Goal: Task Accomplishment & Management: Manage account settings

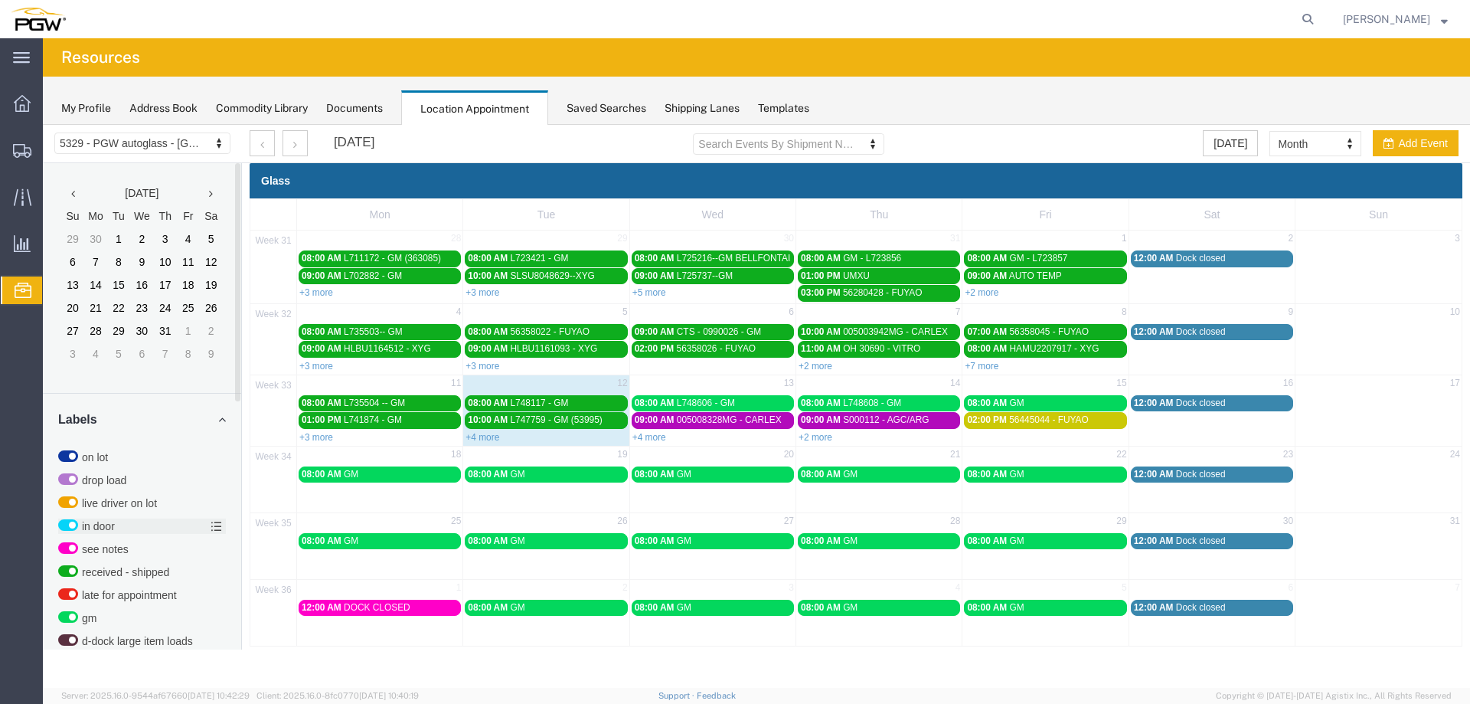
scroll to position [508, 0]
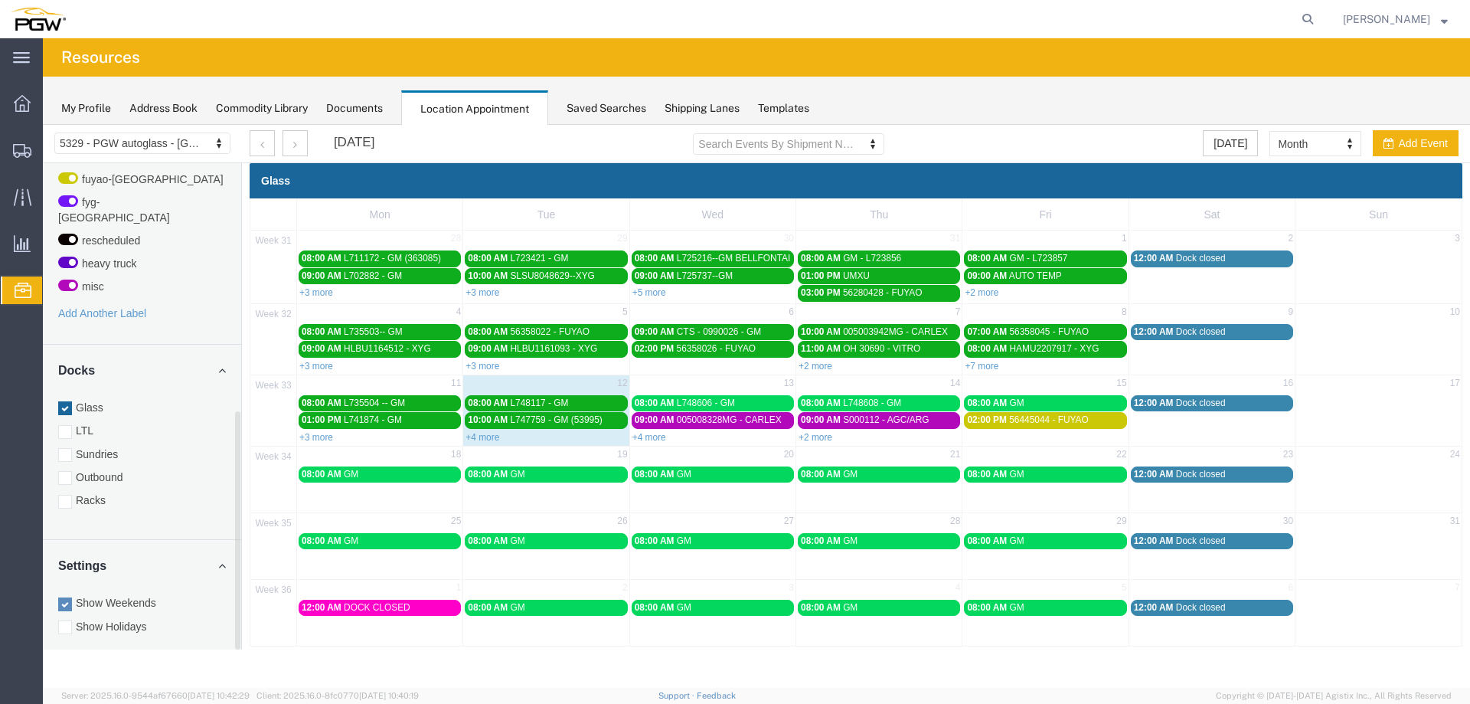
click at [106, 495] on div "Docks Glass LTL Sundries Outbound Racks" at bounding box center [142, 442] width 198 height 195
click at [106, 494] on div "Docks Glass LTL Sundries Outbound Racks" at bounding box center [142, 442] width 198 height 195
click at [106, 492] on label "Racks" at bounding box center [142, 499] width 168 height 15
click at [43, 125] on input "Racks" at bounding box center [43, 125] width 0 height 0
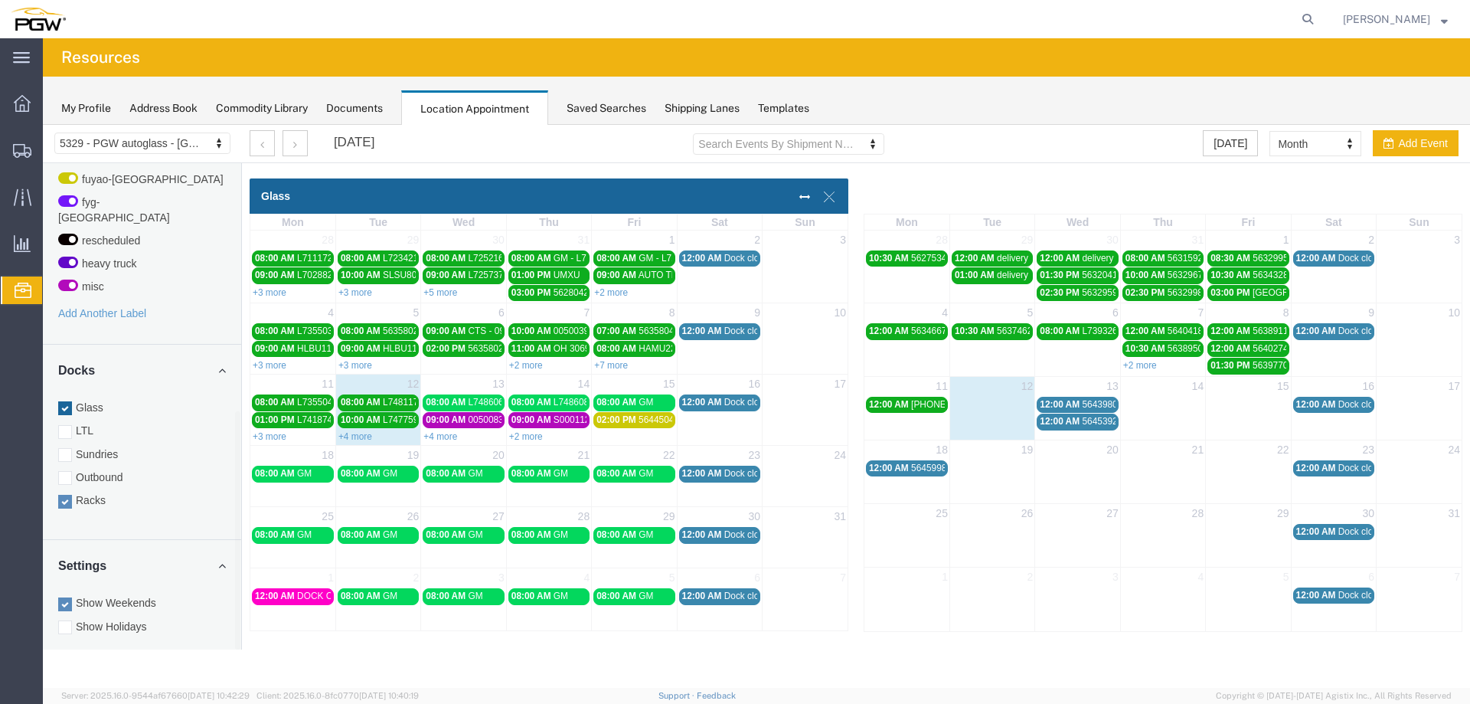
click at [1052, 423] on span "12:00 AM" at bounding box center [1060, 421] width 40 height 11
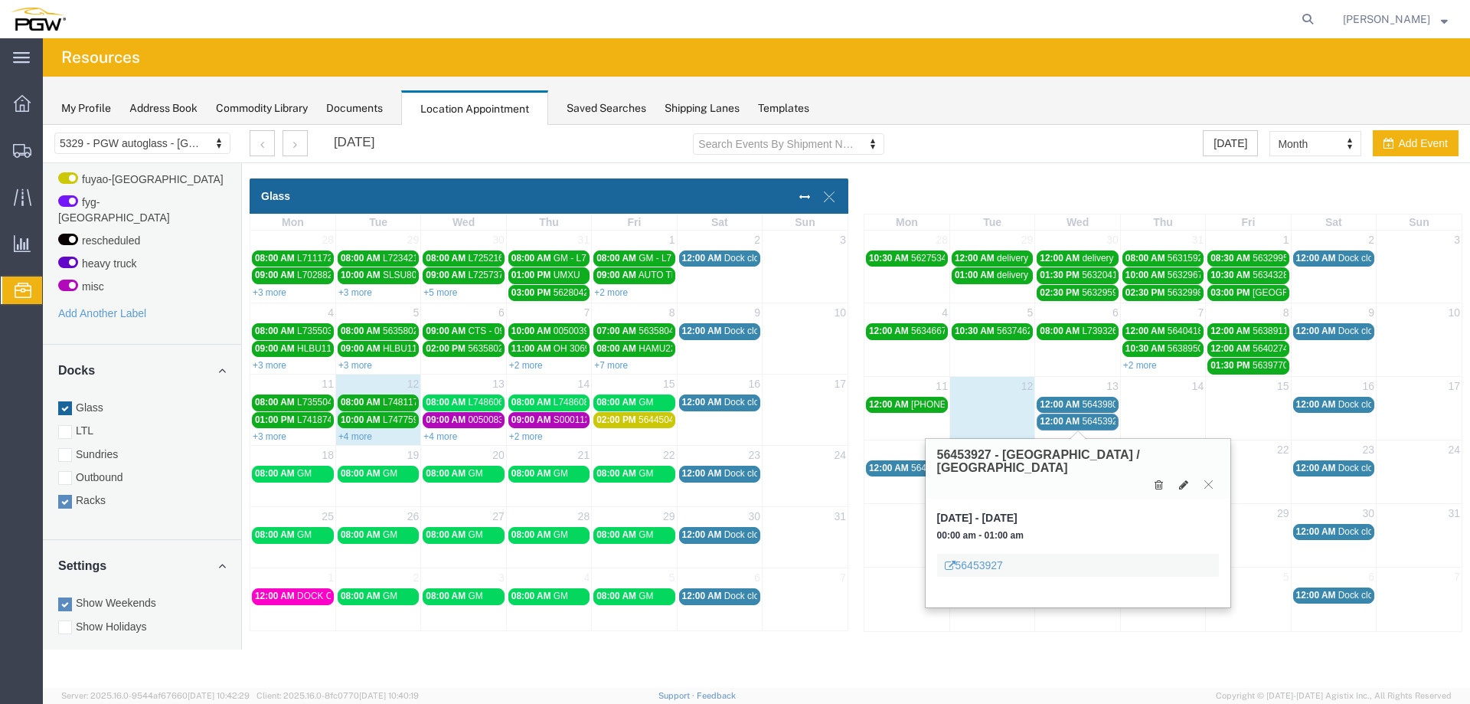
click at [1059, 404] on span "12:00 AM" at bounding box center [1060, 404] width 40 height 11
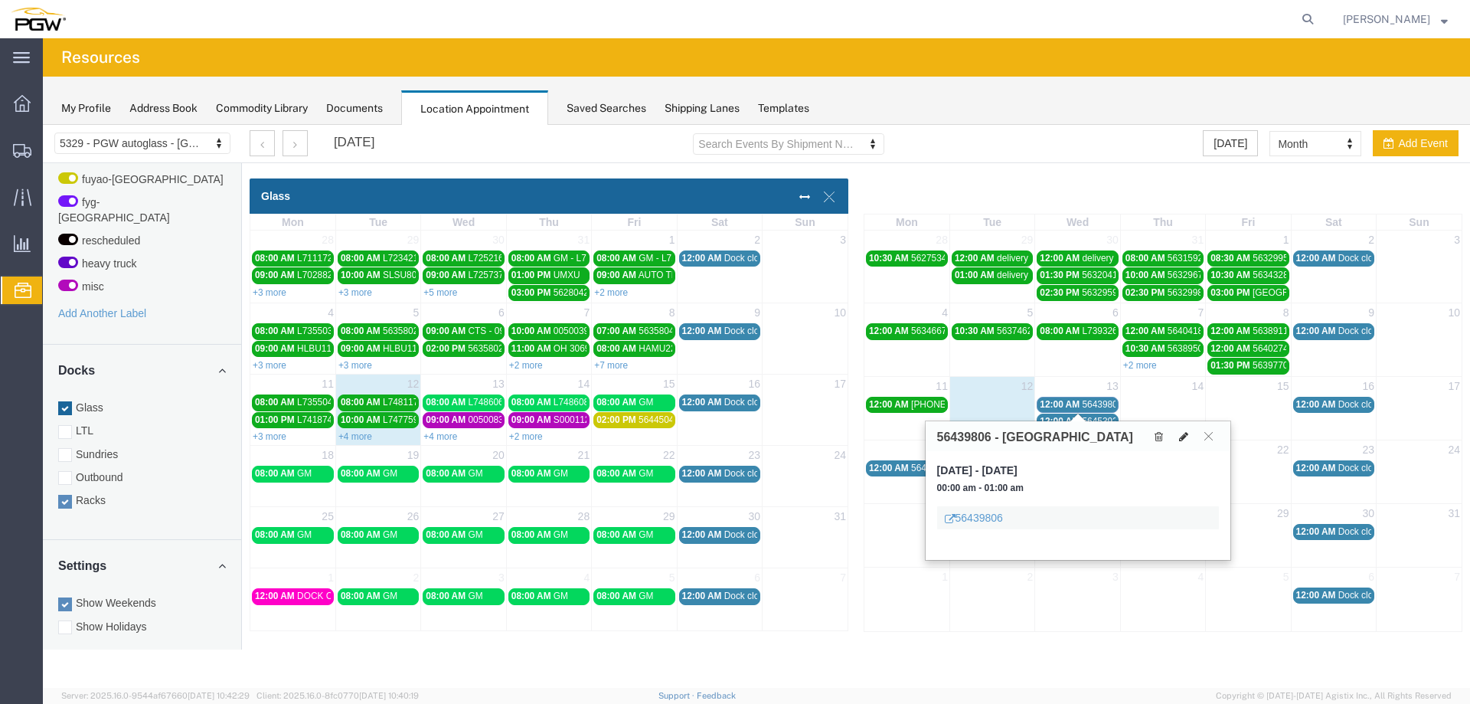
click at [1181, 436] on icon at bounding box center [1183, 436] width 9 height 11
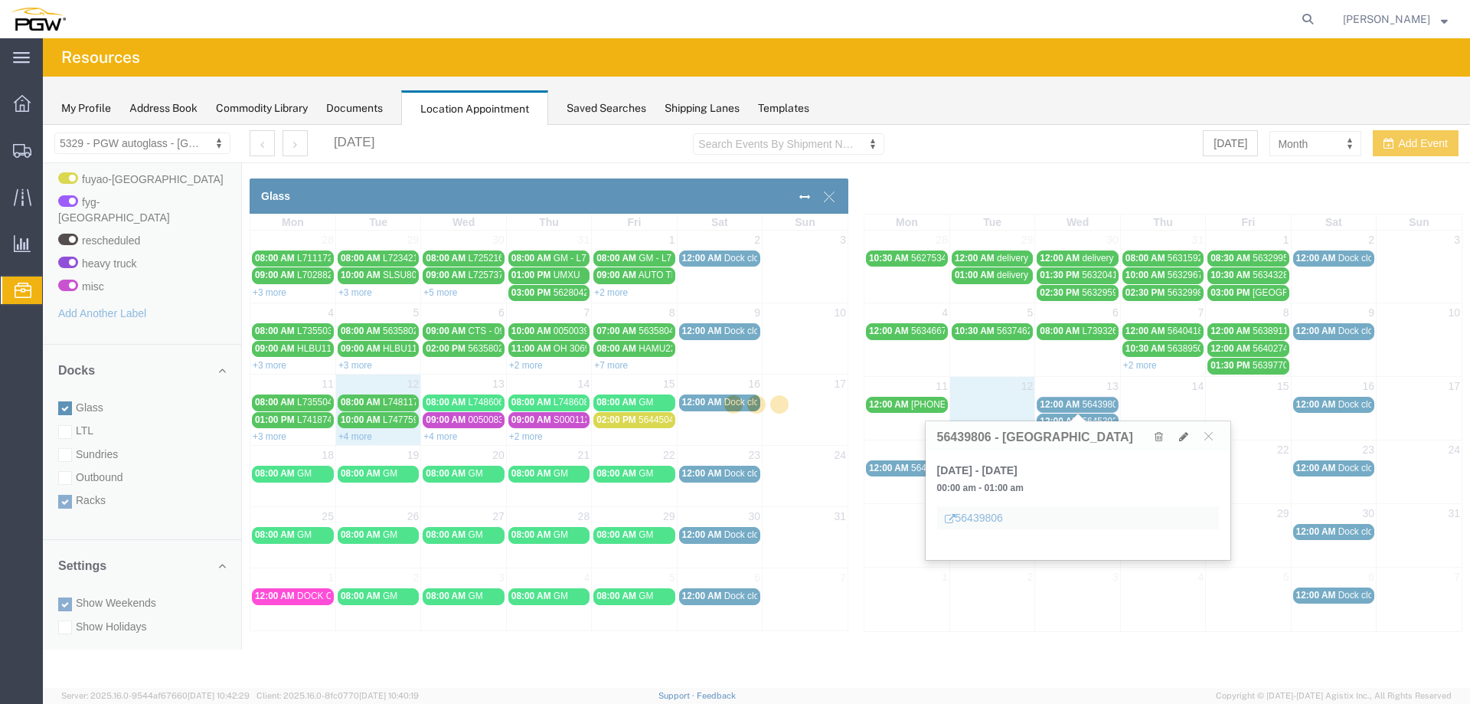
select select "3"
select select
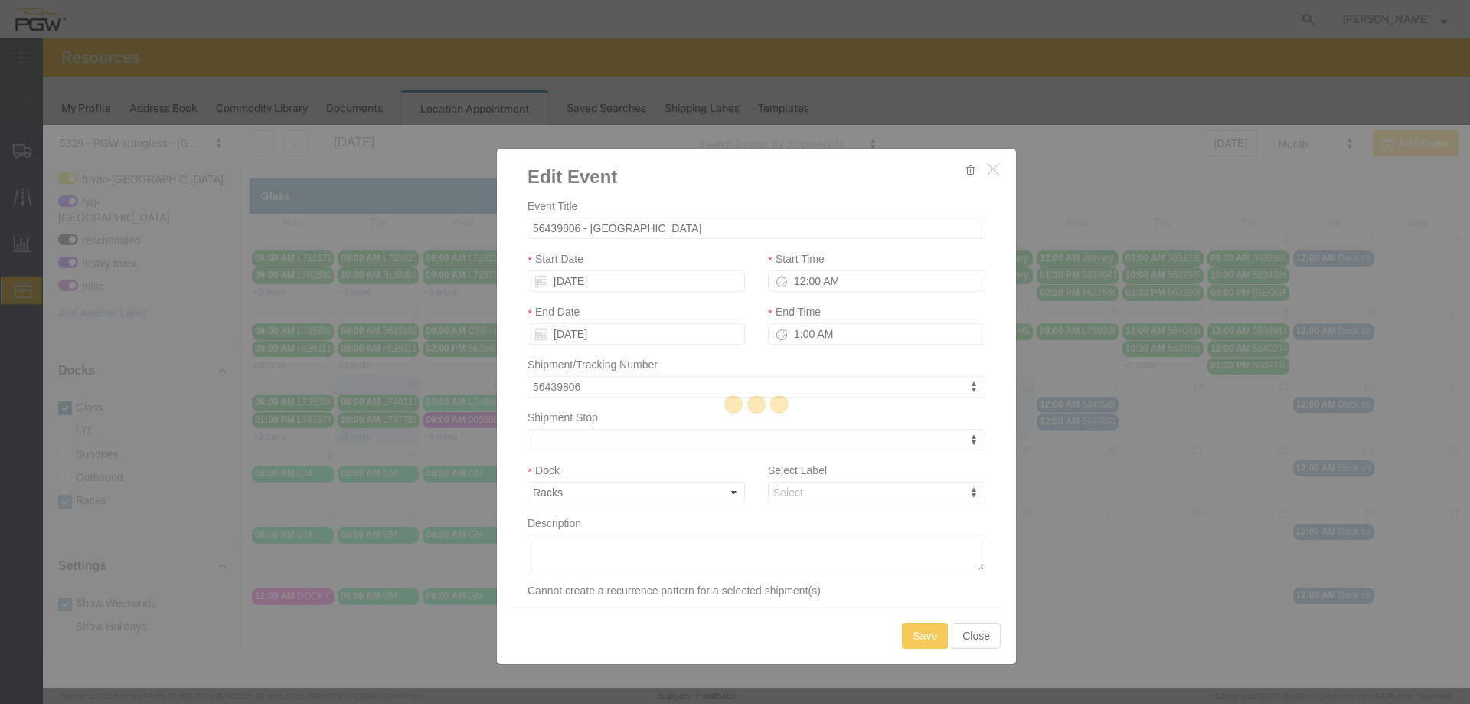
select select
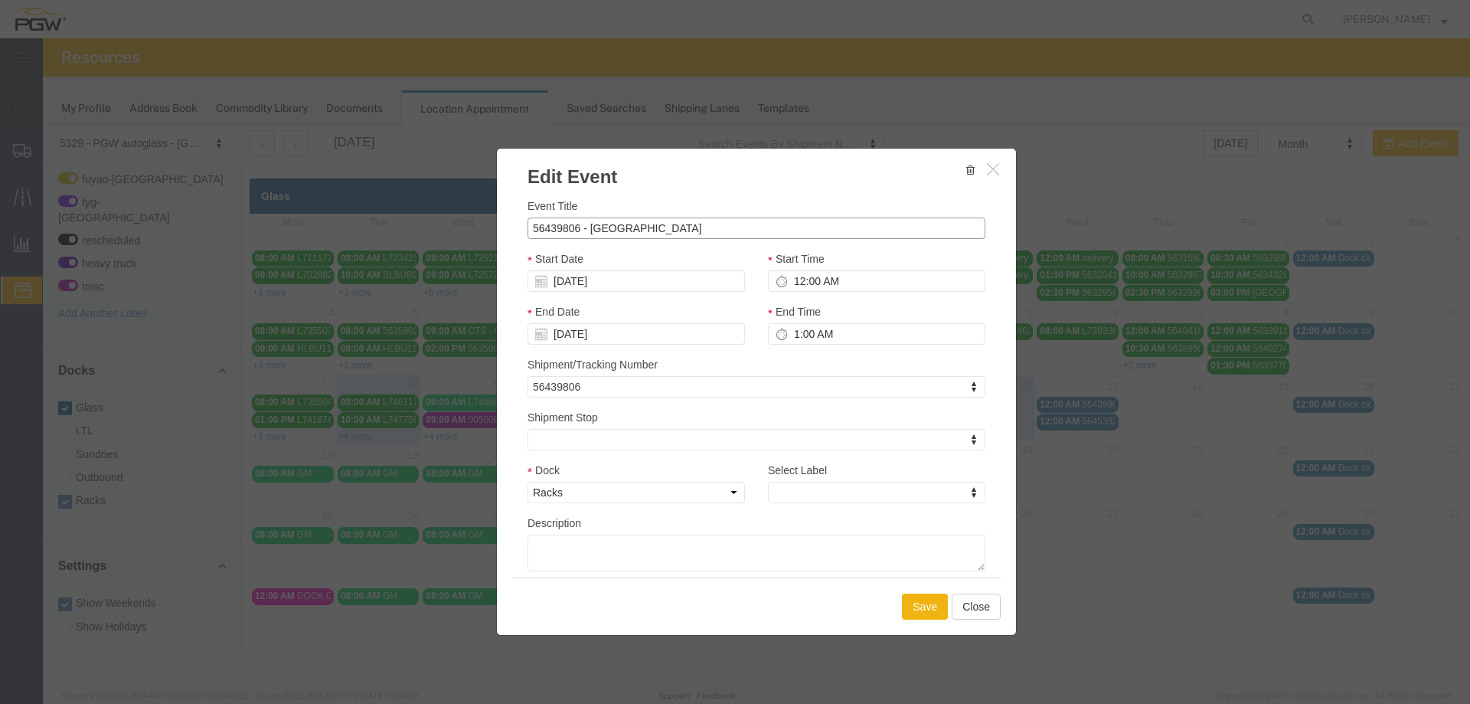
click at [692, 221] on input "56439806 - [GEOGRAPHIC_DATA]" at bounding box center [757, 227] width 458 height 21
type input "56439806 - Atlanata (54004)"
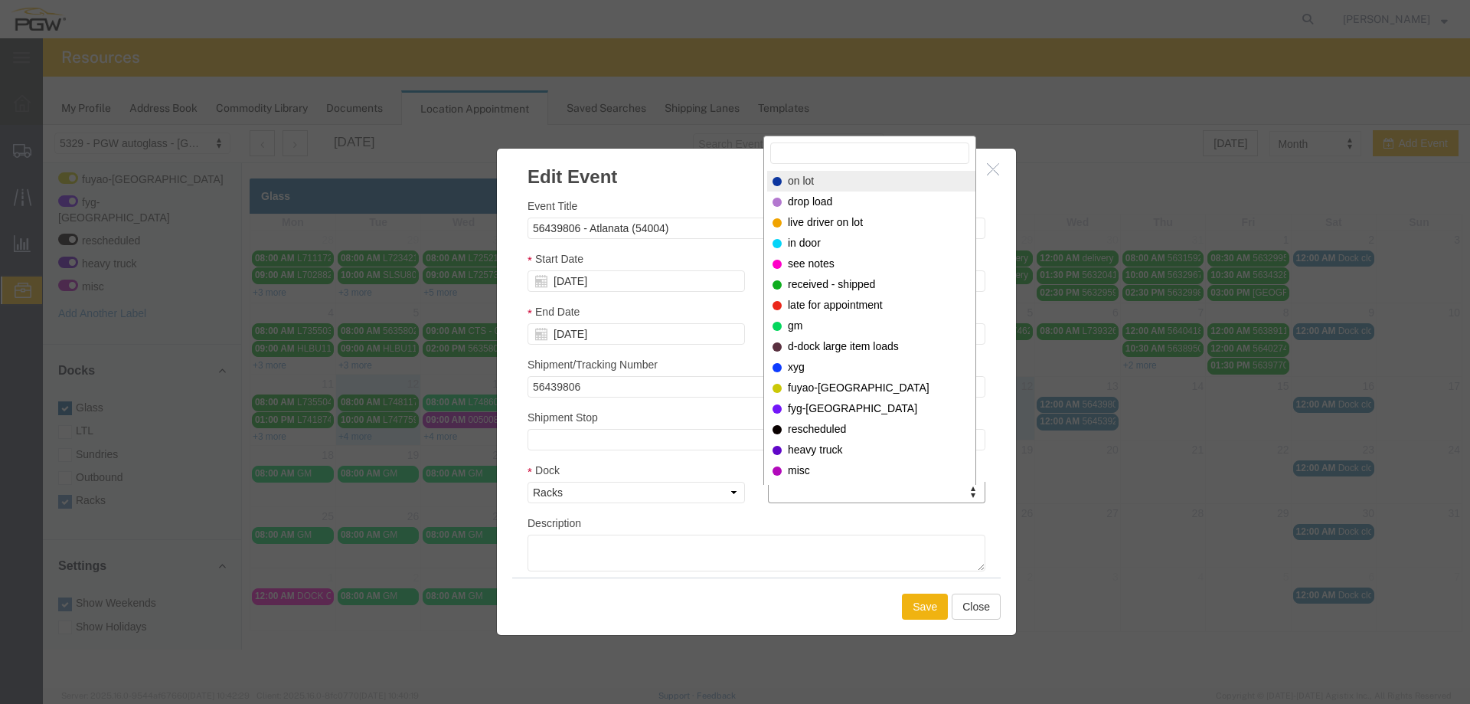
select select "300"
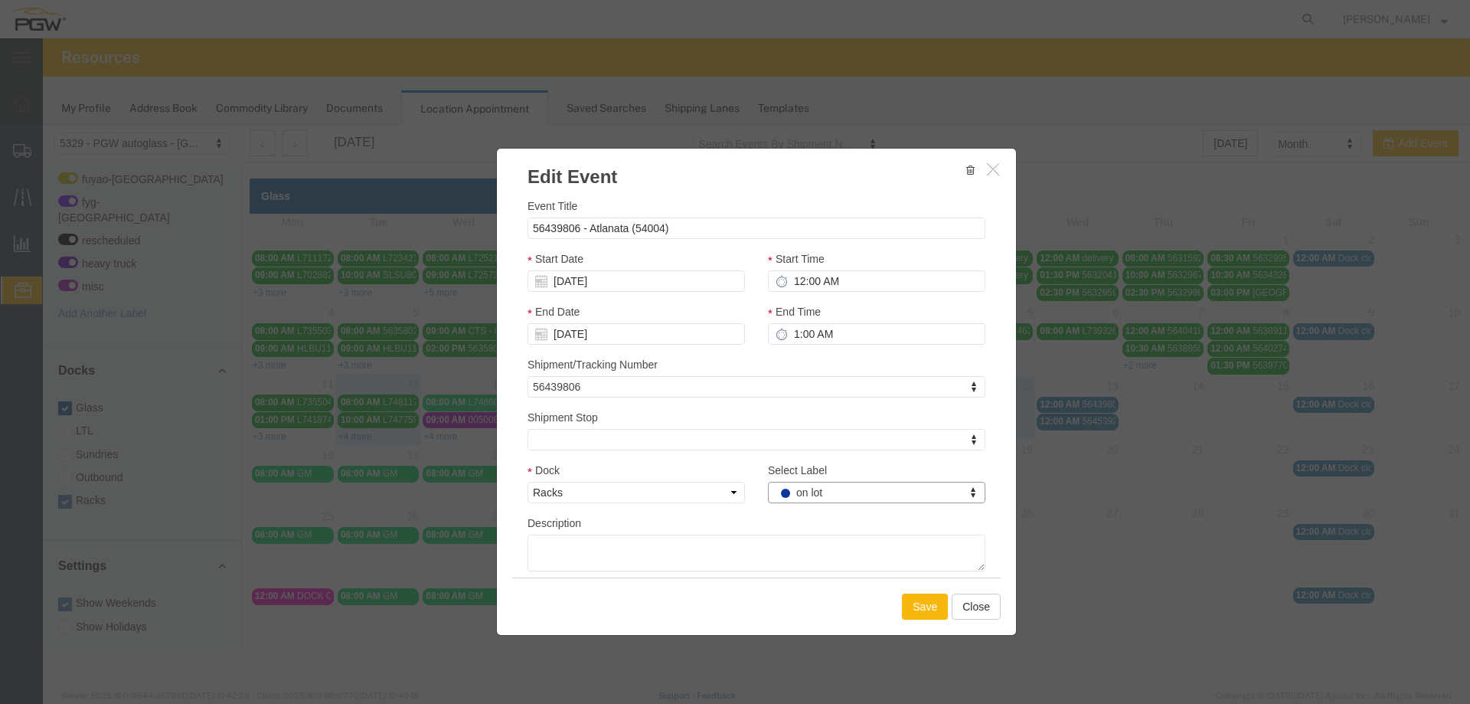
click at [918, 605] on button "Save" at bounding box center [925, 606] width 46 height 26
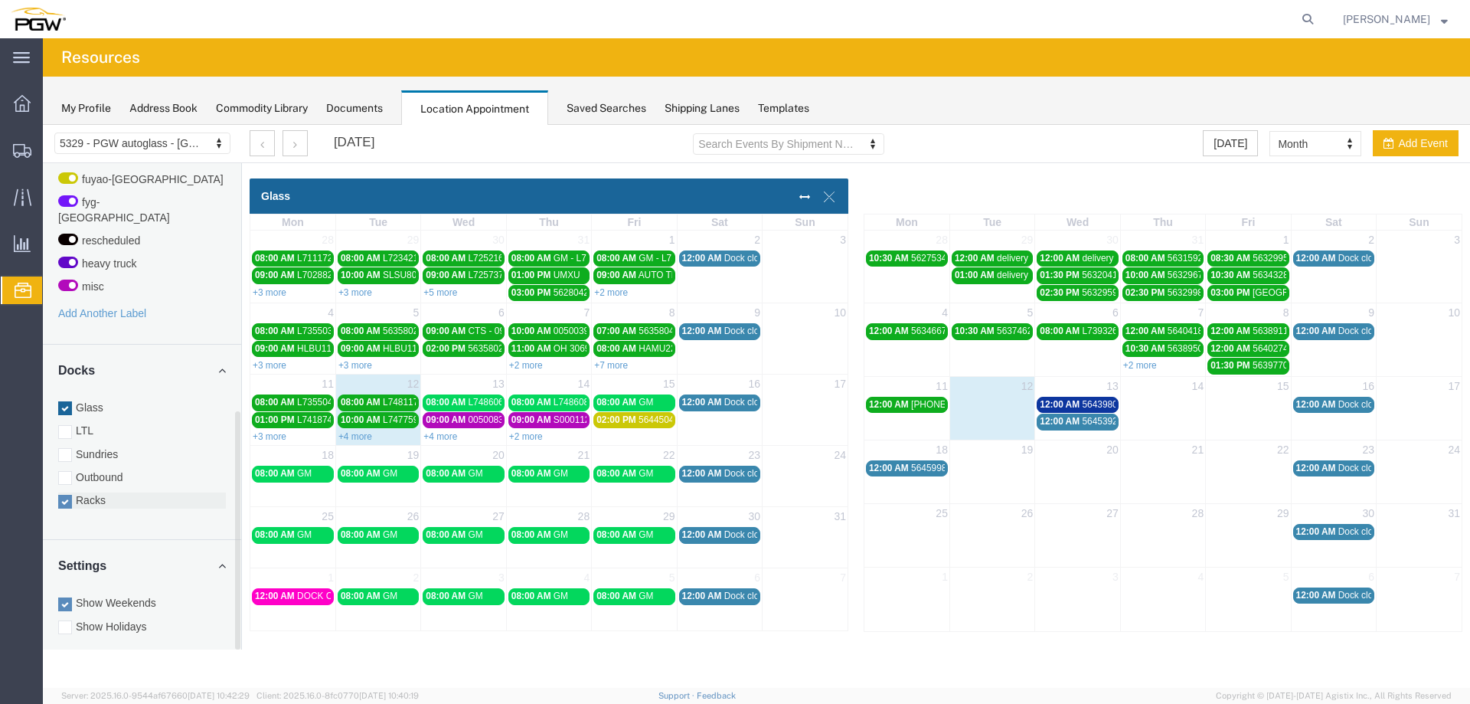
click at [136, 492] on label "Racks" at bounding box center [142, 499] width 168 height 15
click at [43, 125] on input "Racks" at bounding box center [43, 125] width 0 height 0
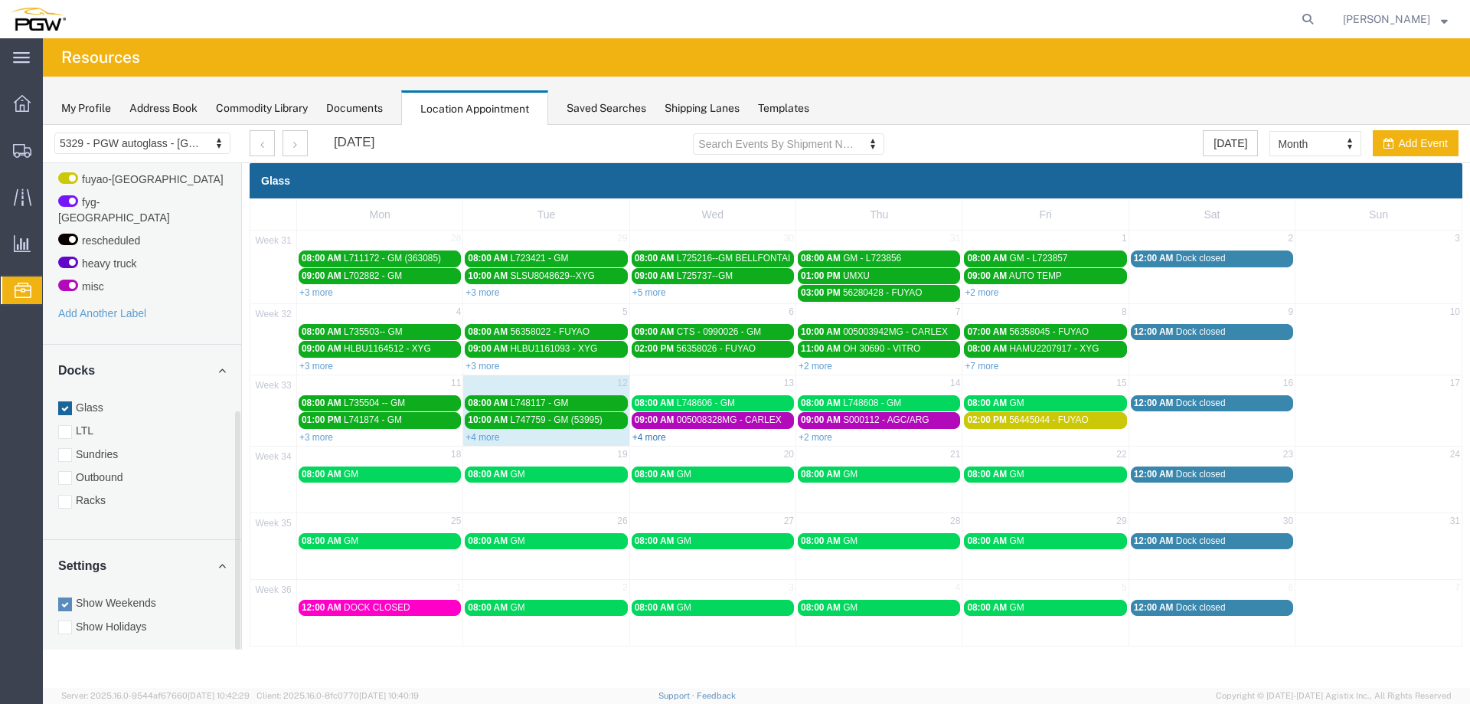
click at [658, 435] on link "+4 more" at bounding box center [650, 437] width 34 height 11
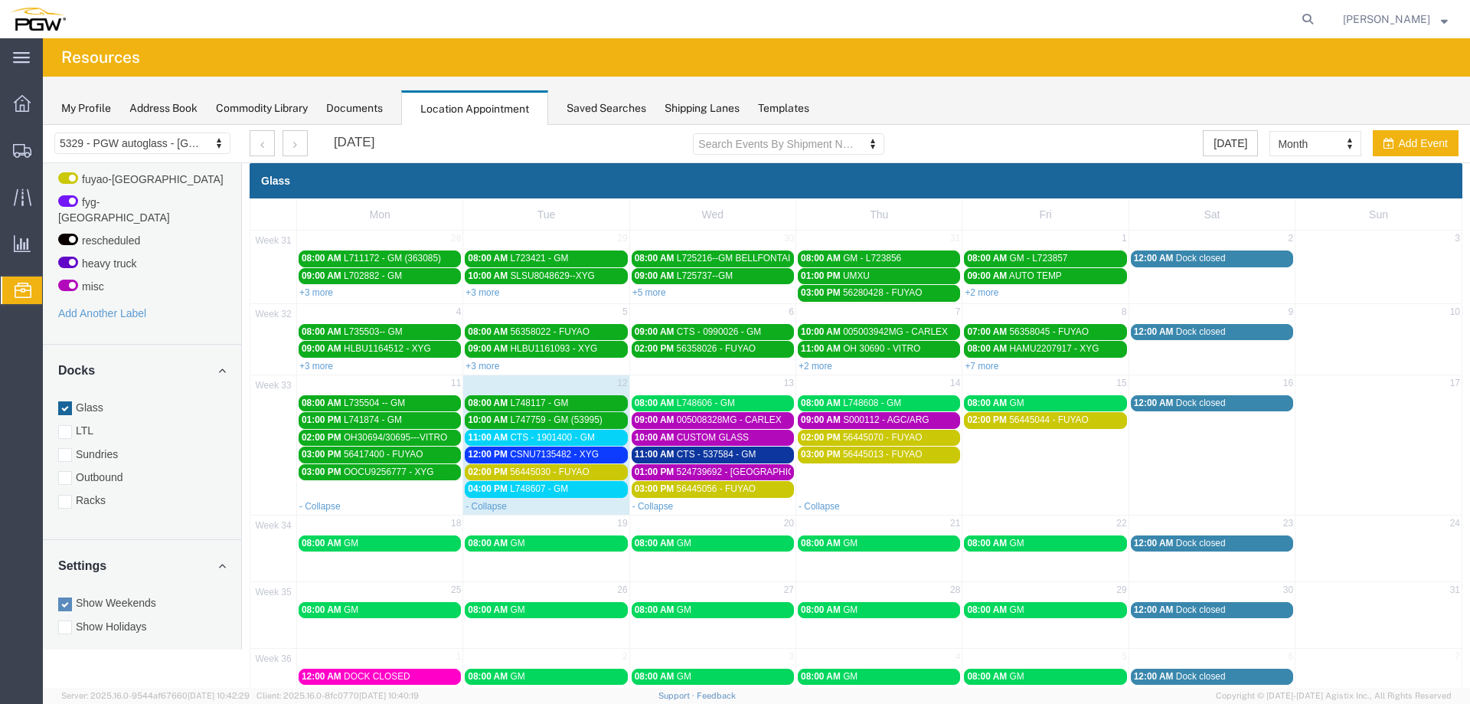
click at [589, 440] on span "CTS - 1901400 - GM" at bounding box center [552, 437] width 84 height 11
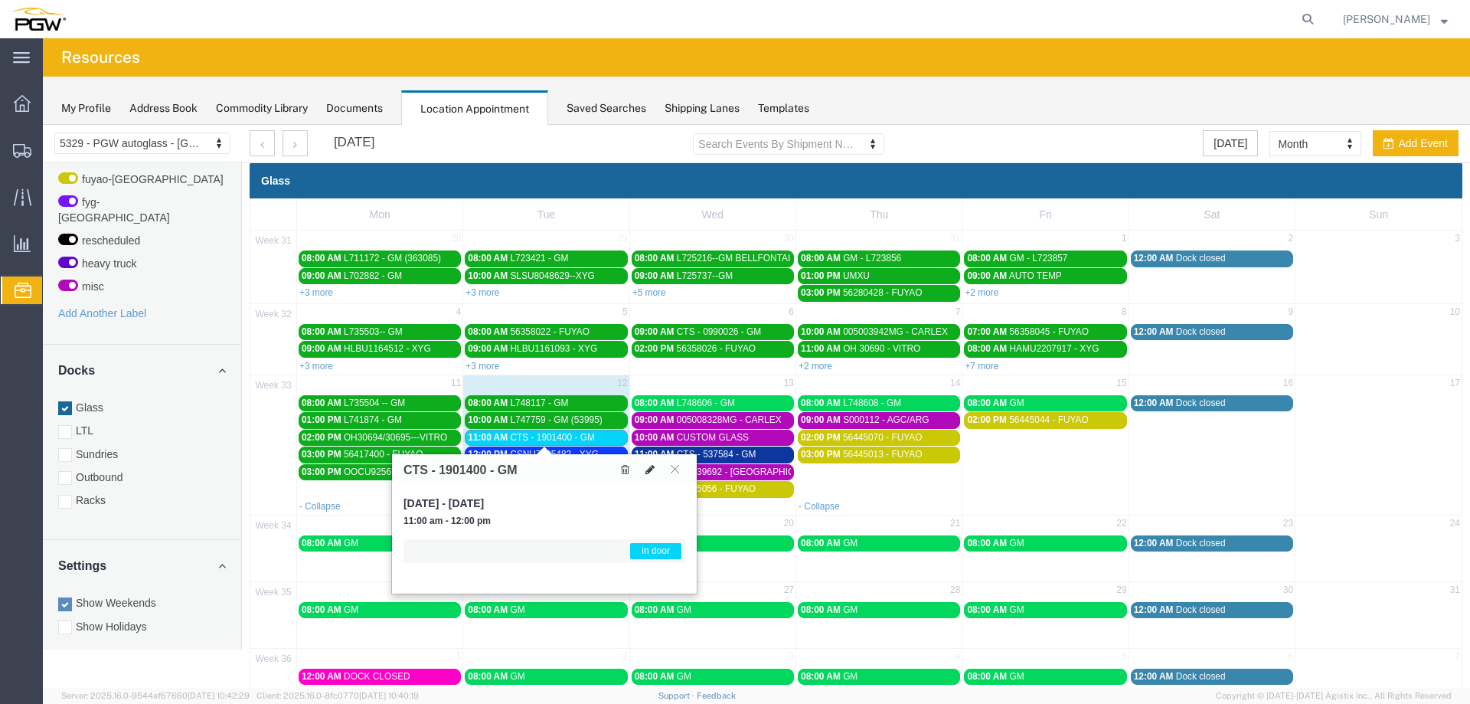
click at [646, 467] on icon at bounding box center [650, 469] width 9 height 11
select select "1"
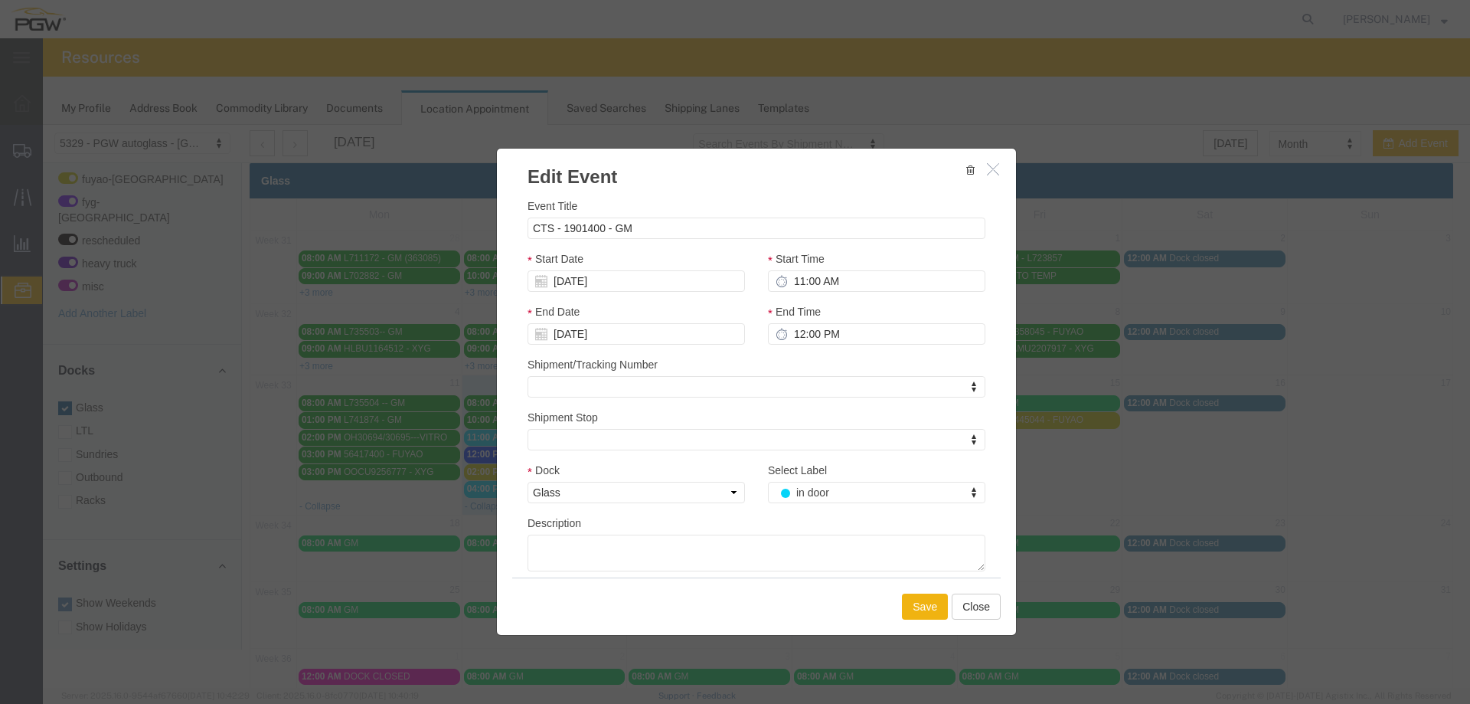
click at [807, 510] on div "Select Label in door Select Label Select Label on lot drop load live driver on …" at bounding box center [877, 488] width 240 height 53
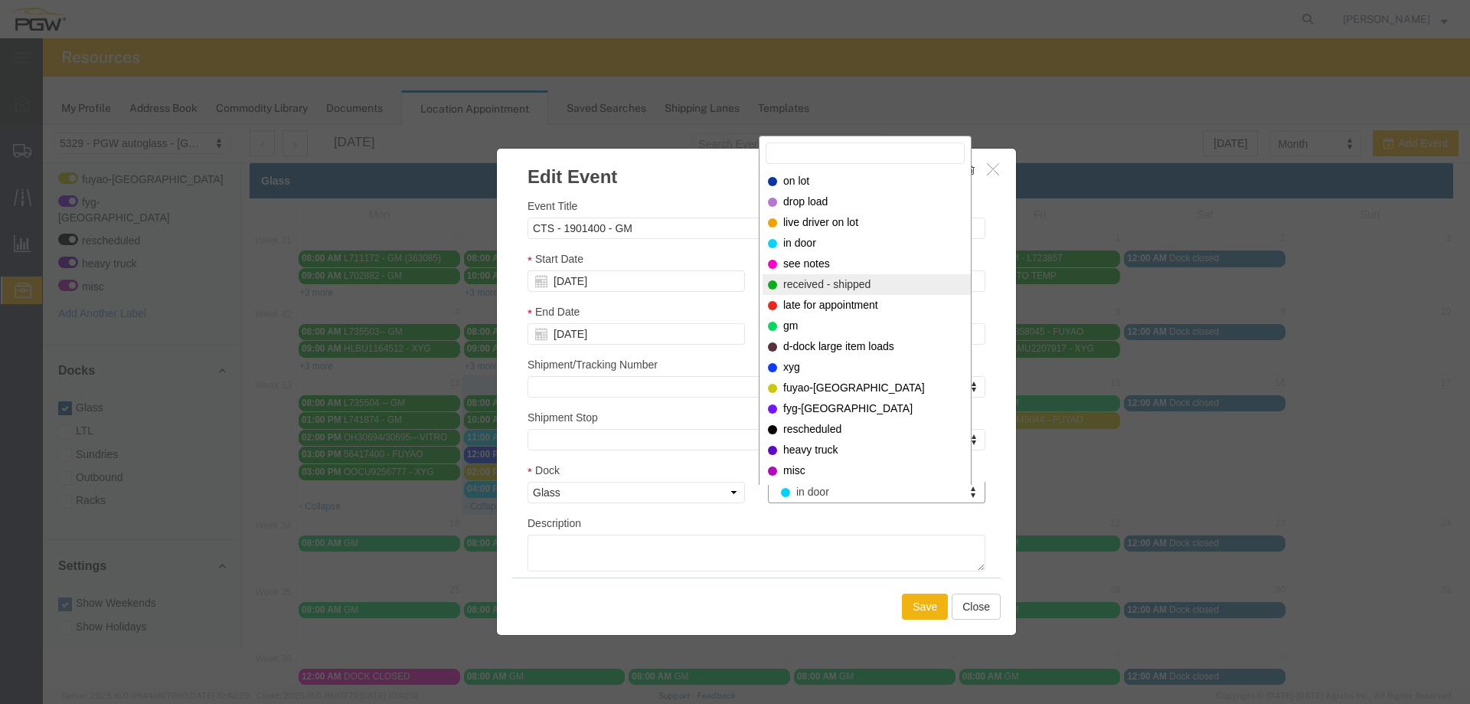
select select "200"
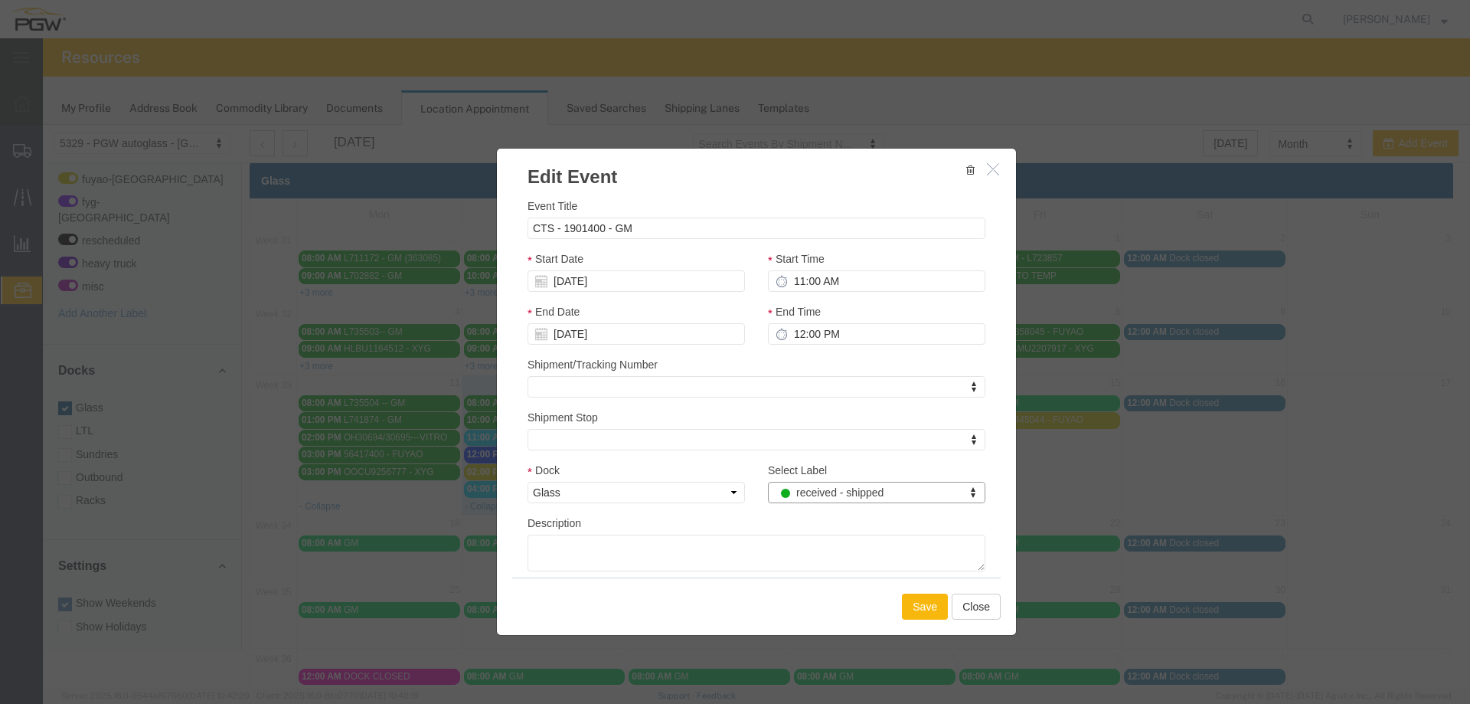
click at [915, 611] on button "Save" at bounding box center [925, 606] width 46 height 26
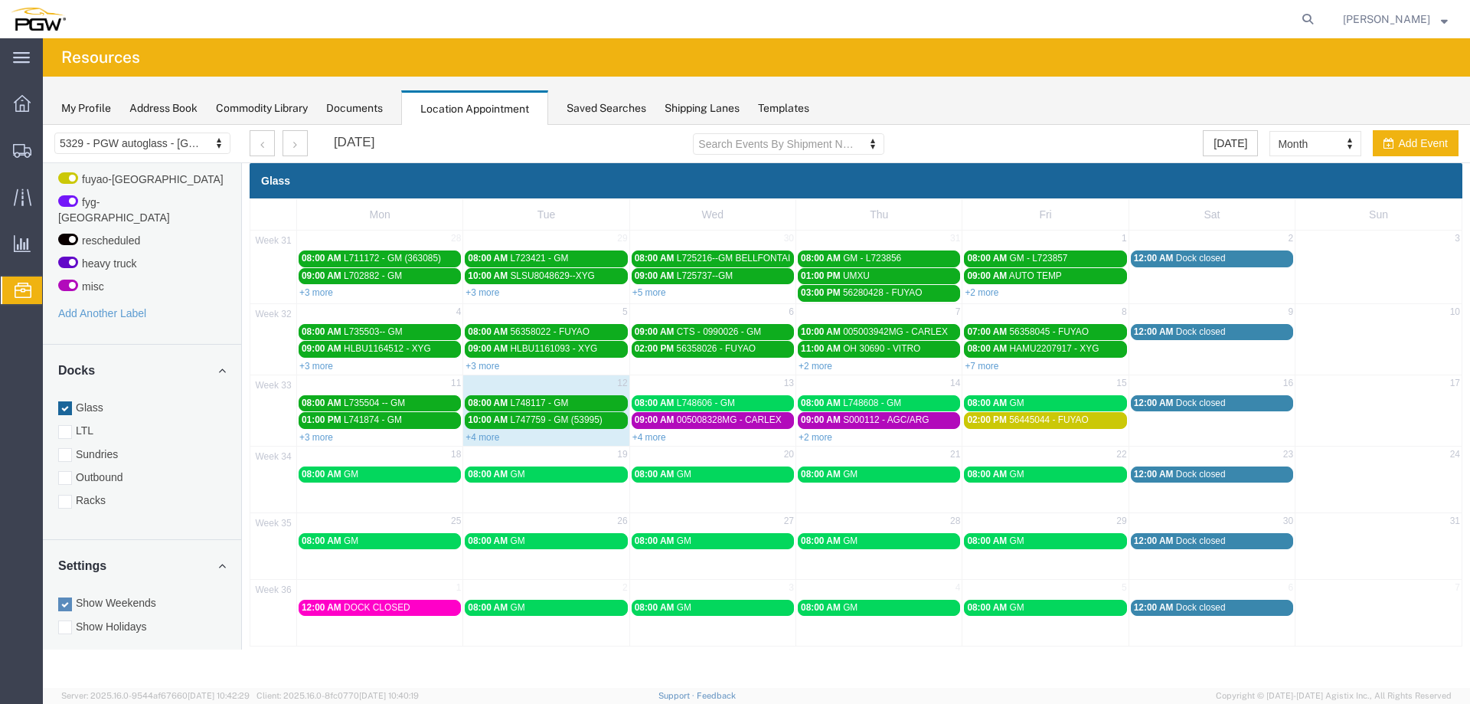
click at [652, 444] on div "33 11 12 13 14 15 16 17 08:00 AM L735504 -- GM 08:00 AM L748117 - GM 08:00 AM L…" at bounding box center [855, 409] width 1211 height 71
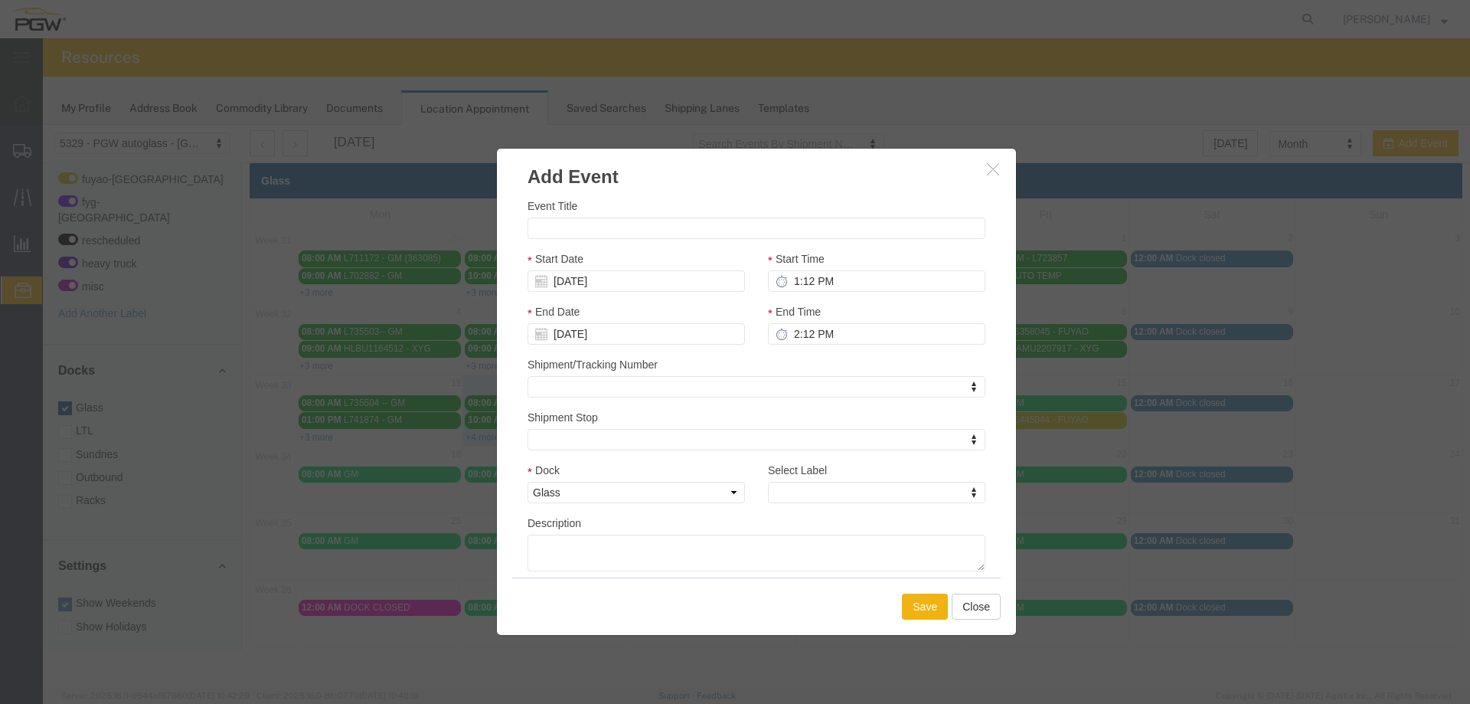
click at [992, 166] on icon "button" at bounding box center [993, 168] width 12 height 13
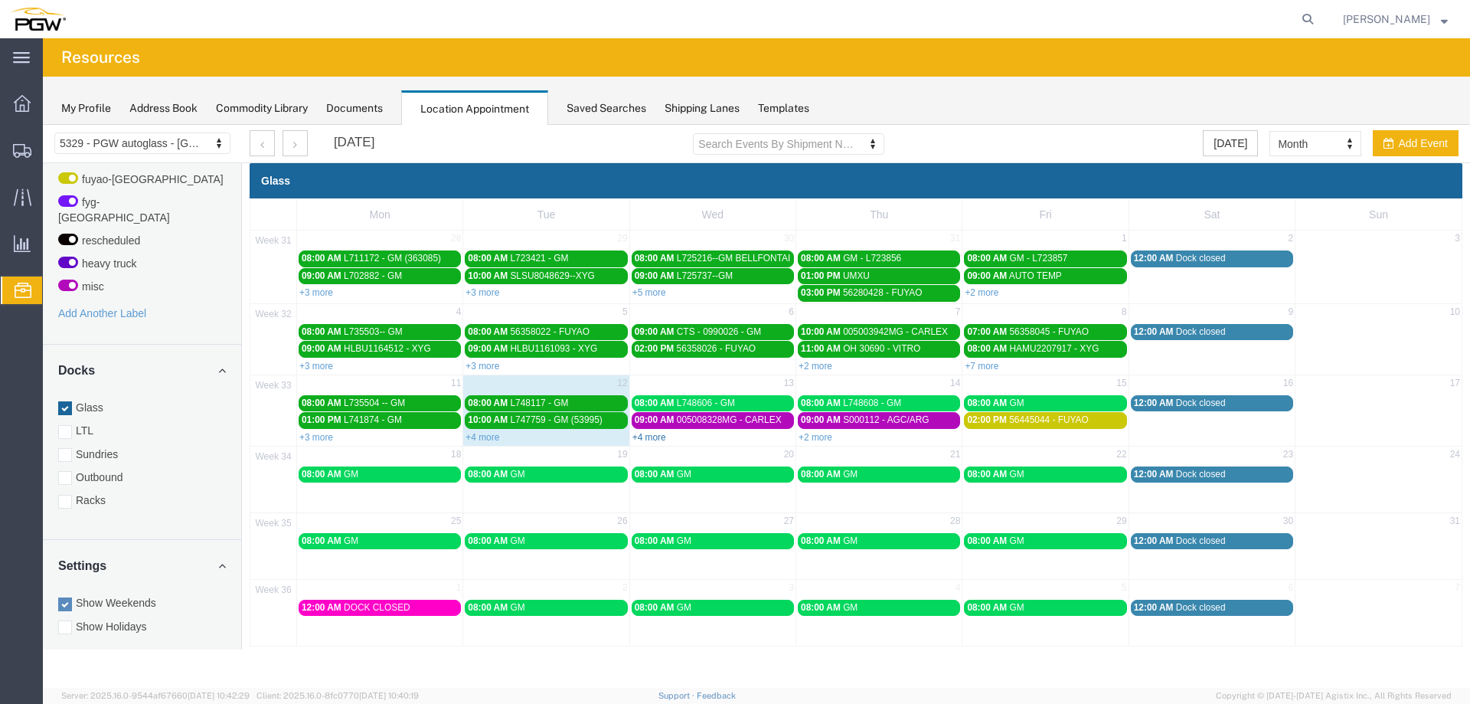
click at [651, 436] on link "+4 more" at bounding box center [650, 437] width 34 height 11
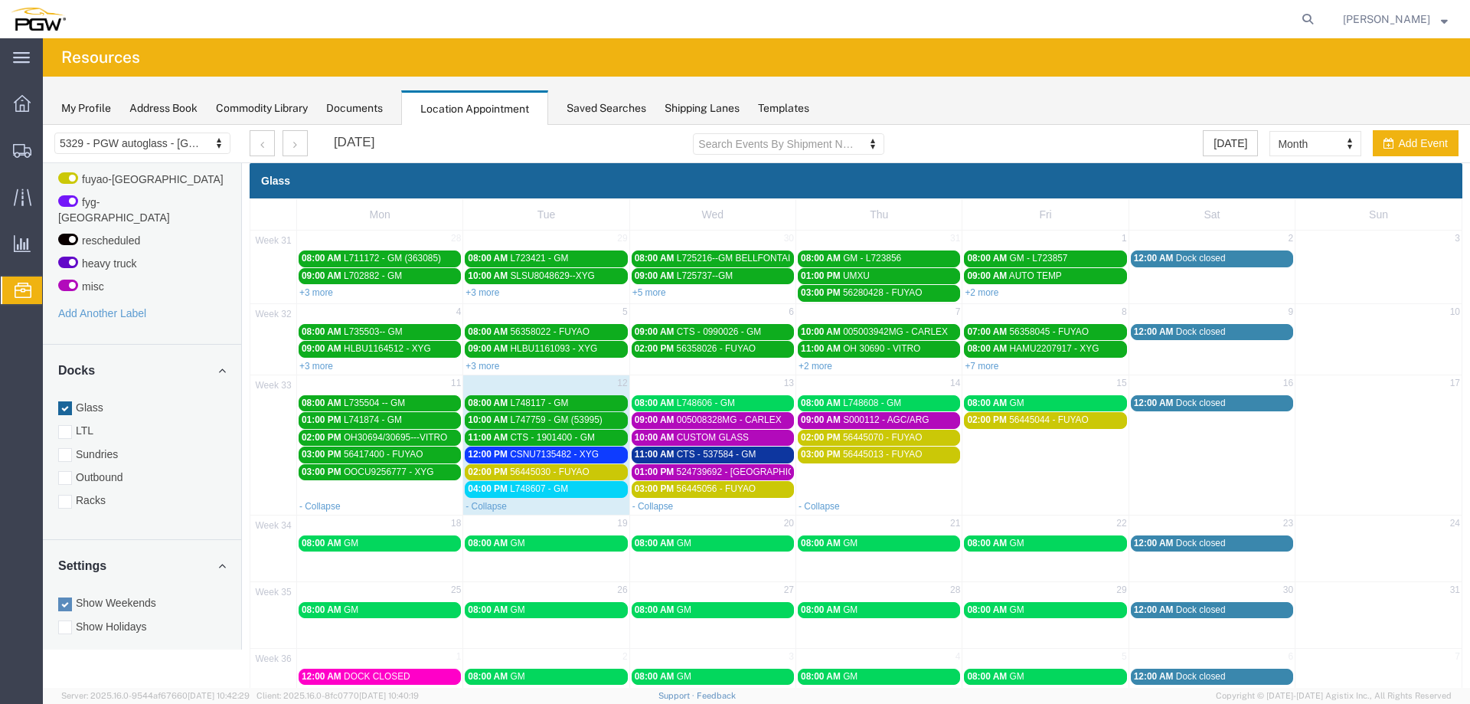
click at [565, 453] on span "CSNU7135482 - XYG" at bounding box center [554, 454] width 89 height 11
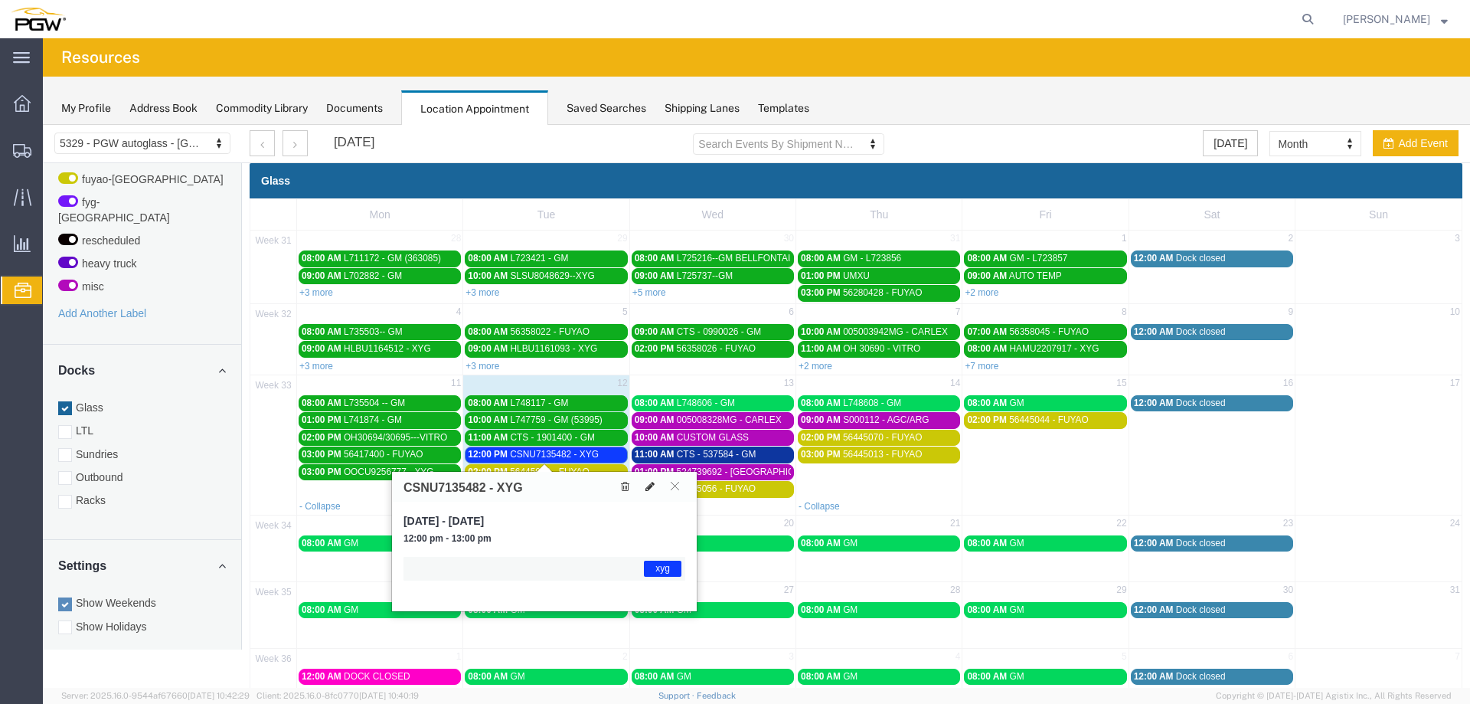
click at [653, 488] on icon at bounding box center [650, 486] width 9 height 11
select select "1"
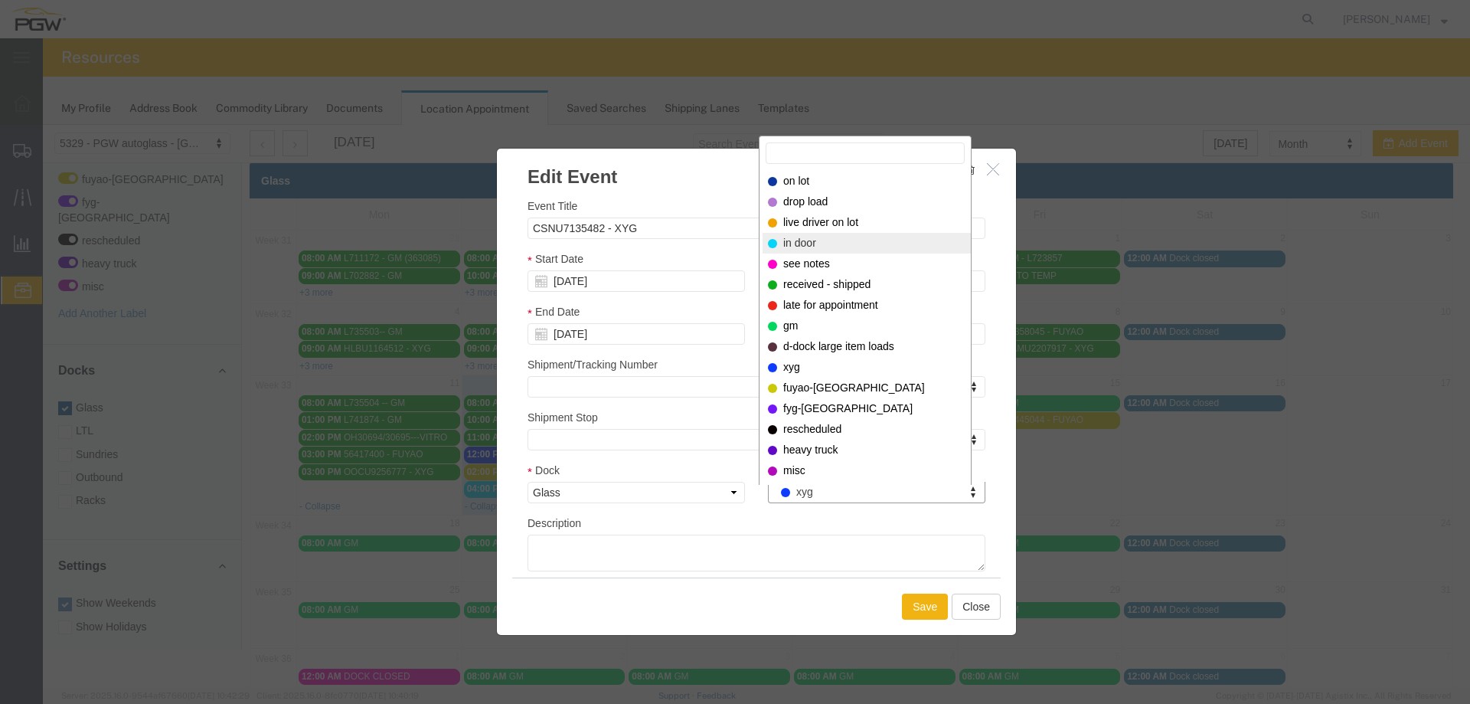
select select "220"
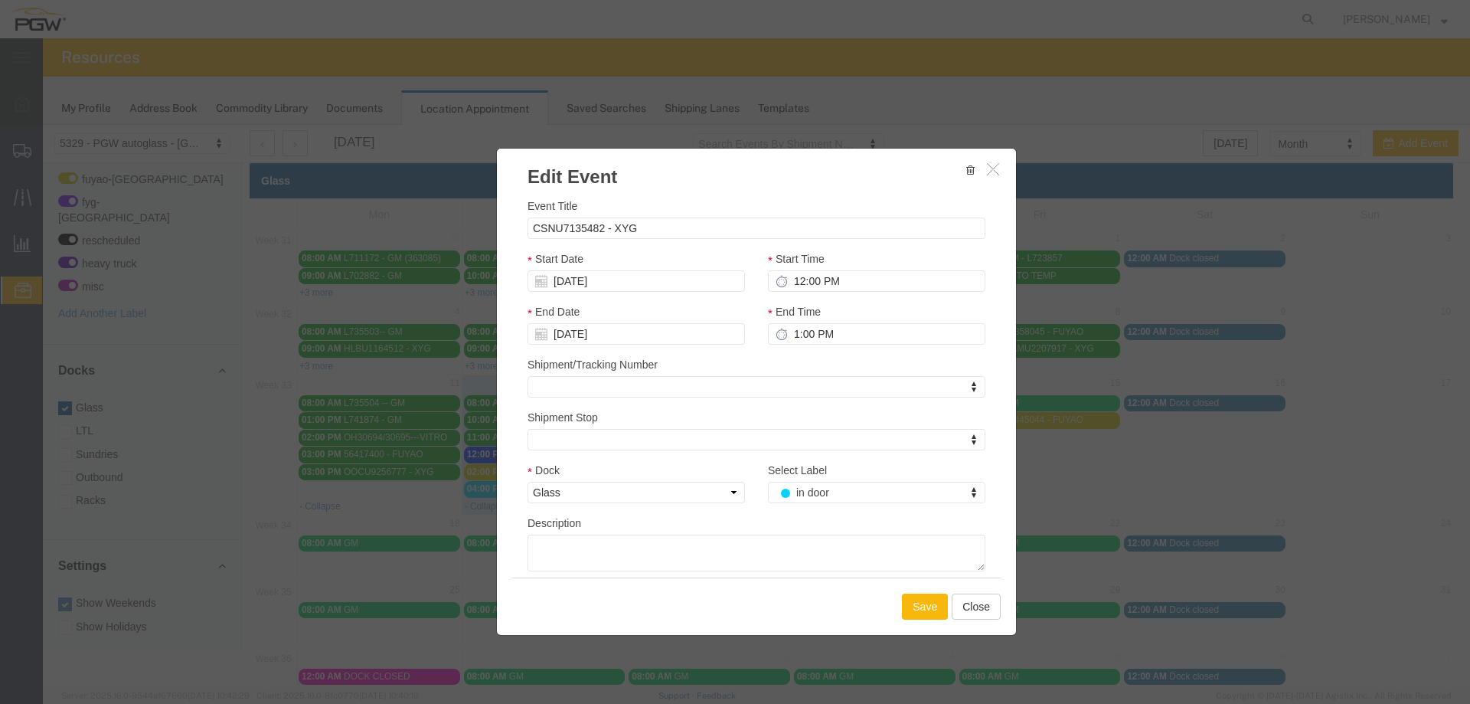
click at [929, 604] on button "Save" at bounding box center [925, 606] width 46 height 26
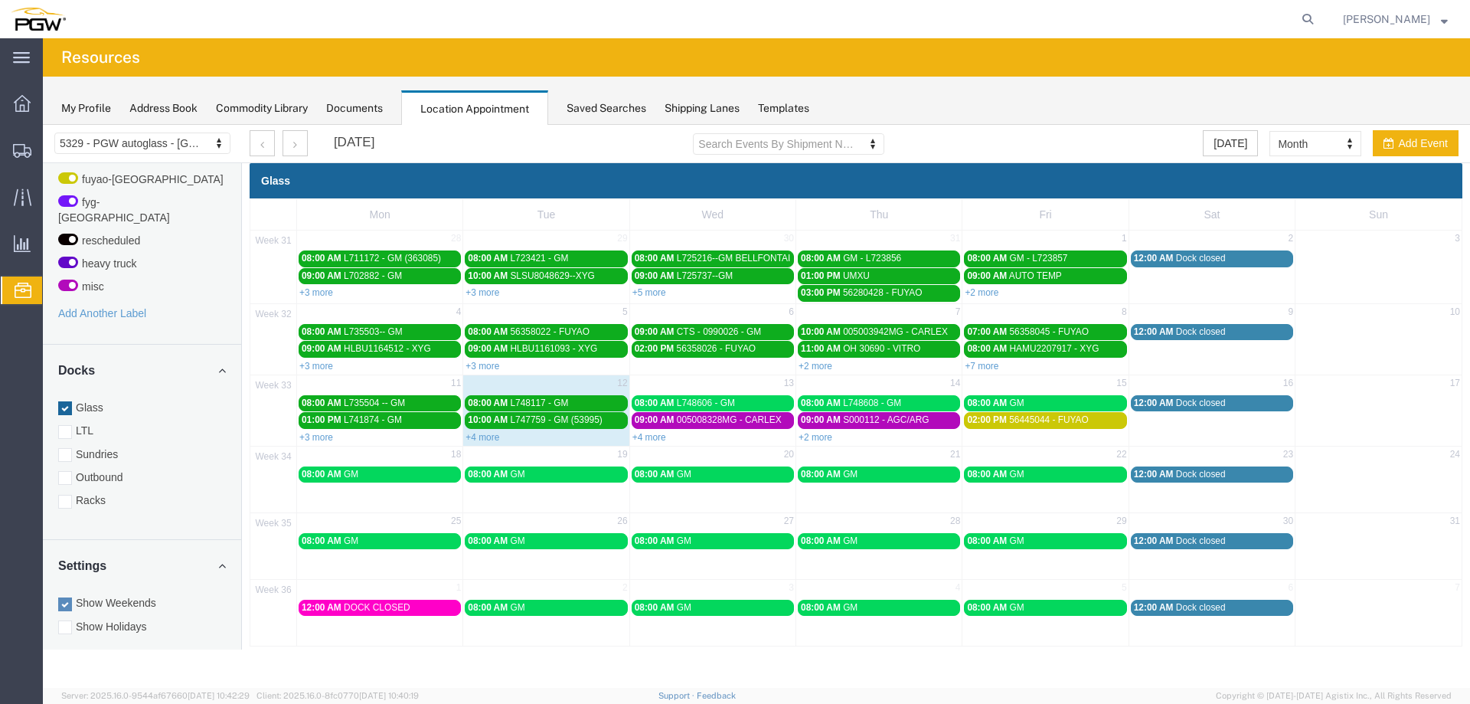
click at [646, 429] on div "+4 more" at bounding box center [712, 436] width 165 height 15
select select "1"
select select
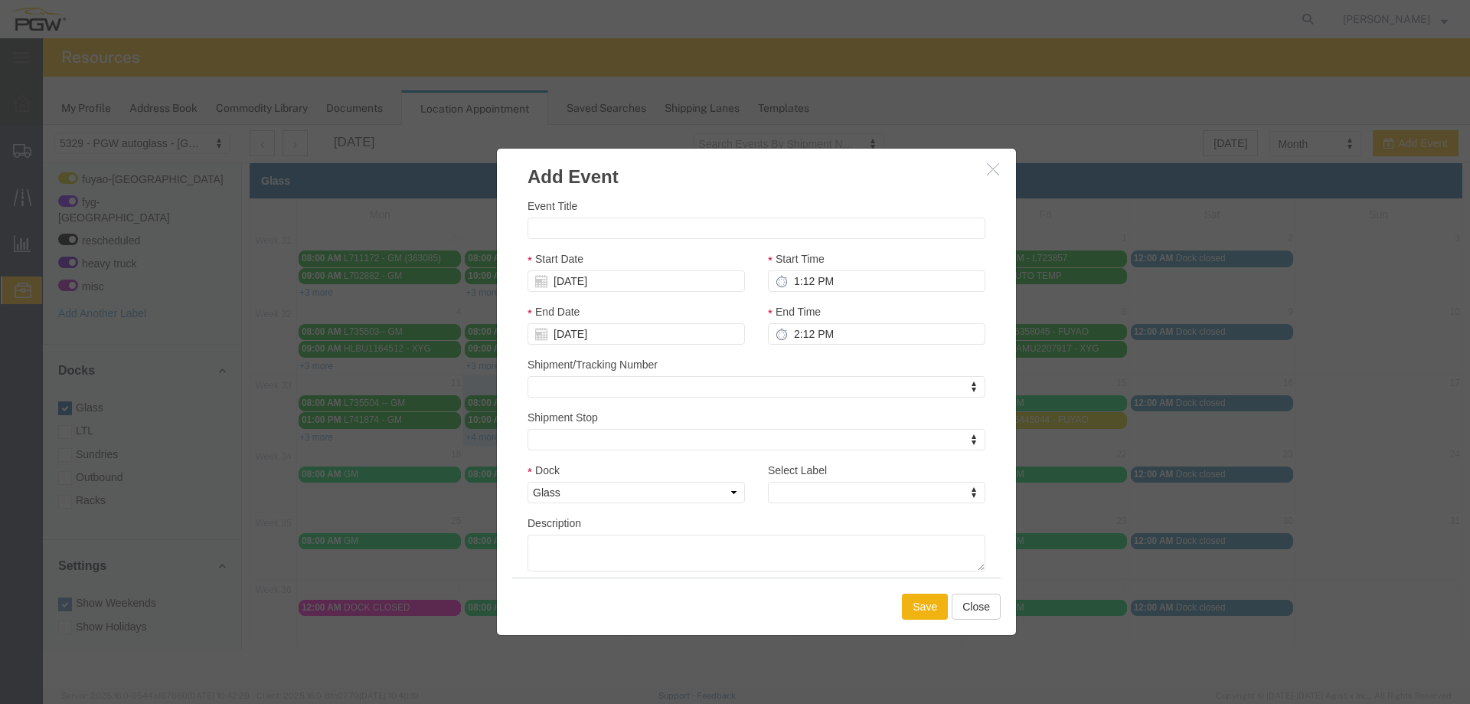
click at [1002, 175] on button "button" at bounding box center [995, 169] width 19 height 19
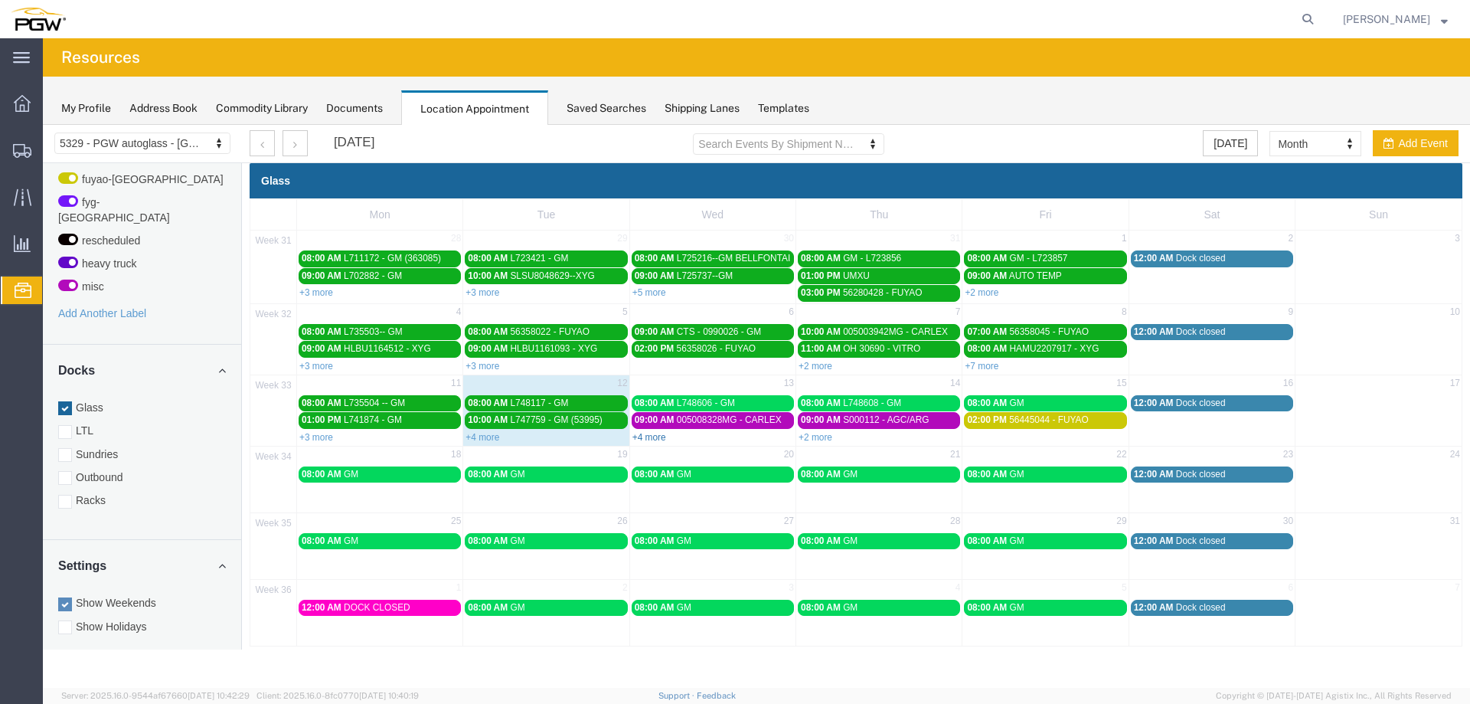
click at [655, 439] on link "+4 more" at bounding box center [650, 437] width 34 height 11
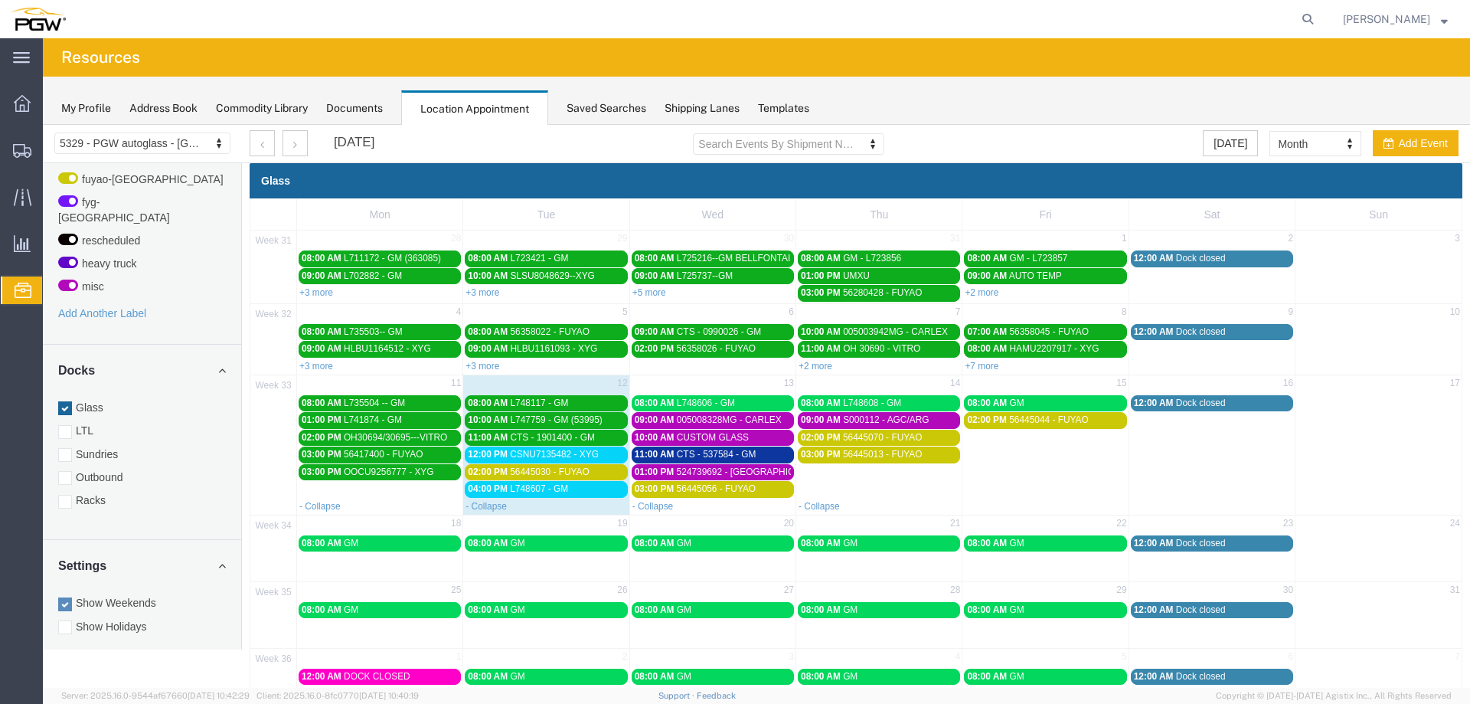
click at [528, 492] on span "L748607 - GM" at bounding box center [539, 488] width 58 height 11
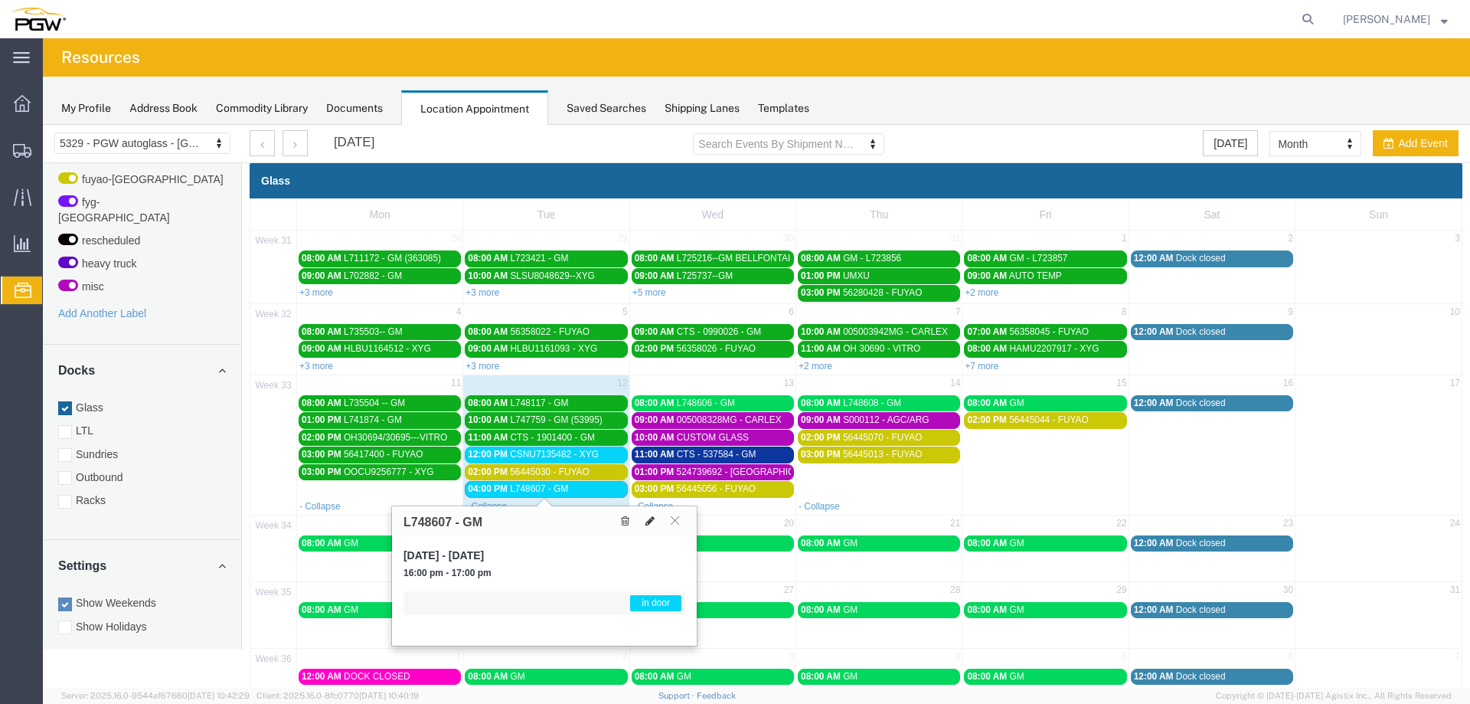
click at [647, 517] on icon at bounding box center [650, 520] width 9 height 11
select select "1"
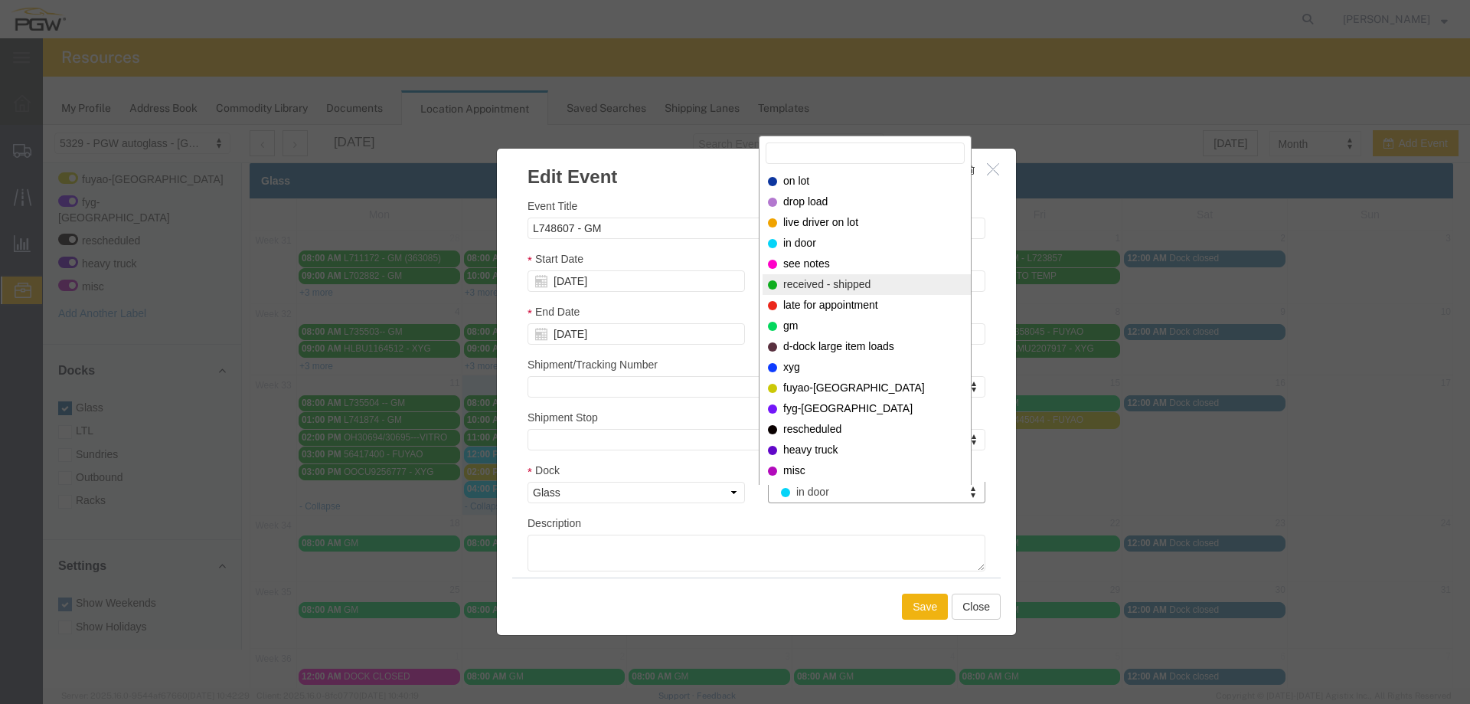
select select "200"
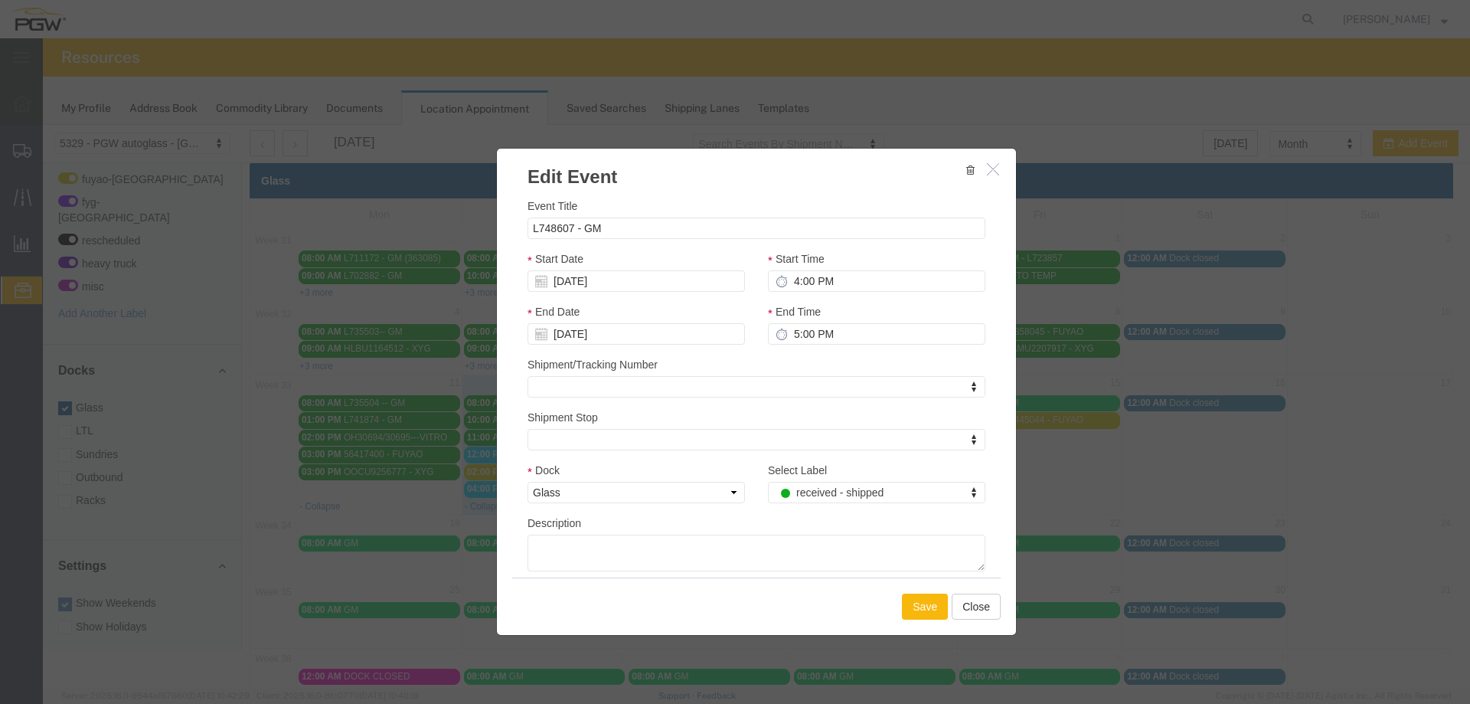
click at [917, 613] on button "Save" at bounding box center [925, 606] width 46 height 26
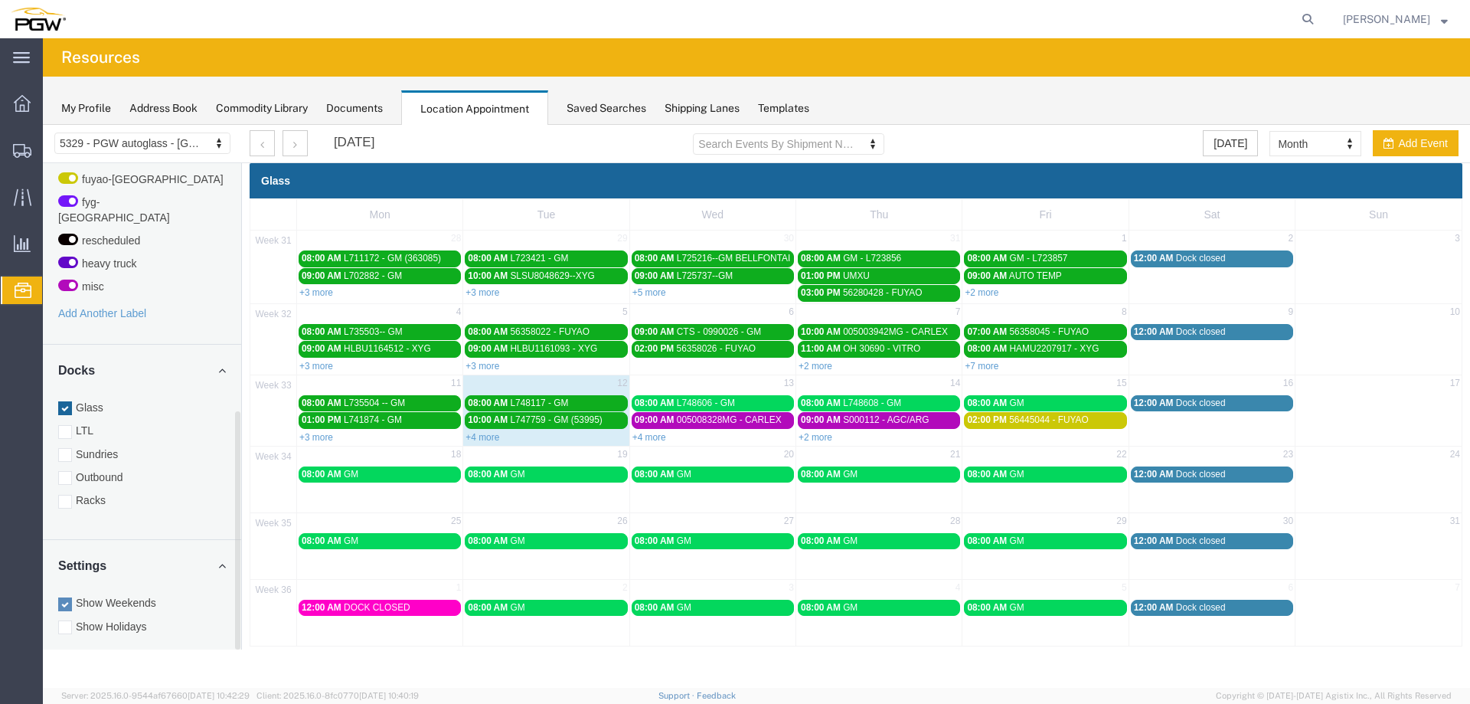
click at [344, 66] on agx-page-header "Resources" at bounding box center [756, 57] width 1427 height 38
click at [965, 193] on div "Glass" at bounding box center [856, 180] width 1213 height 35
click at [806, 437] on link "+2 more" at bounding box center [816, 437] width 34 height 11
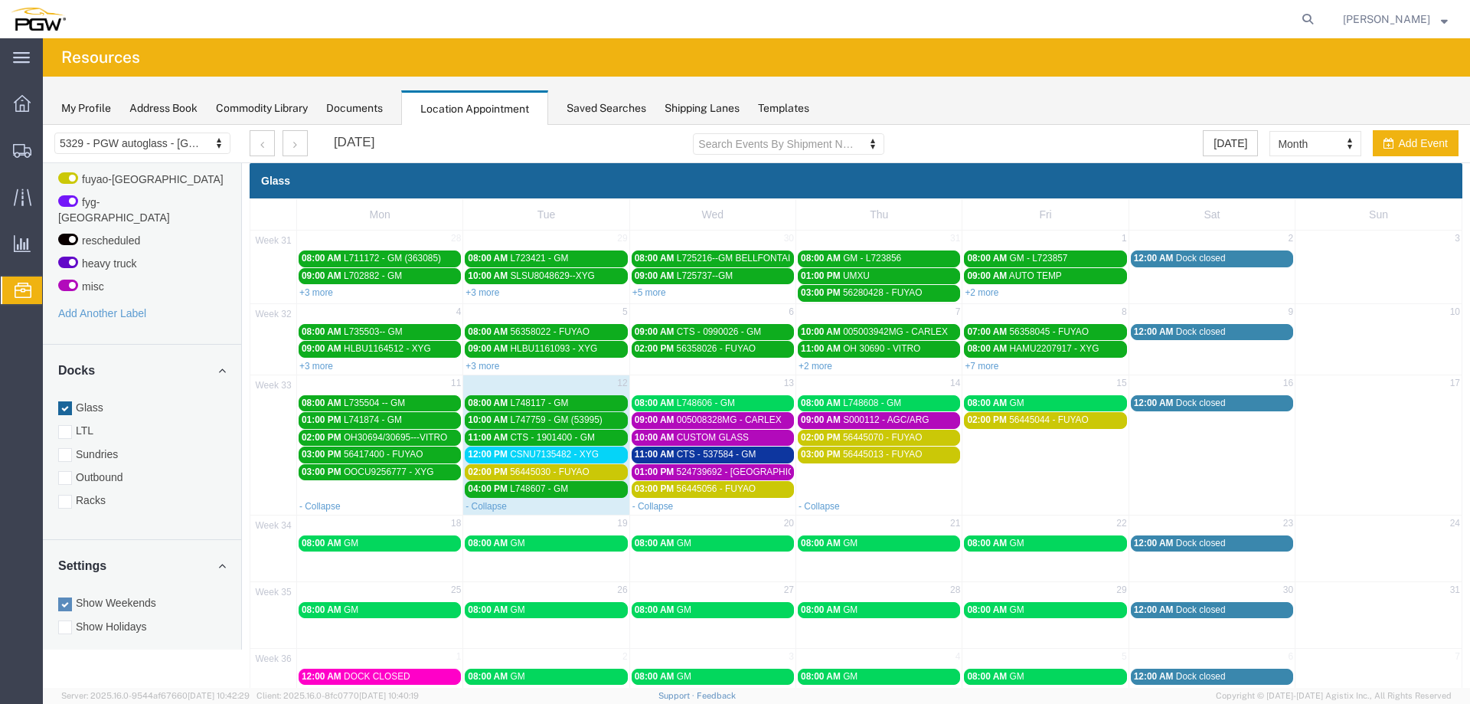
click at [1123, 189] on div "Glass" at bounding box center [856, 180] width 1213 height 35
click at [1315, 21] on icon at bounding box center [1307, 18] width 21 height 21
paste input "666521"
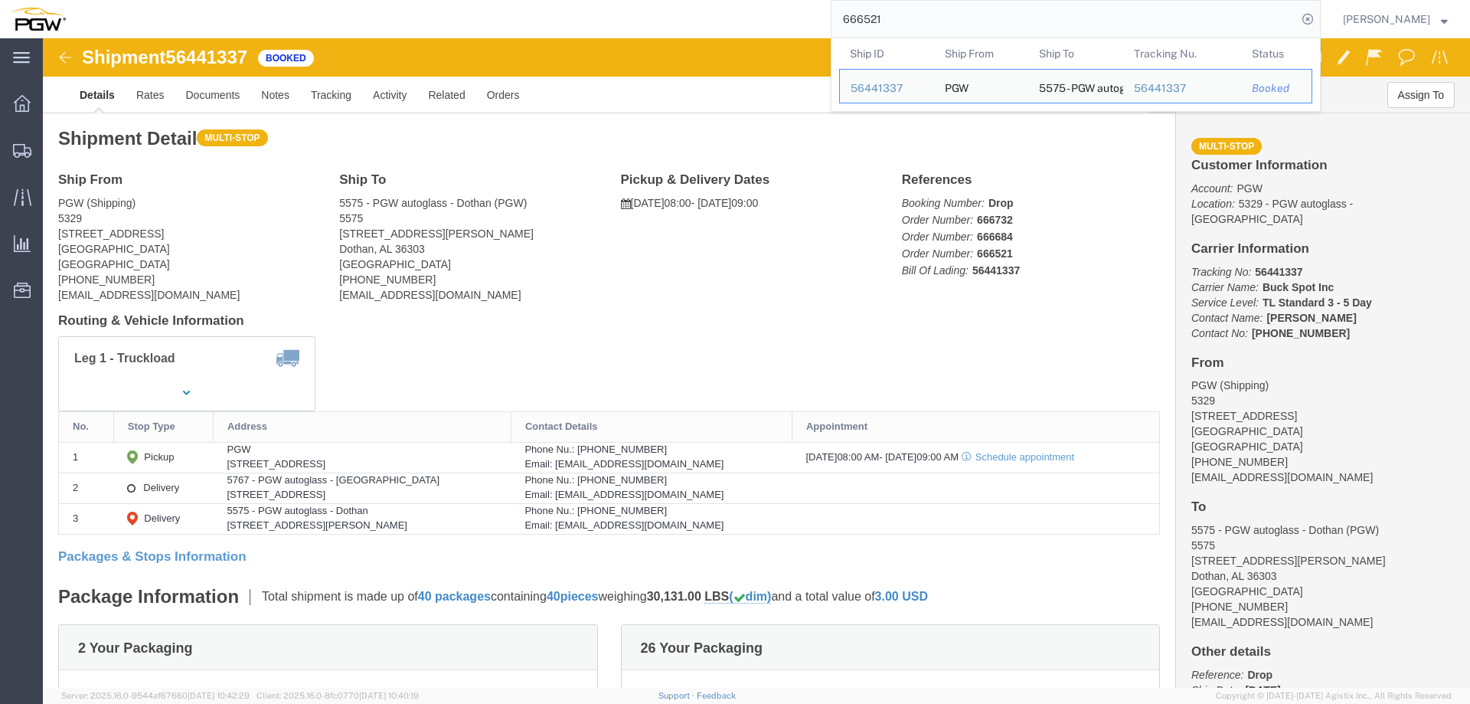
click at [999, 30] on input "666521" at bounding box center [1065, 19] width 466 height 37
paste input "673"
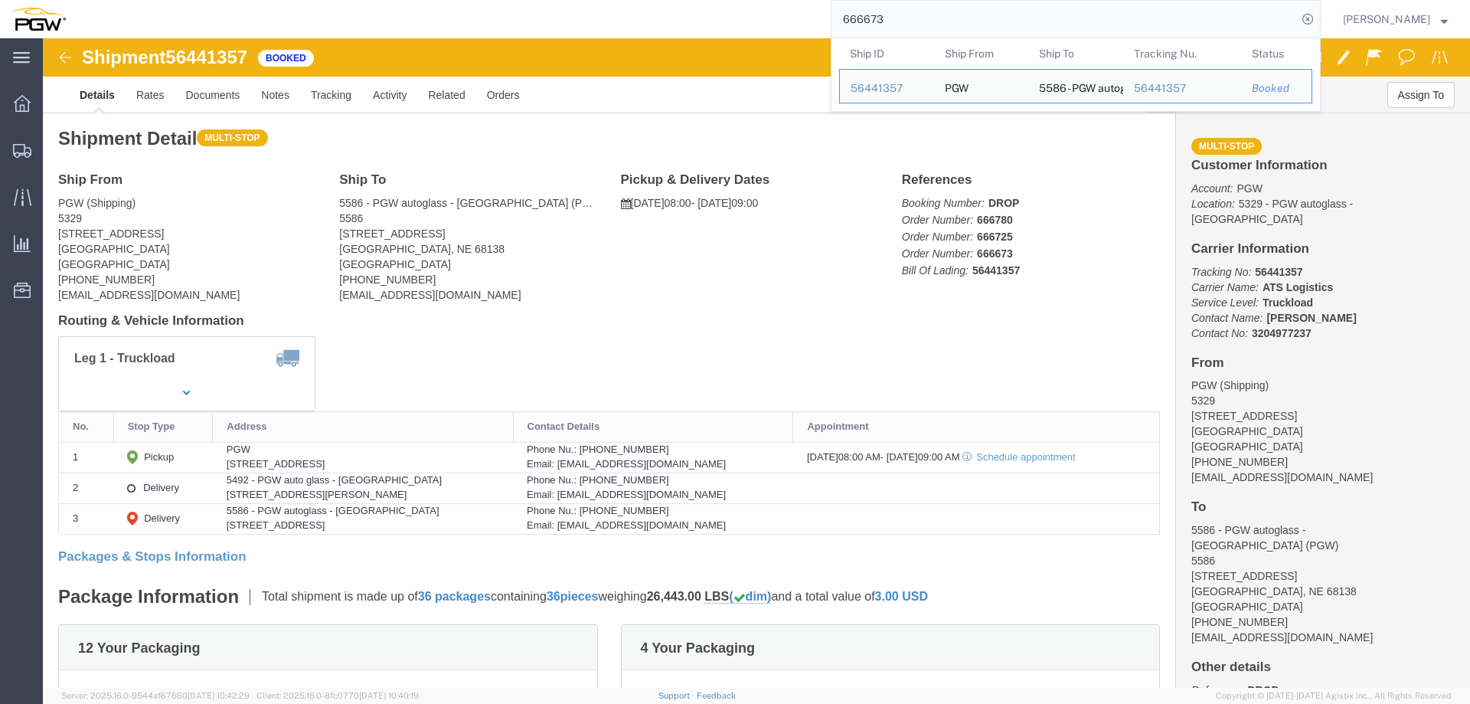
click at [955, 18] on input "666673" at bounding box center [1065, 19] width 466 height 37
paste input "134"
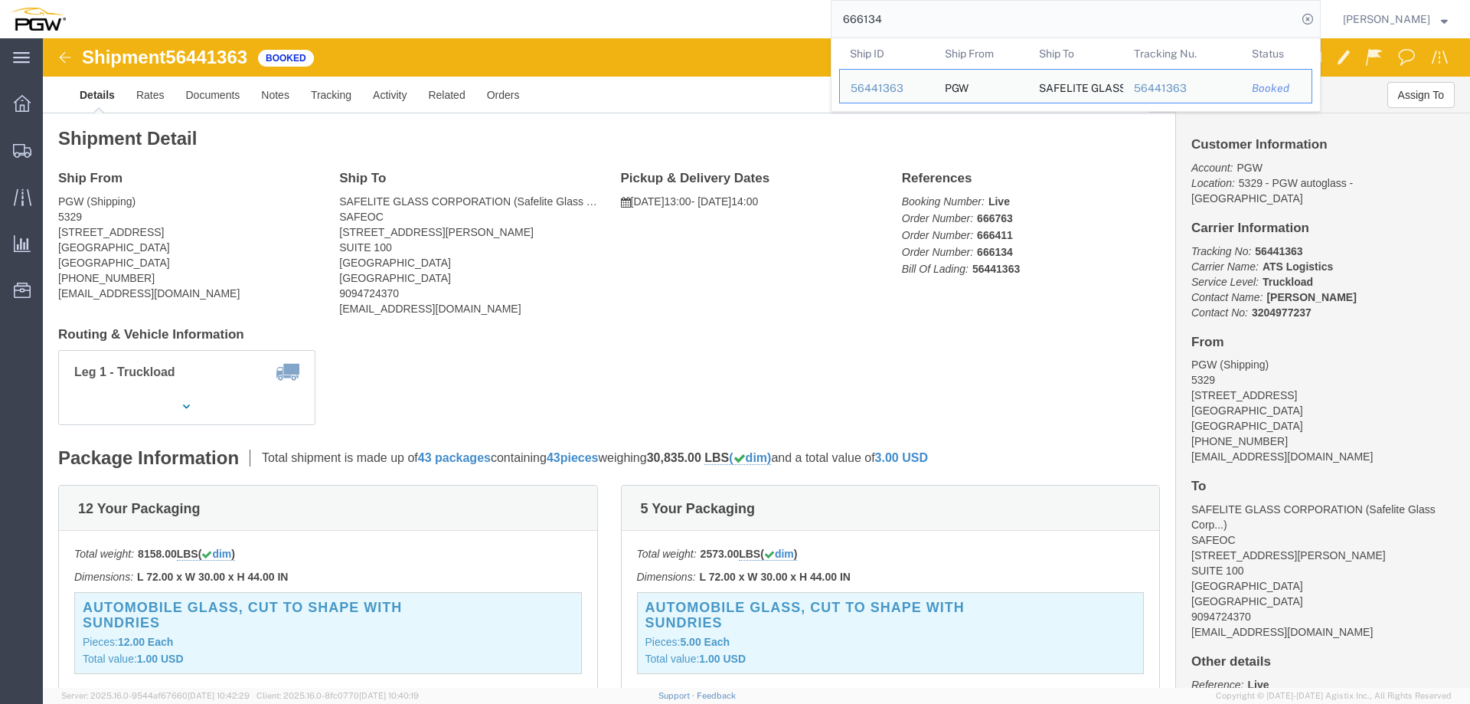
click at [914, 22] on input "666134" at bounding box center [1065, 19] width 466 height 37
paste input "841"
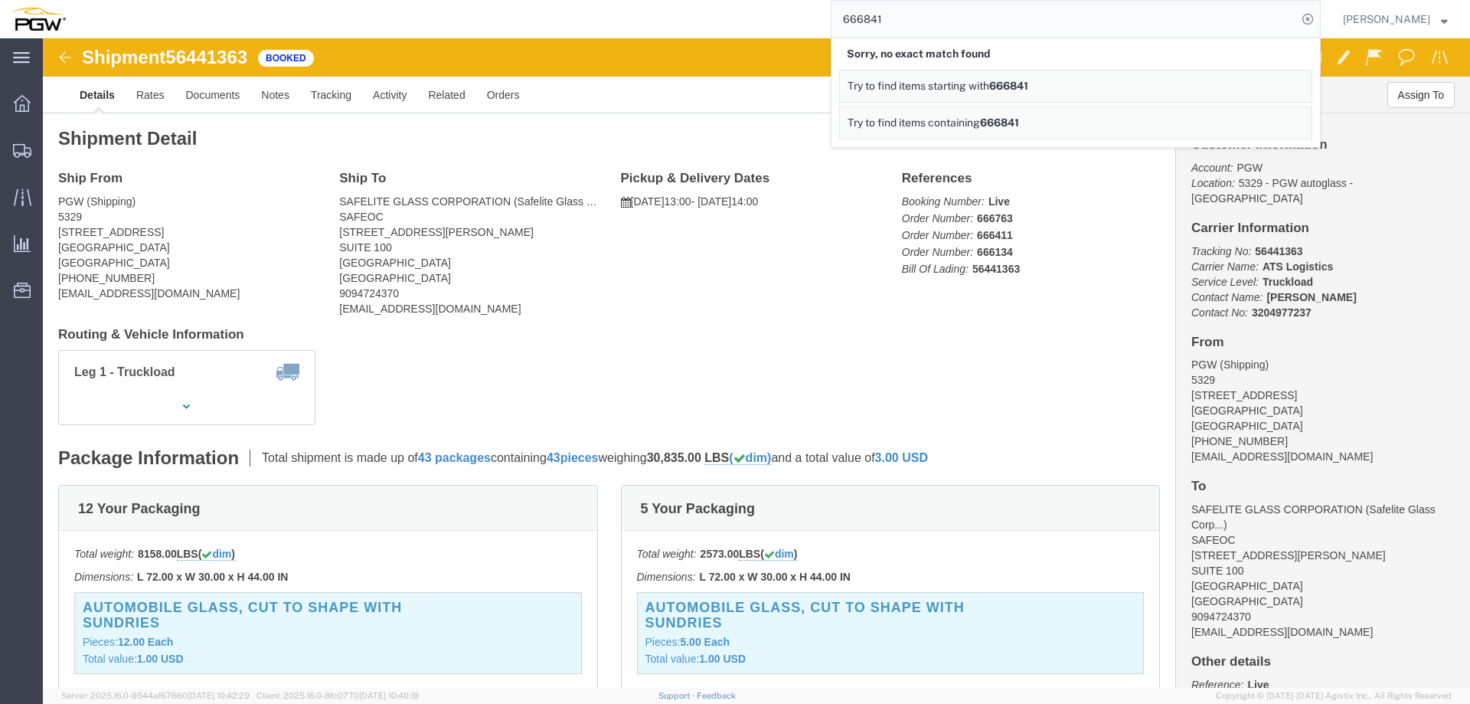
click at [909, 28] on input "666841" at bounding box center [1065, 19] width 466 height 37
paste input "23"
click at [896, 11] on input "666823" at bounding box center [1065, 19] width 466 height 37
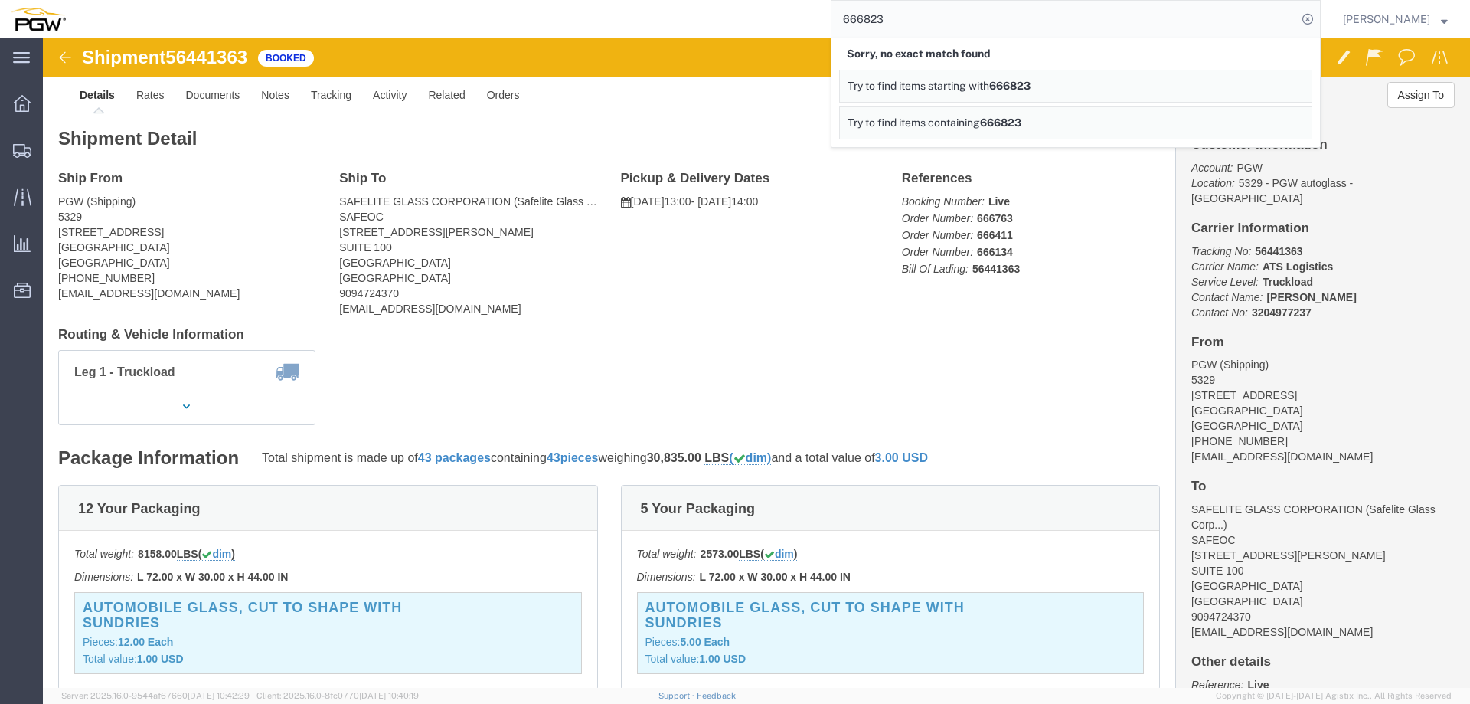
paste input "60"
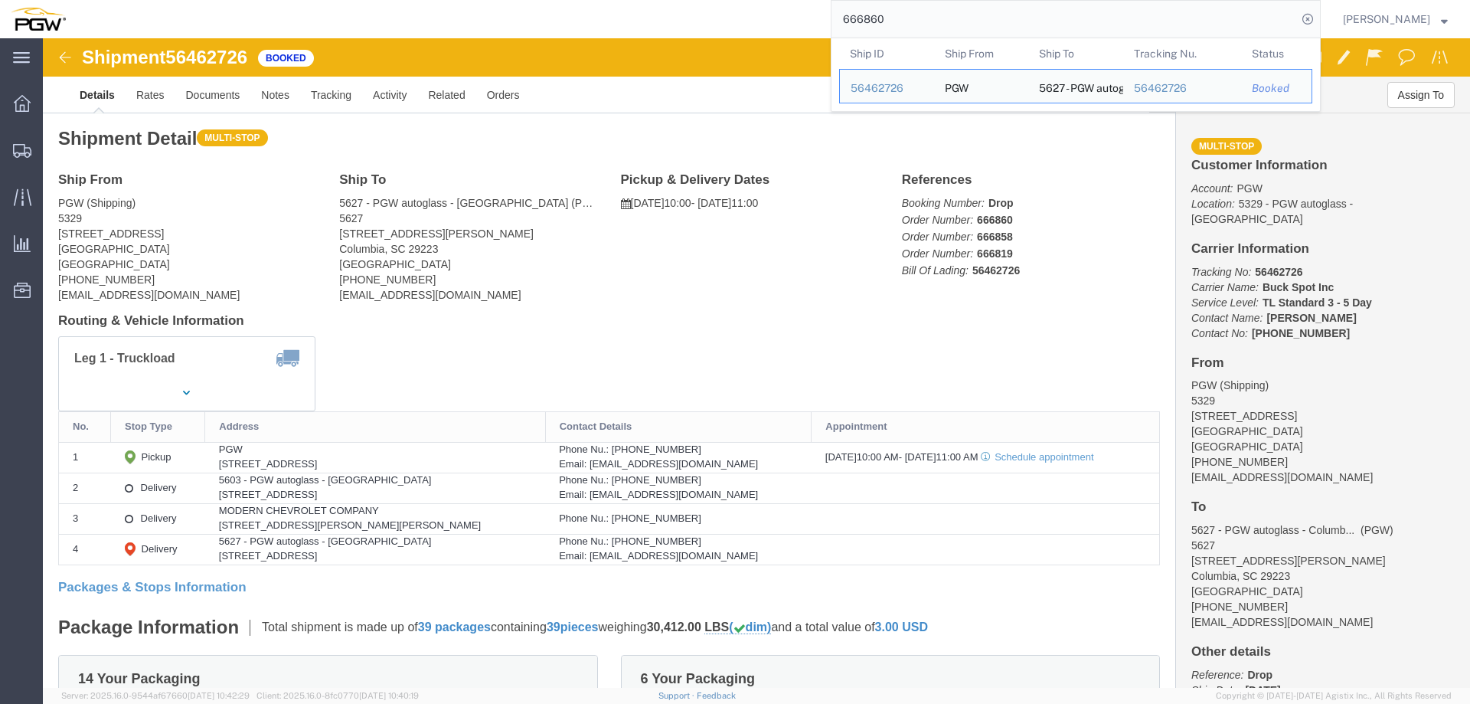
click at [974, 31] on input "666860" at bounding box center [1065, 19] width 466 height 37
paste input "686"
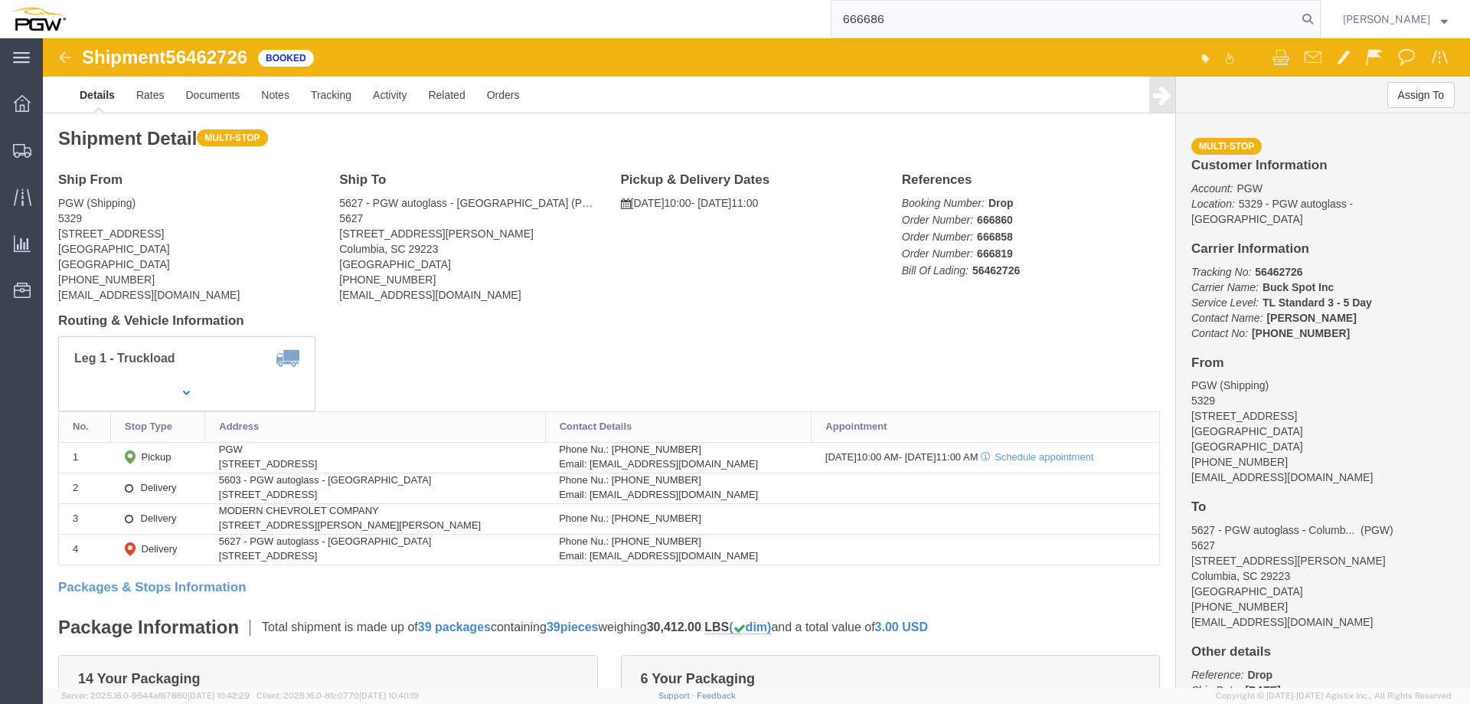
type input "666686"
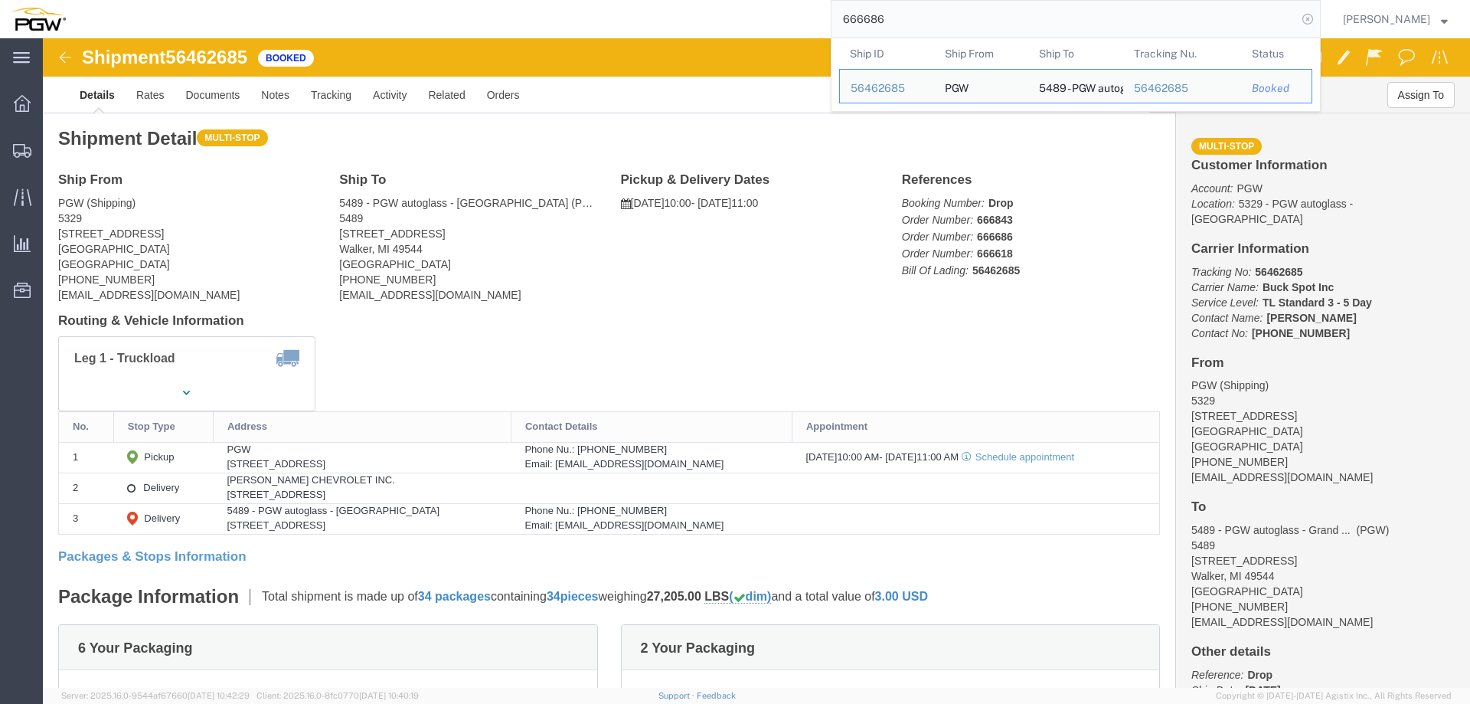
click at [1316, 23] on icon at bounding box center [1307, 18] width 21 height 21
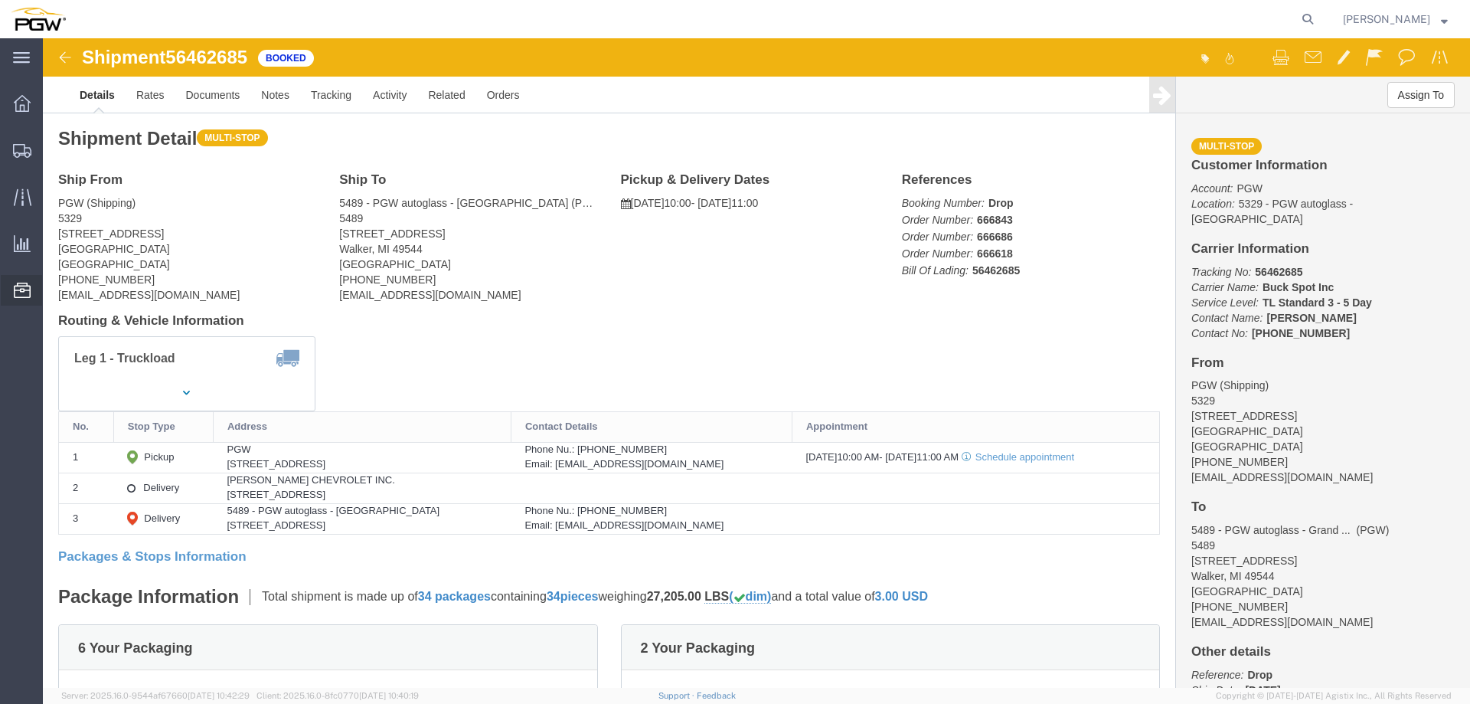
click at [0, 0] on span "Location Appointment" at bounding box center [0, 0] width 0 height 0
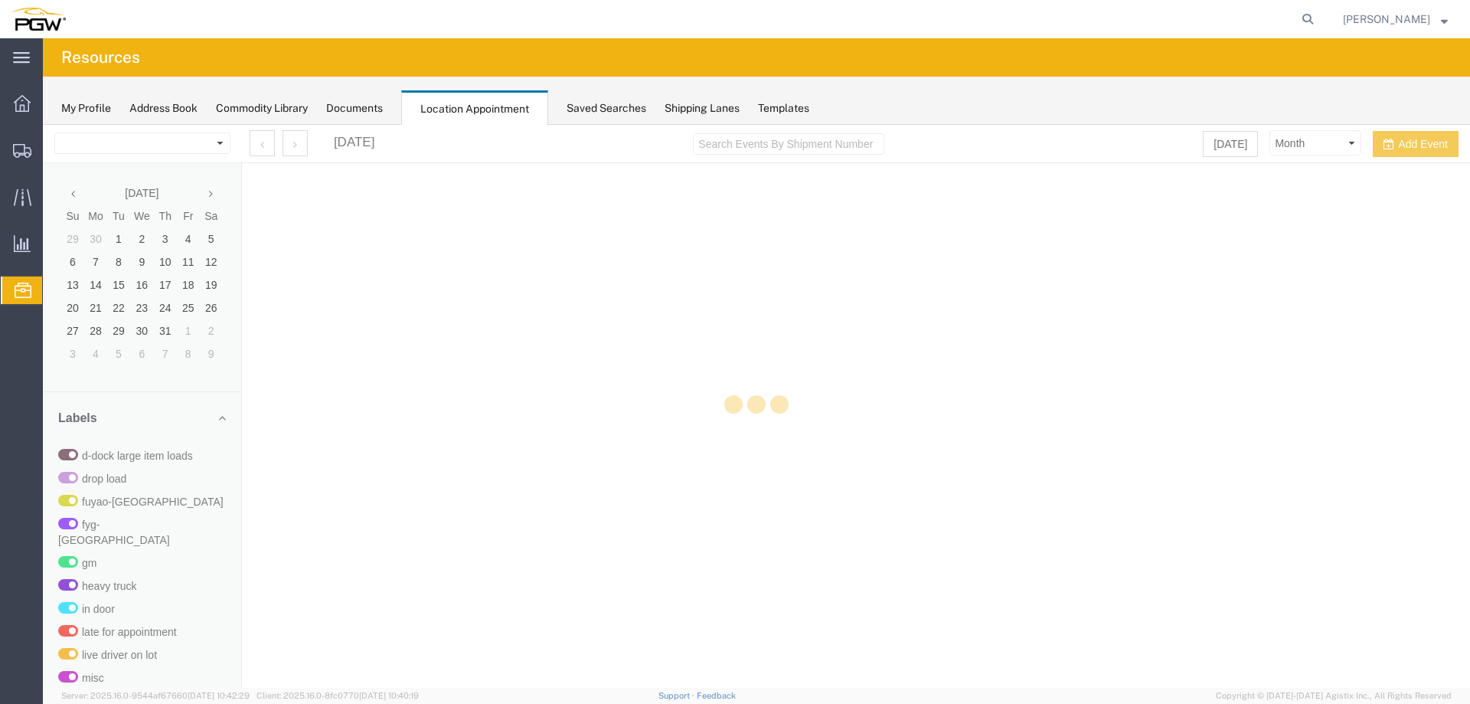
select select "28253"
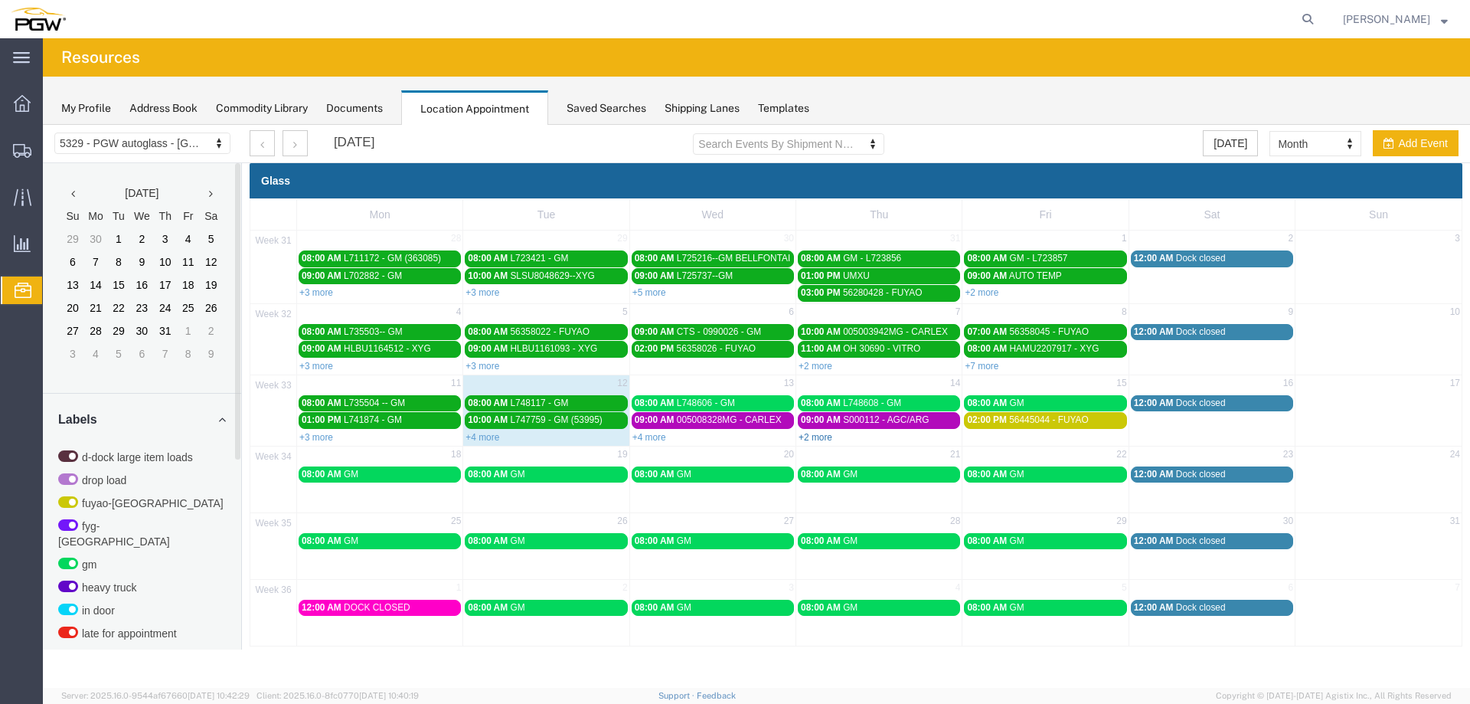
click at [824, 434] on link "+2 more" at bounding box center [816, 437] width 34 height 11
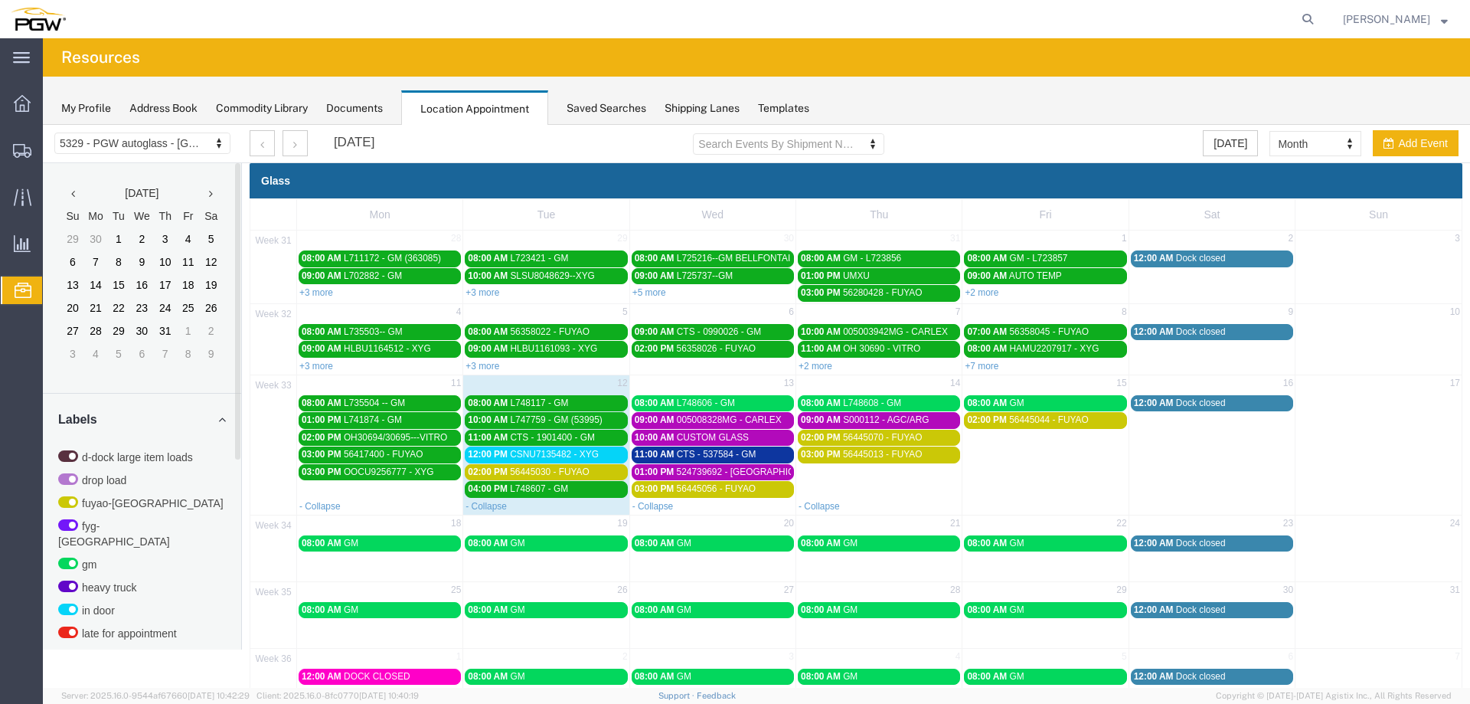
click at [901, 472] on td "03:00 PM 56445013 - FUYAO" at bounding box center [879, 471] width 166 height 51
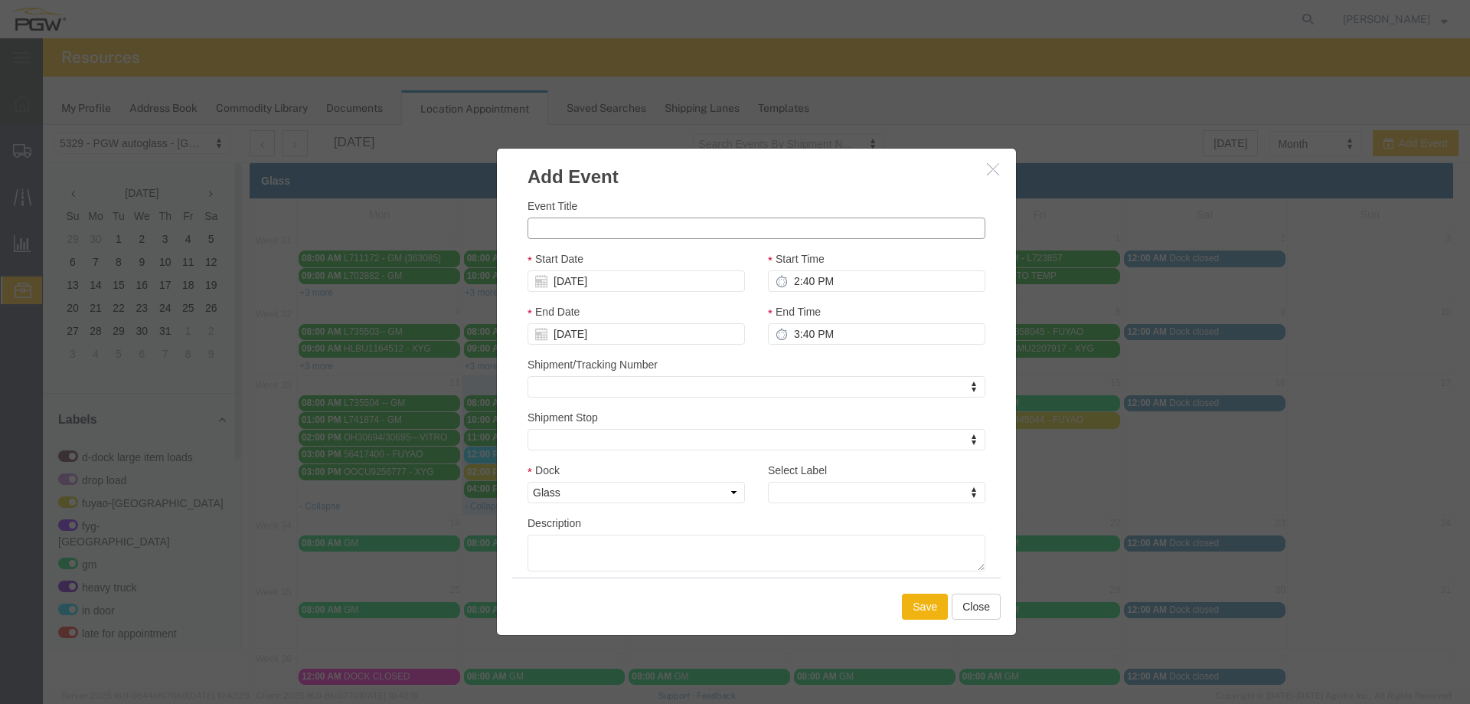
click at [660, 228] on input "Event Title" at bounding box center [757, 227] width 458 height 21
paste input "L750709"
type input "L750709 - GM"
click at [793, 284] on input "2:40 PM" at bounding box center [876, 280] width 217 height 21
type input "10:00 AM"
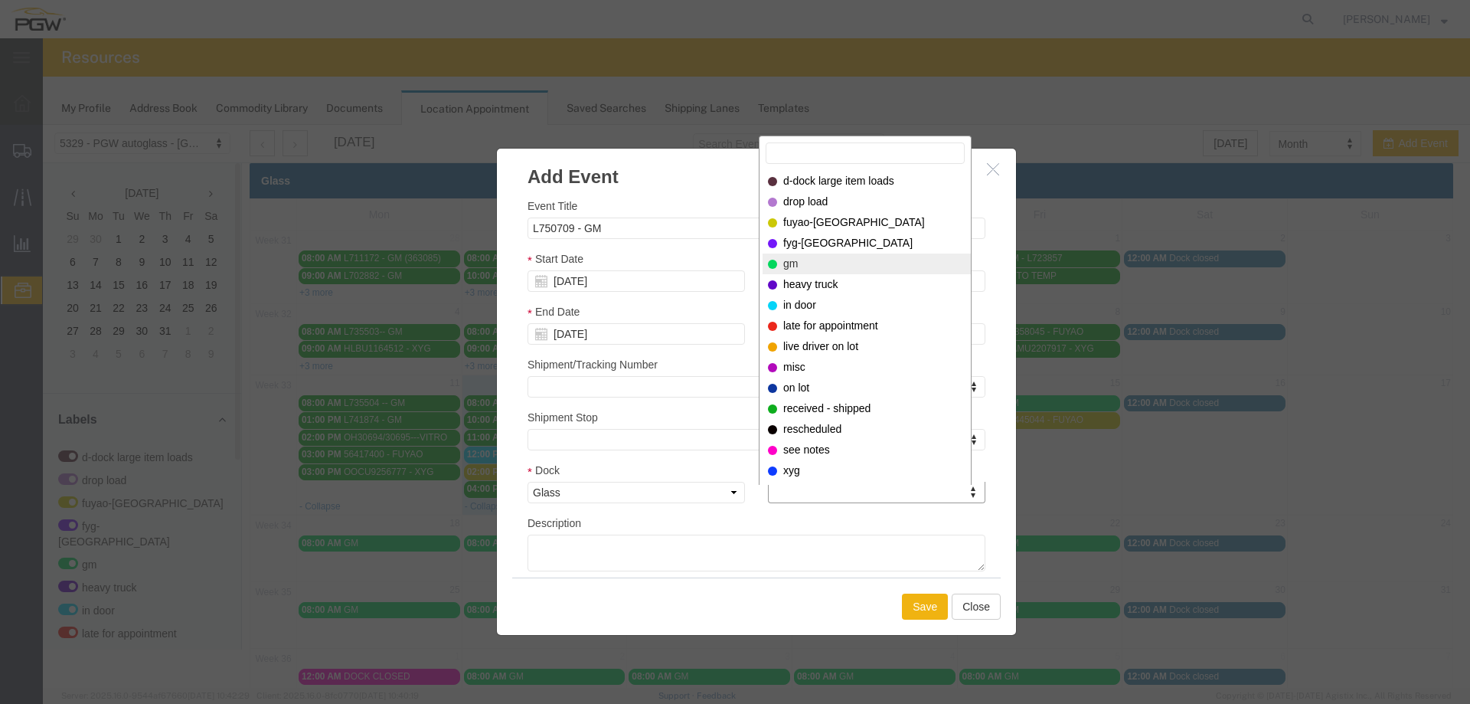
select select "340"
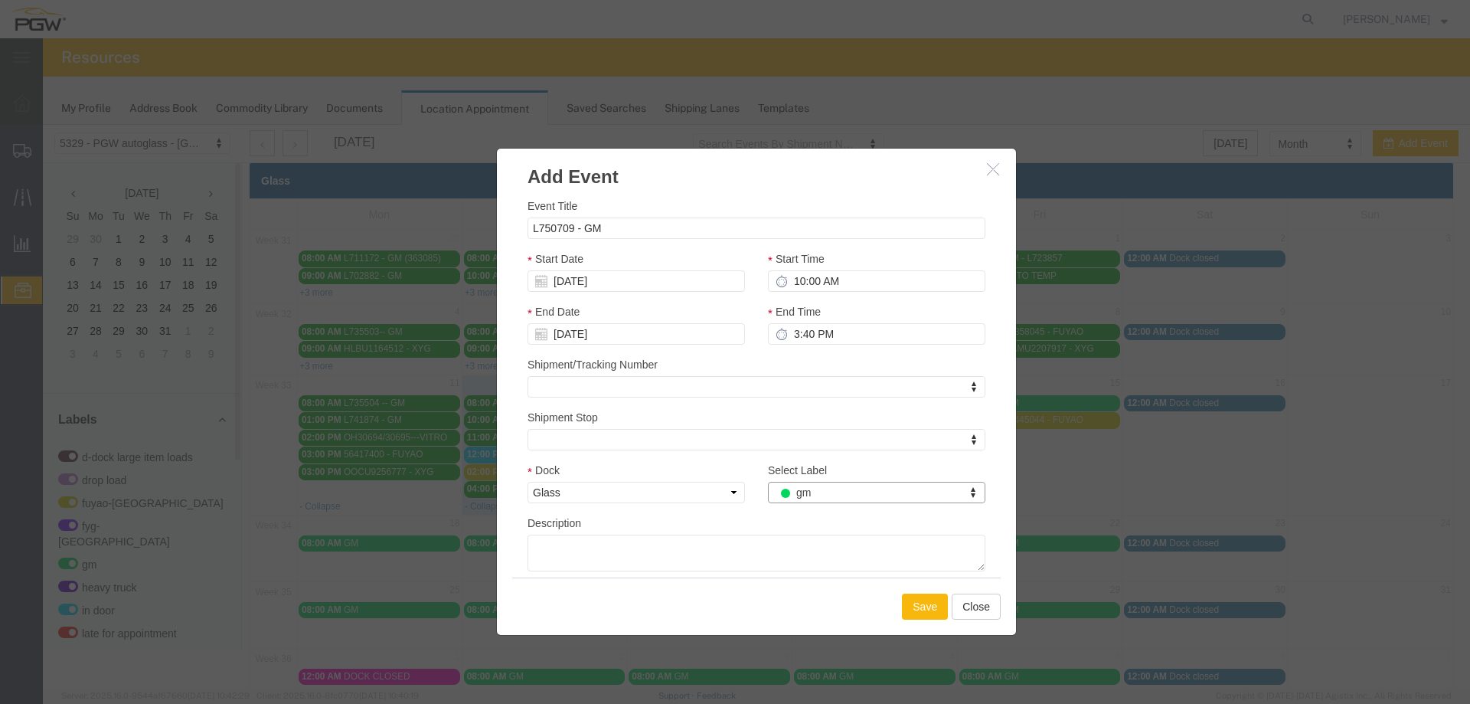
click at [915, 594] on button "Save" at bounding box center [925, 606] width 46 height 26
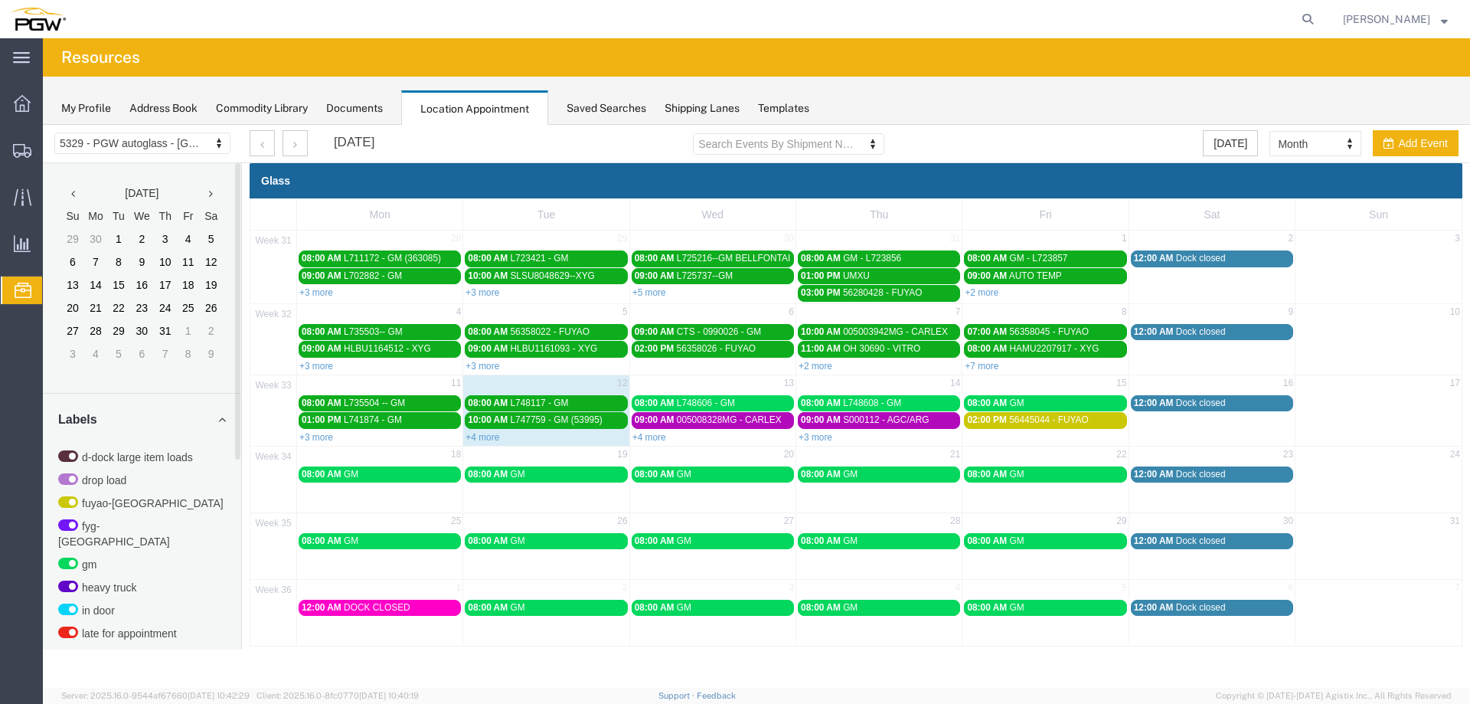
click at [816, 429] on div "+3 more" at bounding box center [878, 436] width 165 height 15
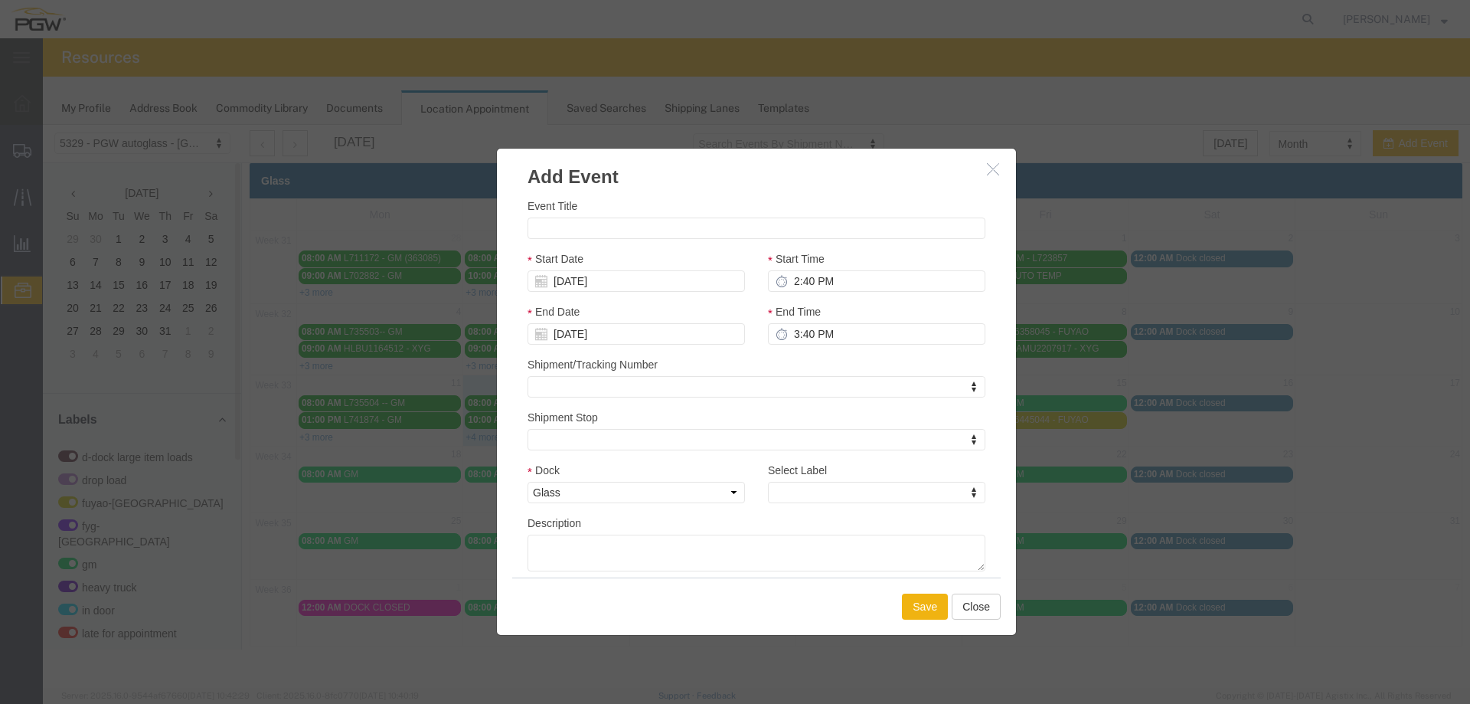
click at [997, 170] on icon "button" at bounding box center [993, 168] width 12 height 13
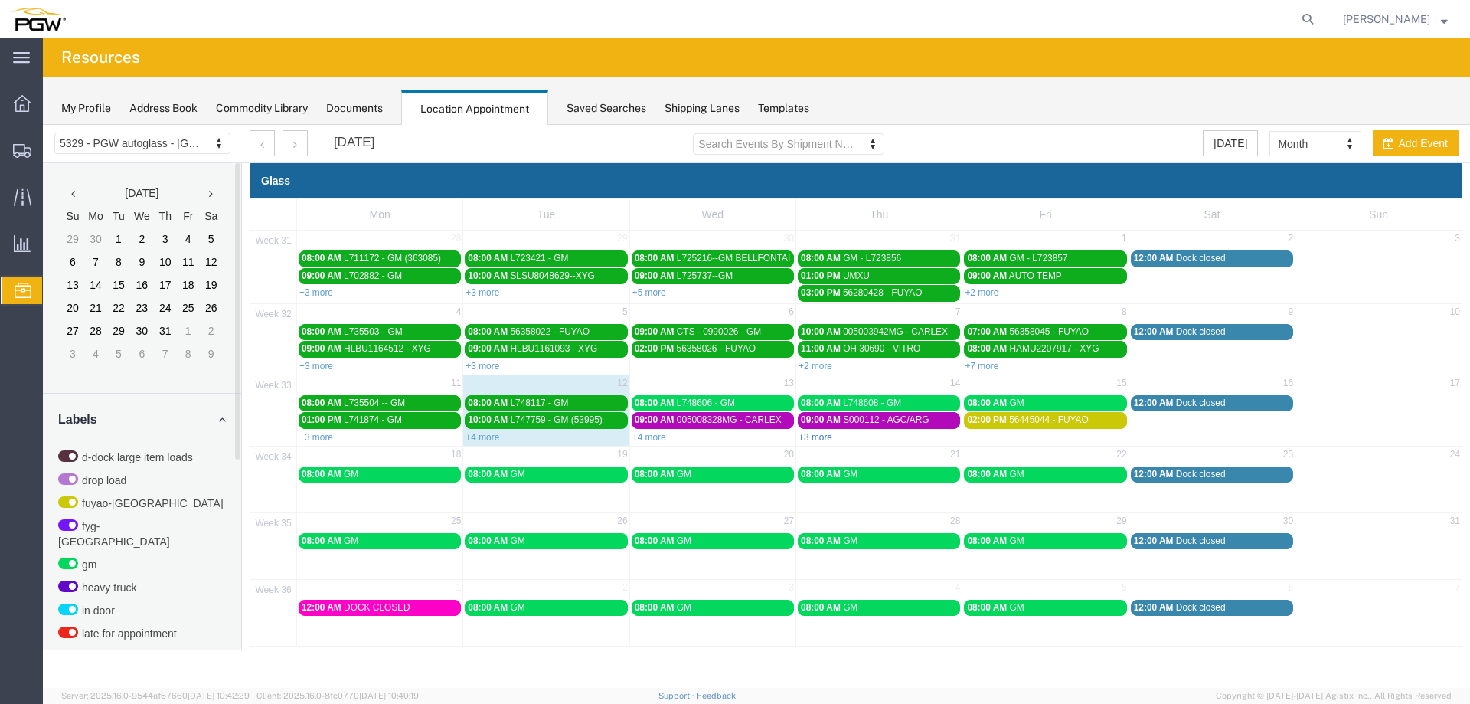
click at [827, 432] on link "+3 more" at bounding box center [816, 437] width 34 height 11
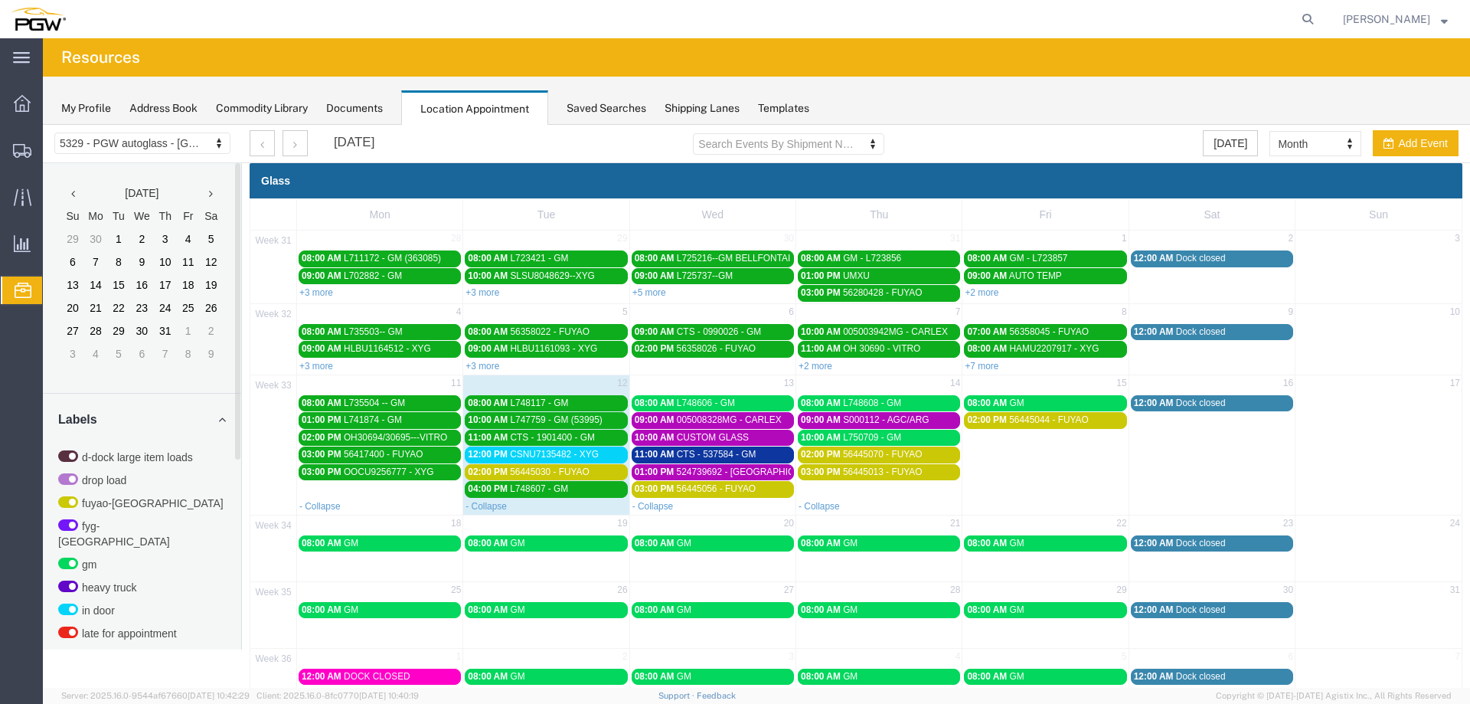
drag, startPoint x: 869, startPoint y: 433, endPoint x: 939, endPoint y: 435, distance: 69.7
click at [869, 433] on span "L750709 - GM" at bounding box center [872, 437] width 58 height 11
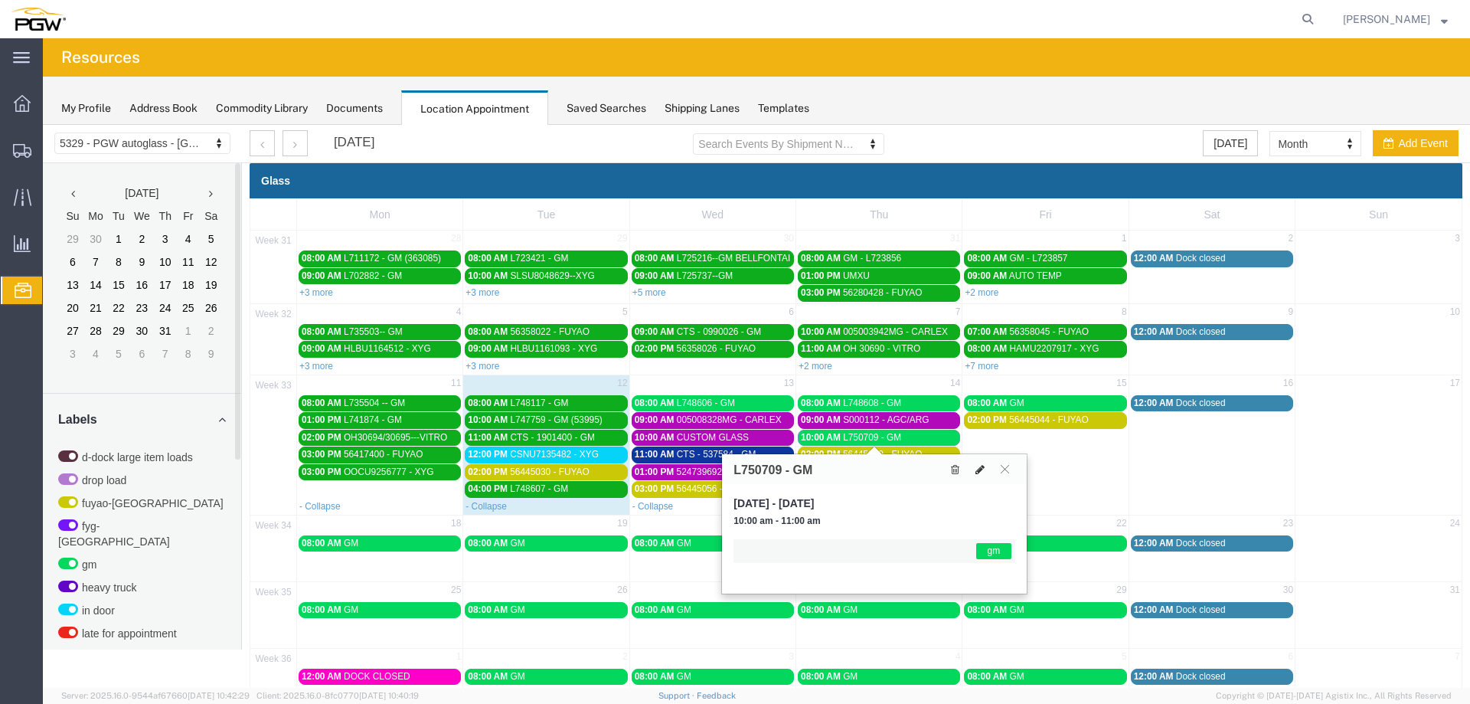
click at [982, 470] on icon at bounding box center [980, 469] width 9 height 11
select select "1"
select select "340"
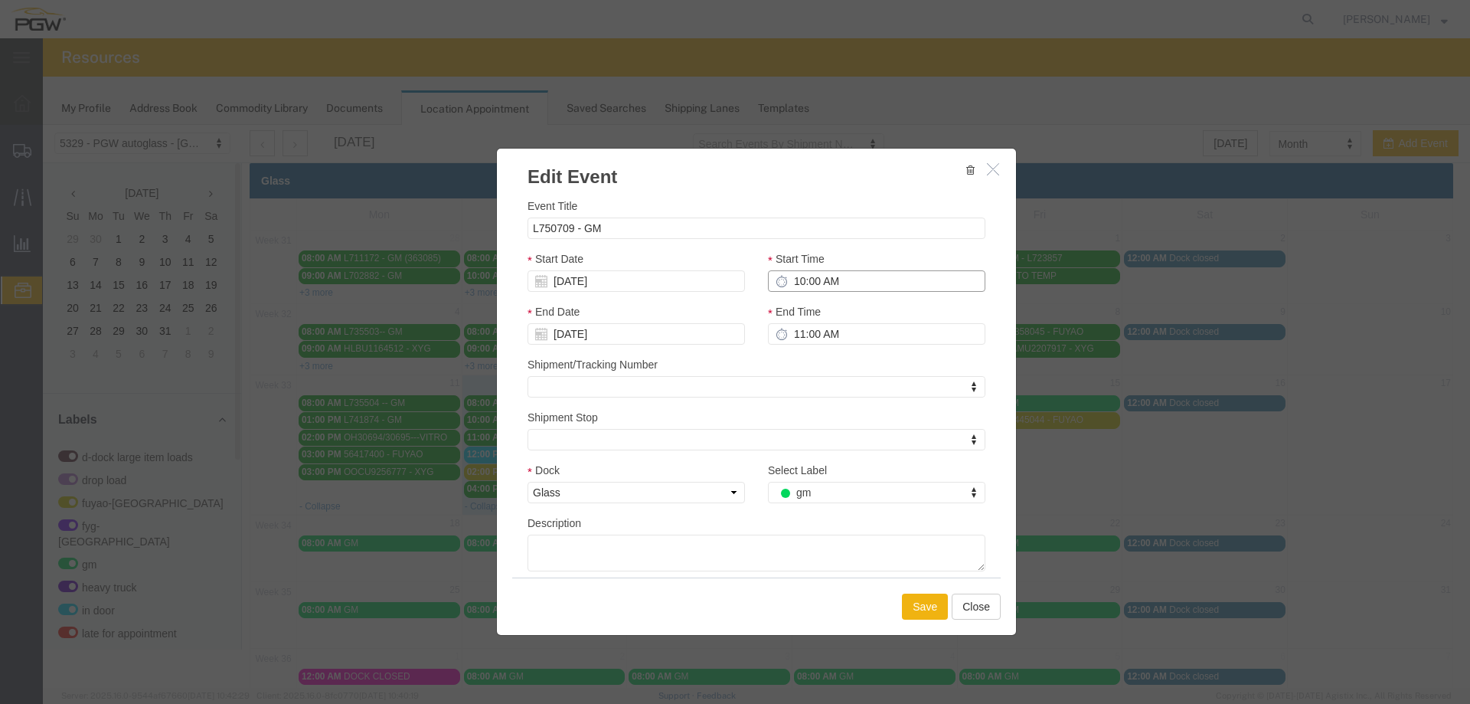
click at [793, 280] on input "10:00 AM" at bounding box center [876, 280] width 217 height 21
type input "2:00 PM"
click at [674, 281] on input "[DATE]" at bounding box center [636, 280] width 217 height 21
click at [603, 402] on td "13" at bounding box center [608, 399] width 23 height 23
click at [902, 595] on button "Save" at bounding box center [925, 606] width 46 height 26
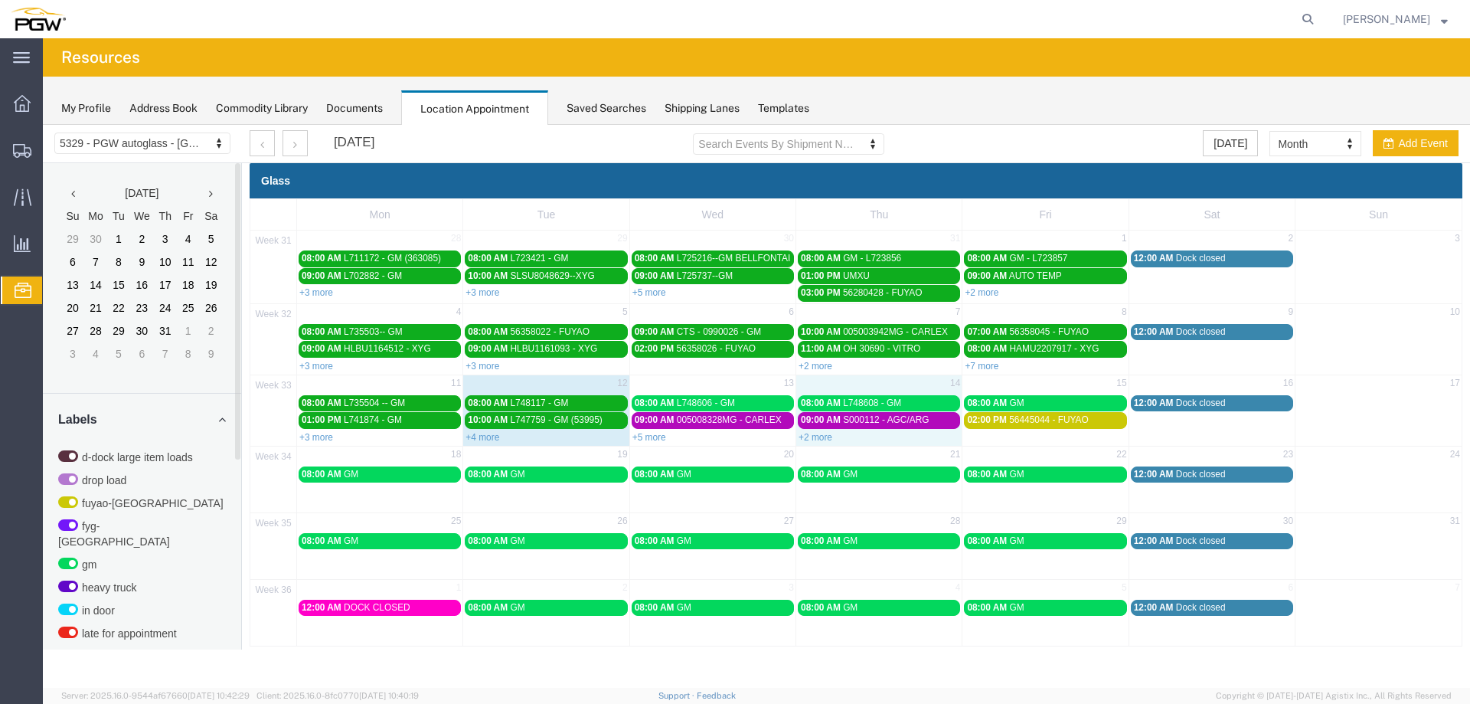
click at [921, 384] on td "14" at bounding box center [879, 383] width 166 height 19
select select "1"
select select
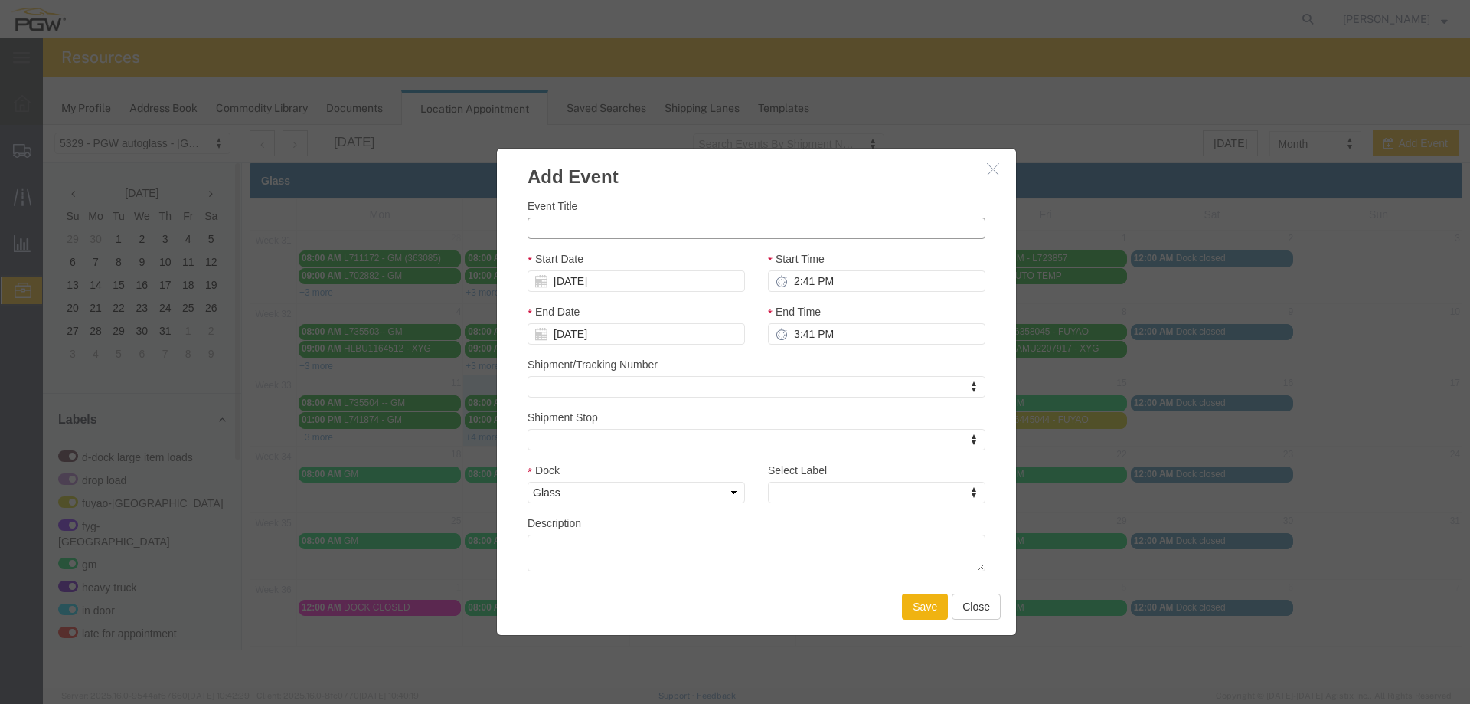
click at [547, 230] on input "Event Title" at bounding box center [757, 227] width 458 height 21
paste input "L746322"
type input "L746322 - GM"
click at [792, 285] on input "2:41 PM" at bounding box center [876, 280] width 217 height 21
type input "10:00 AM"
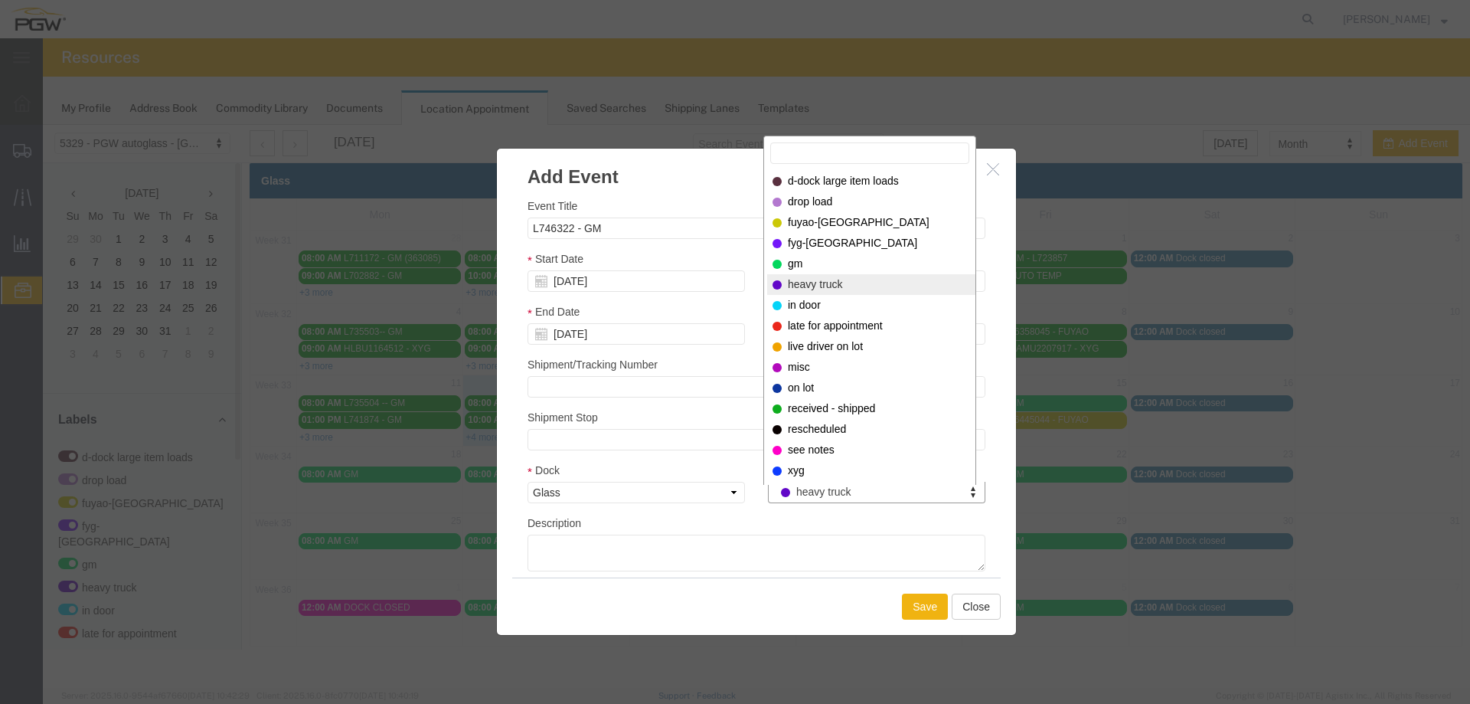
select select "340"
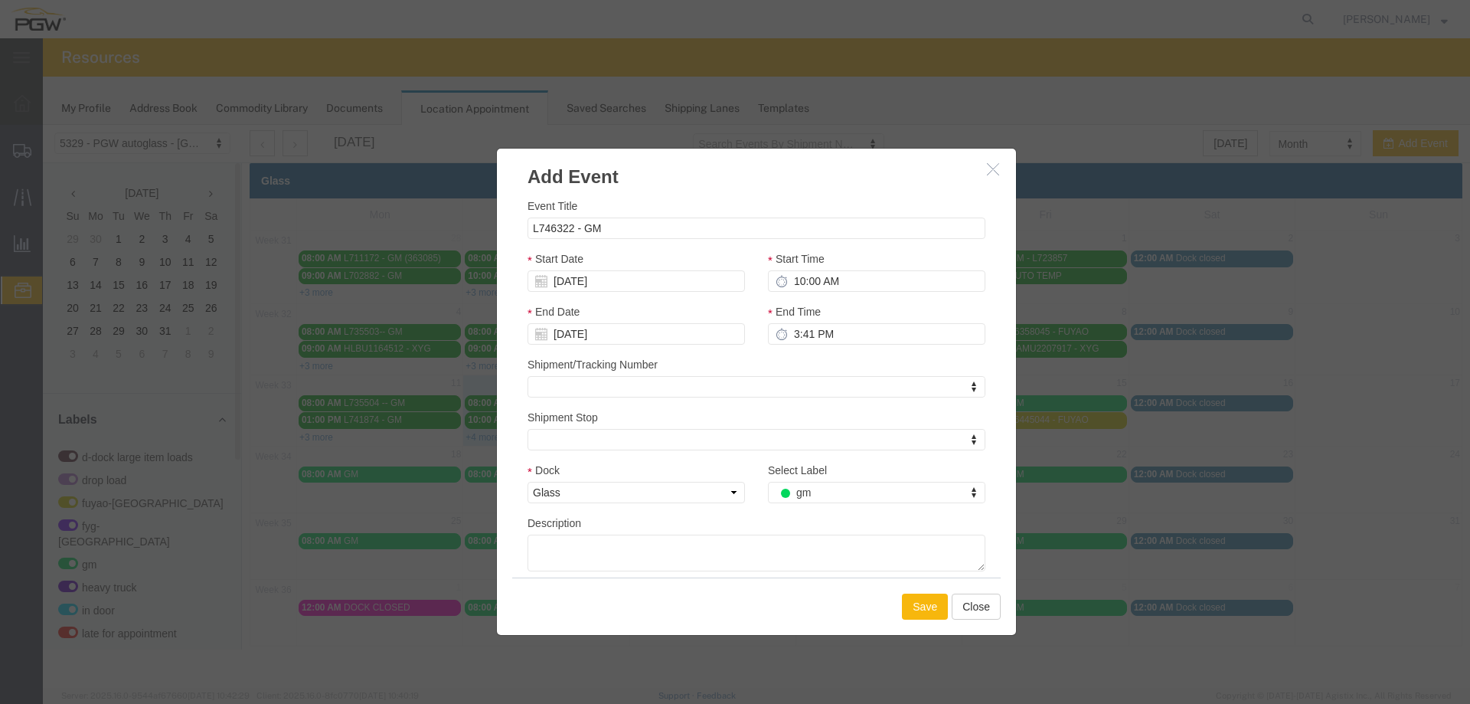
click at [918, 616] on button "Save" at bounding box center [925, 606] width 46 height 26
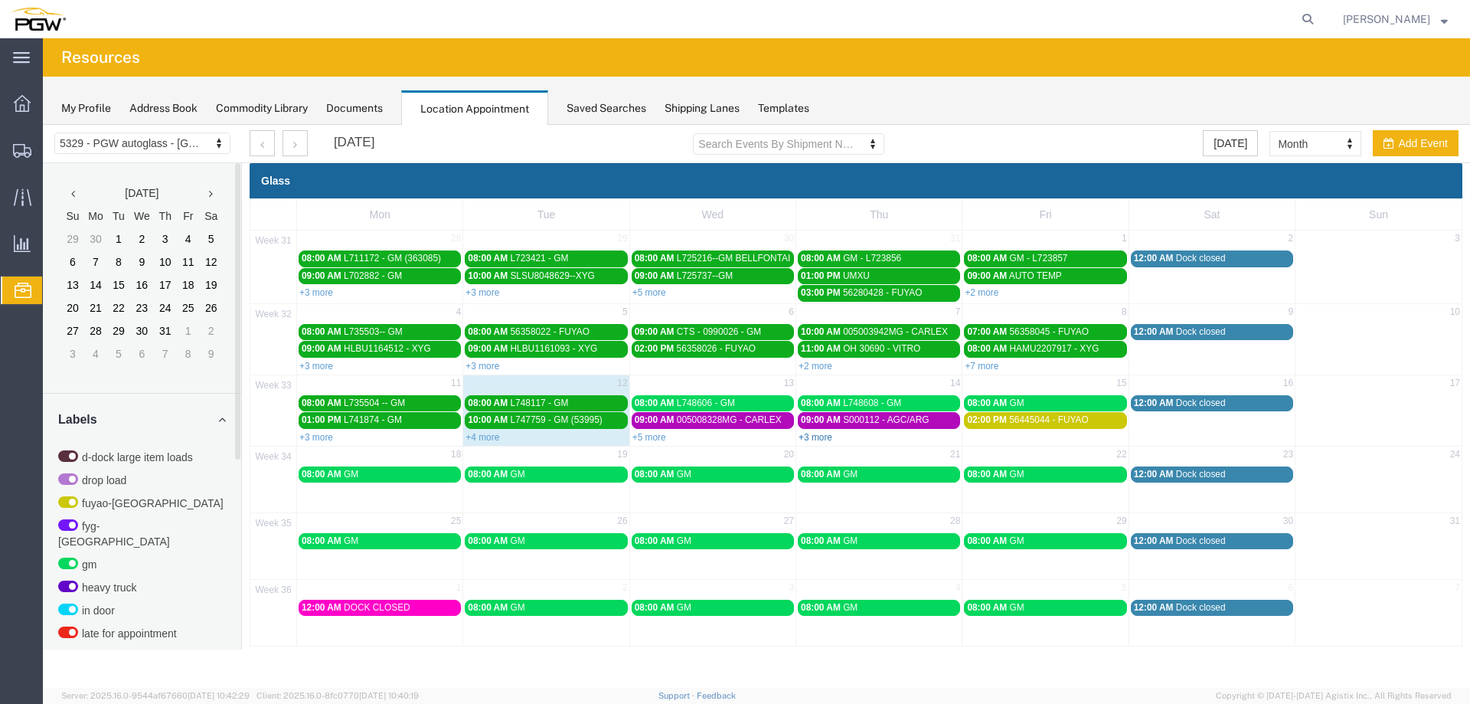
click at [819, 433] on link "+3 more" at bounding box center [816, 437] width 34 height 11
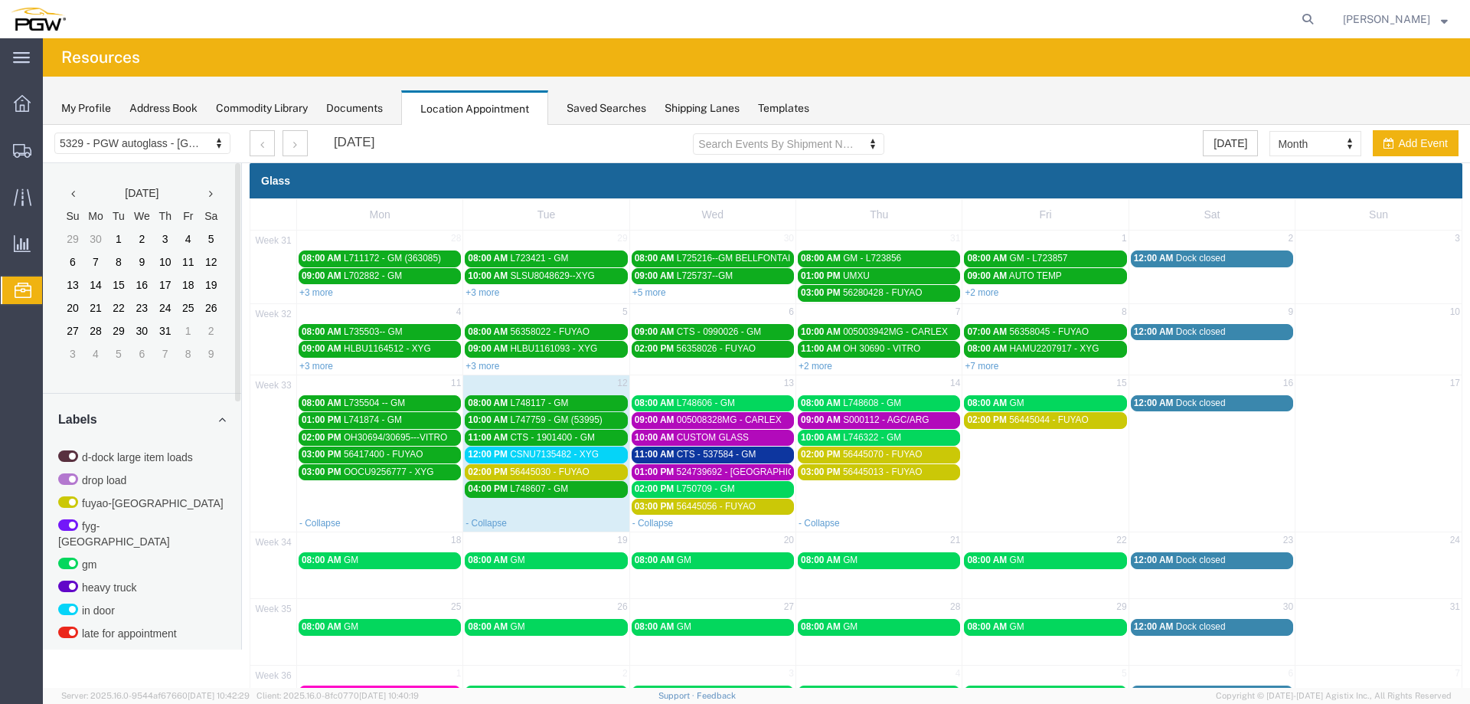
click at [539, 453] on span "CSNU7135482 - XYG" at bounding box center [554, 454] width 89 height 11
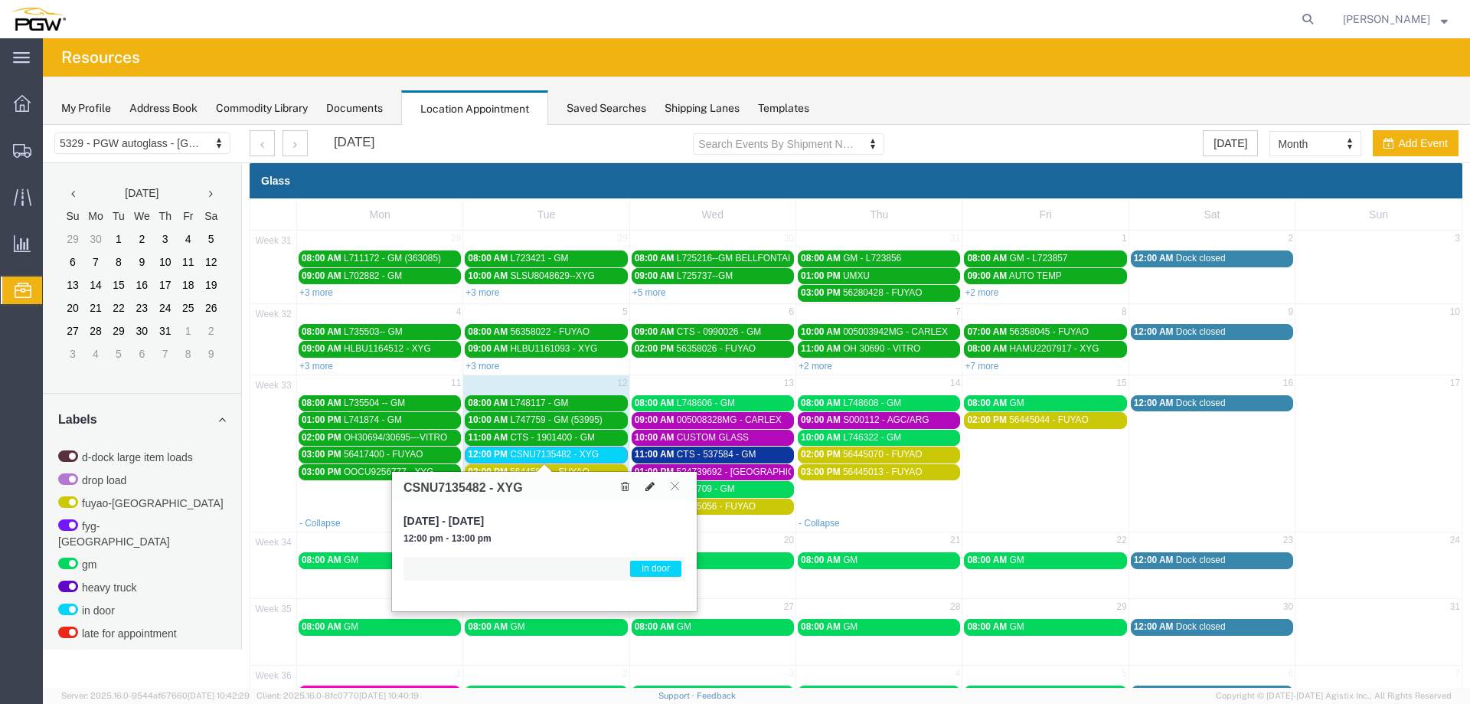
click at [646, 488] on icon at bounding box center [650, 486] width 9 height 11
select select "1"
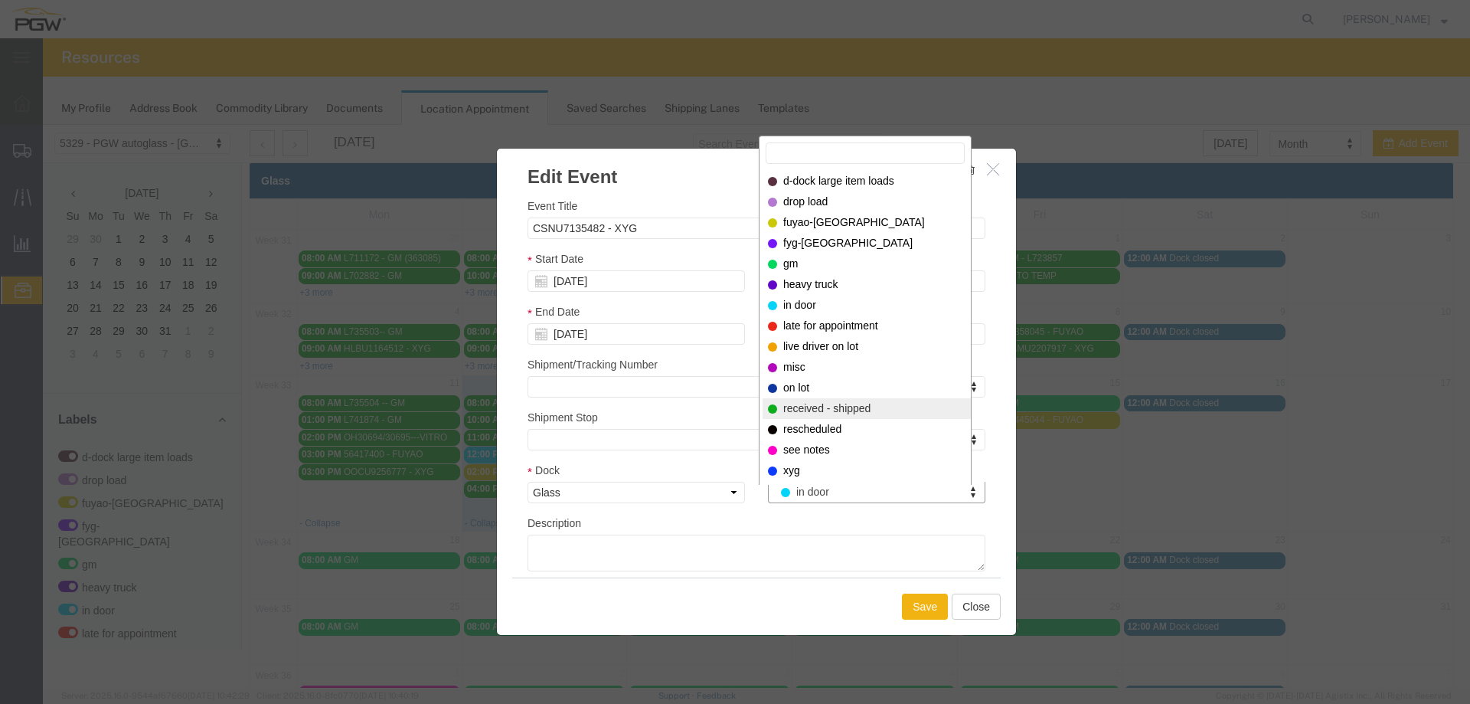
select select "200"
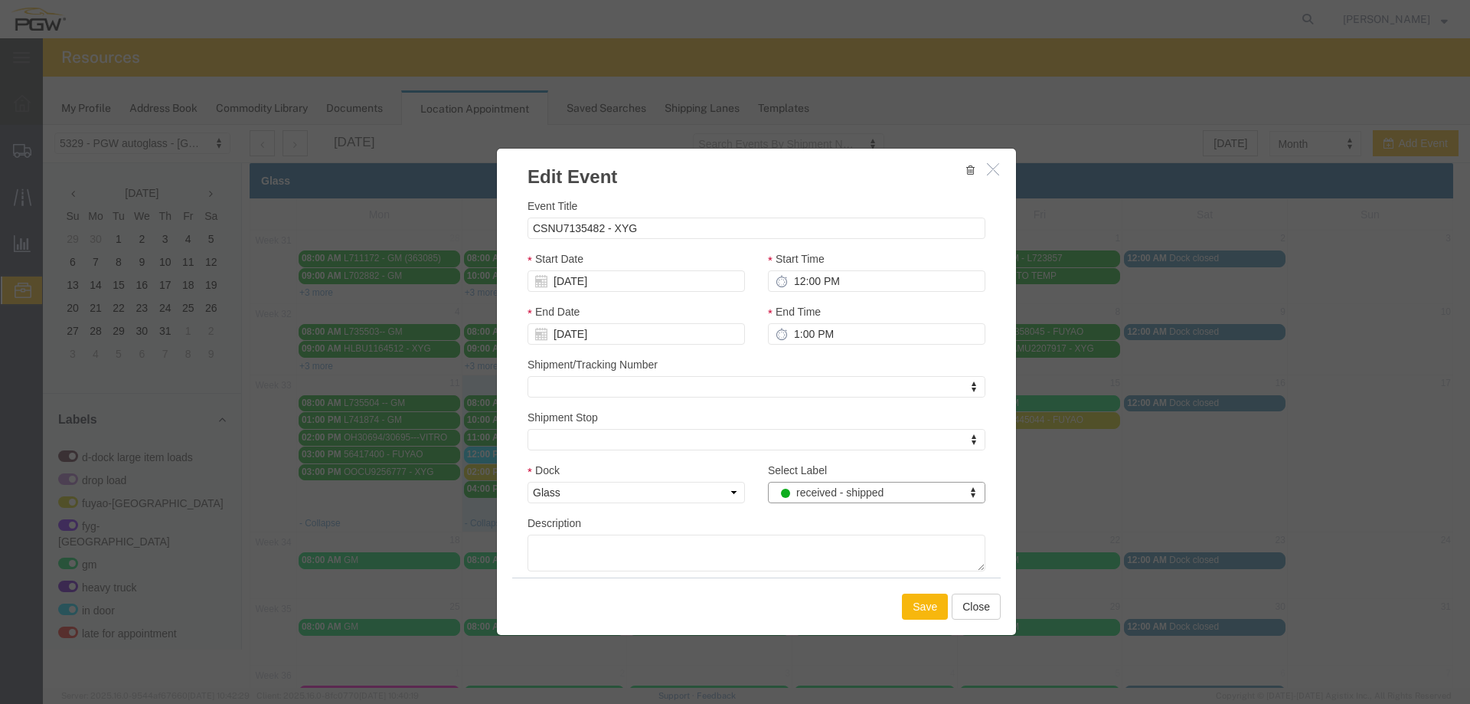
click at [925, 607] on button "Save" at bounding box center [925, 606] width 46 height 26
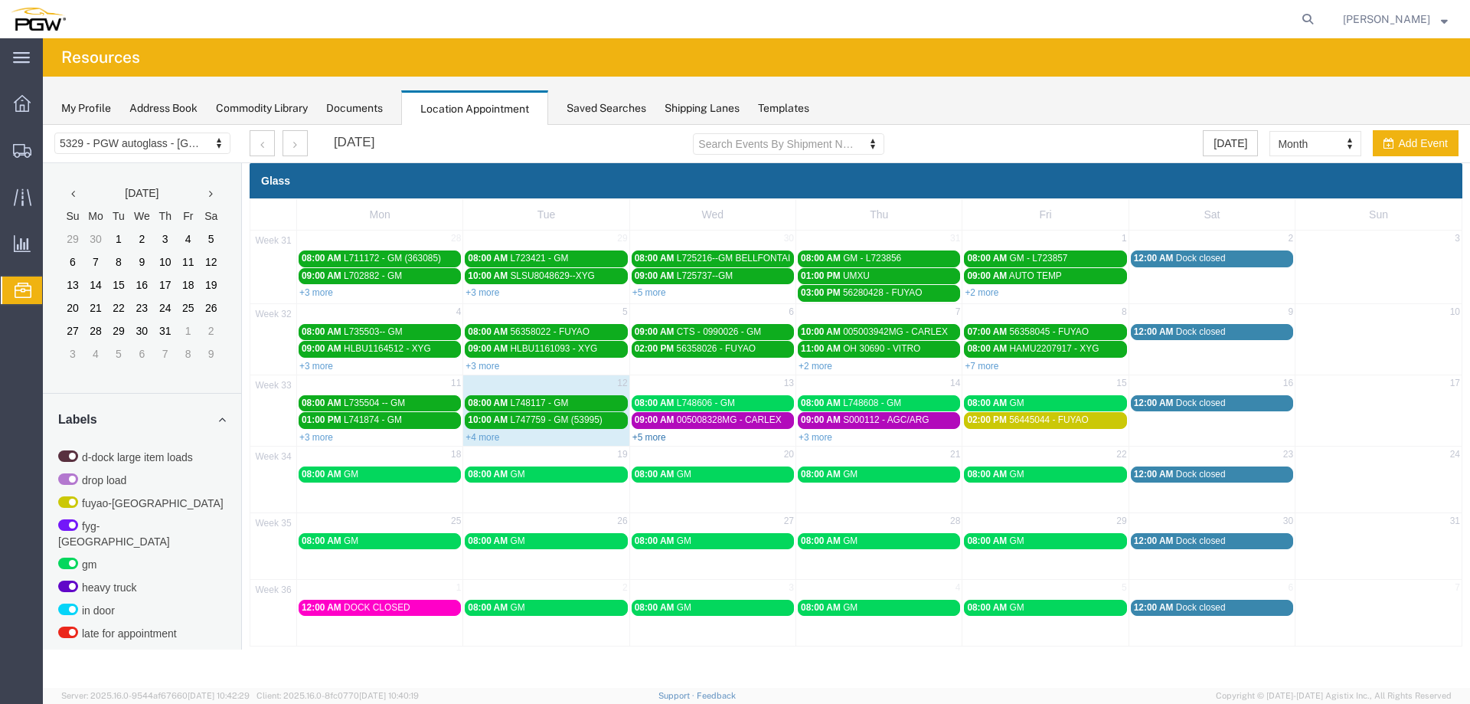
click at [658, 437] on link "+5 more" at bounding box center [650, 437] width 34 height 11
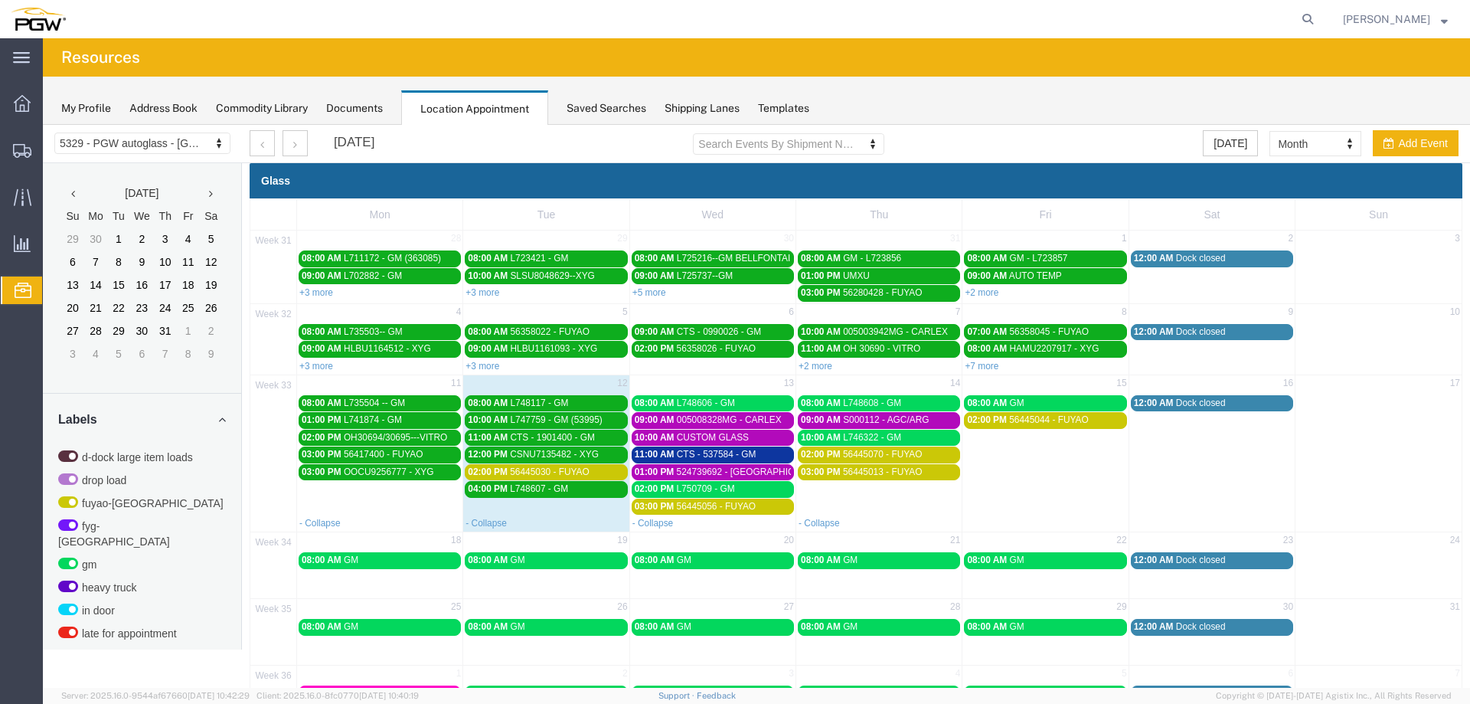
click at [567, 474] on span "56445030 - FUYAO" at bounding box center [550, 471] width 80 height 11
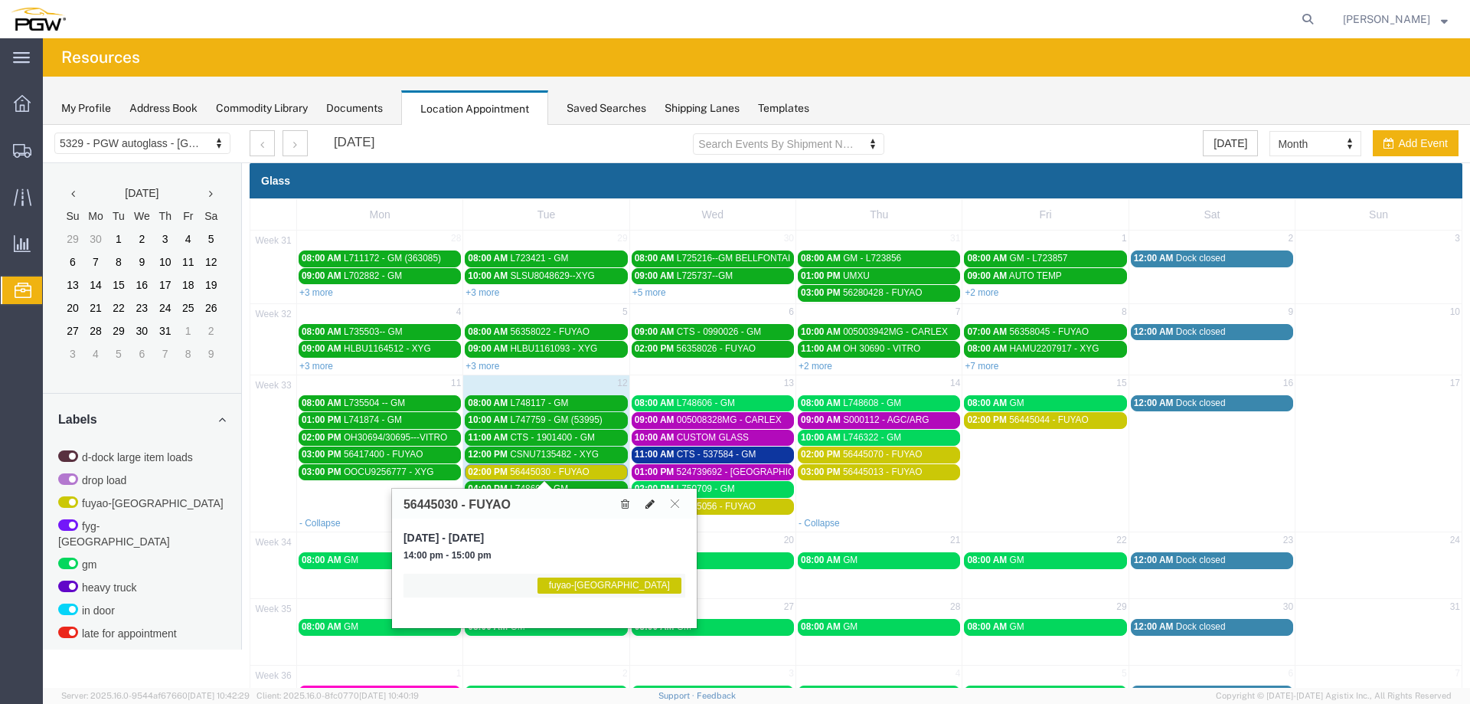
click at [644, 503] on button at bounding box center [649, 503] width 21 height 16
select select "1"
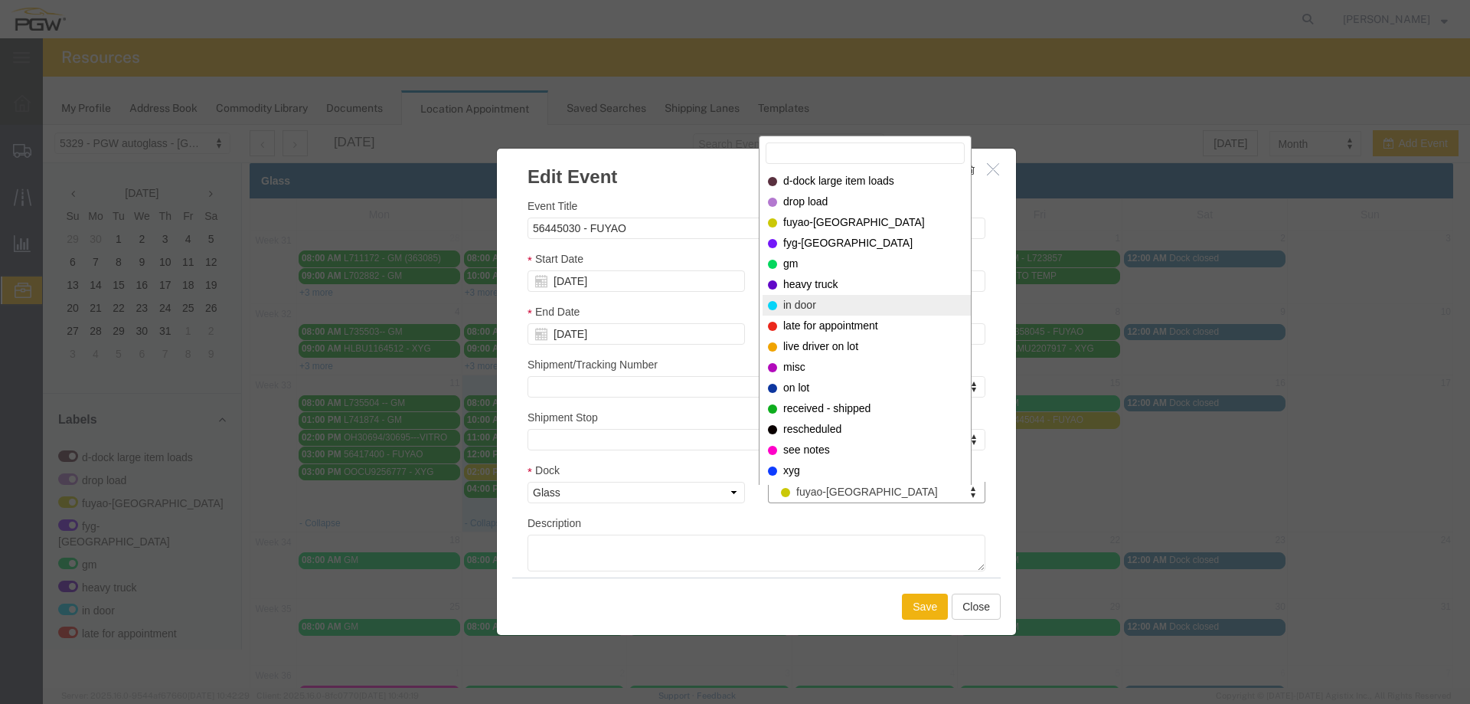
select select "220"
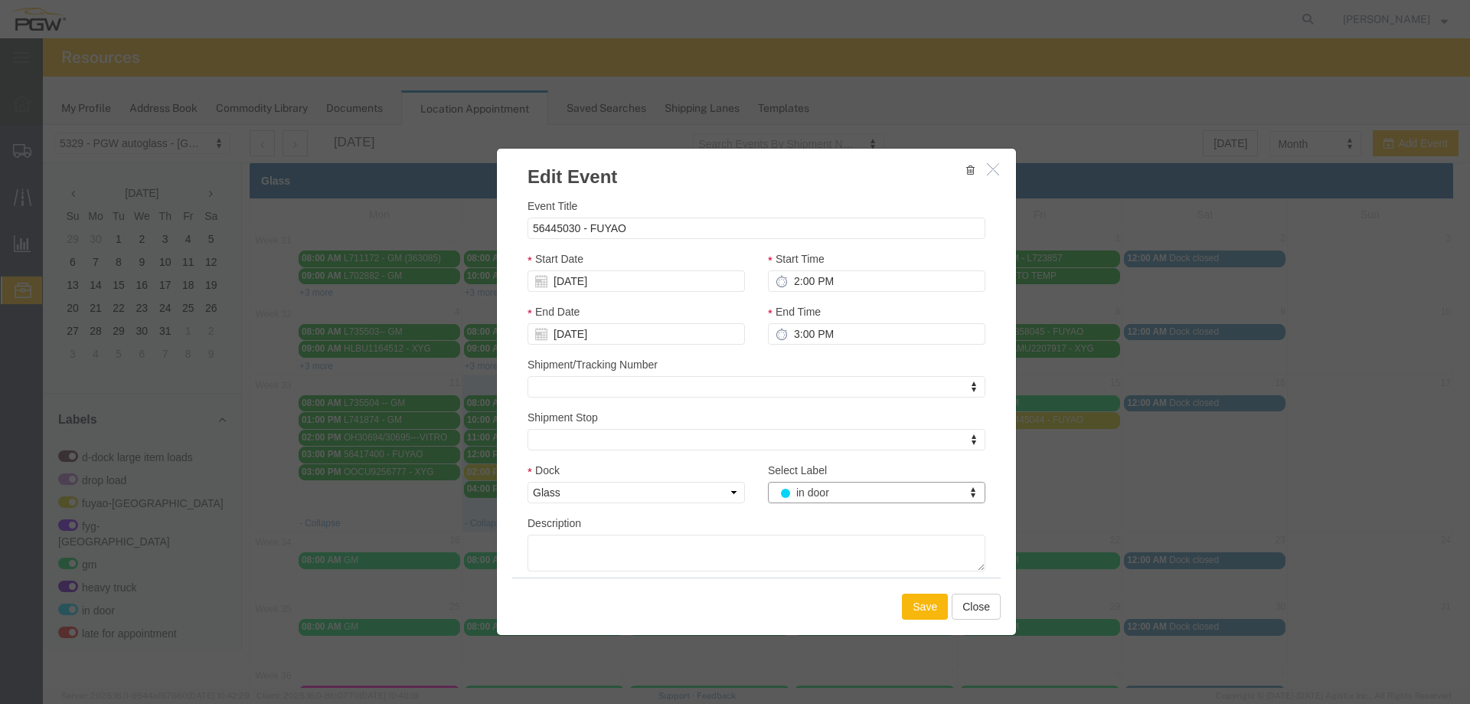
click at [910, 611] on button "Save" at bounding box center [925, 606] width 46 height 26
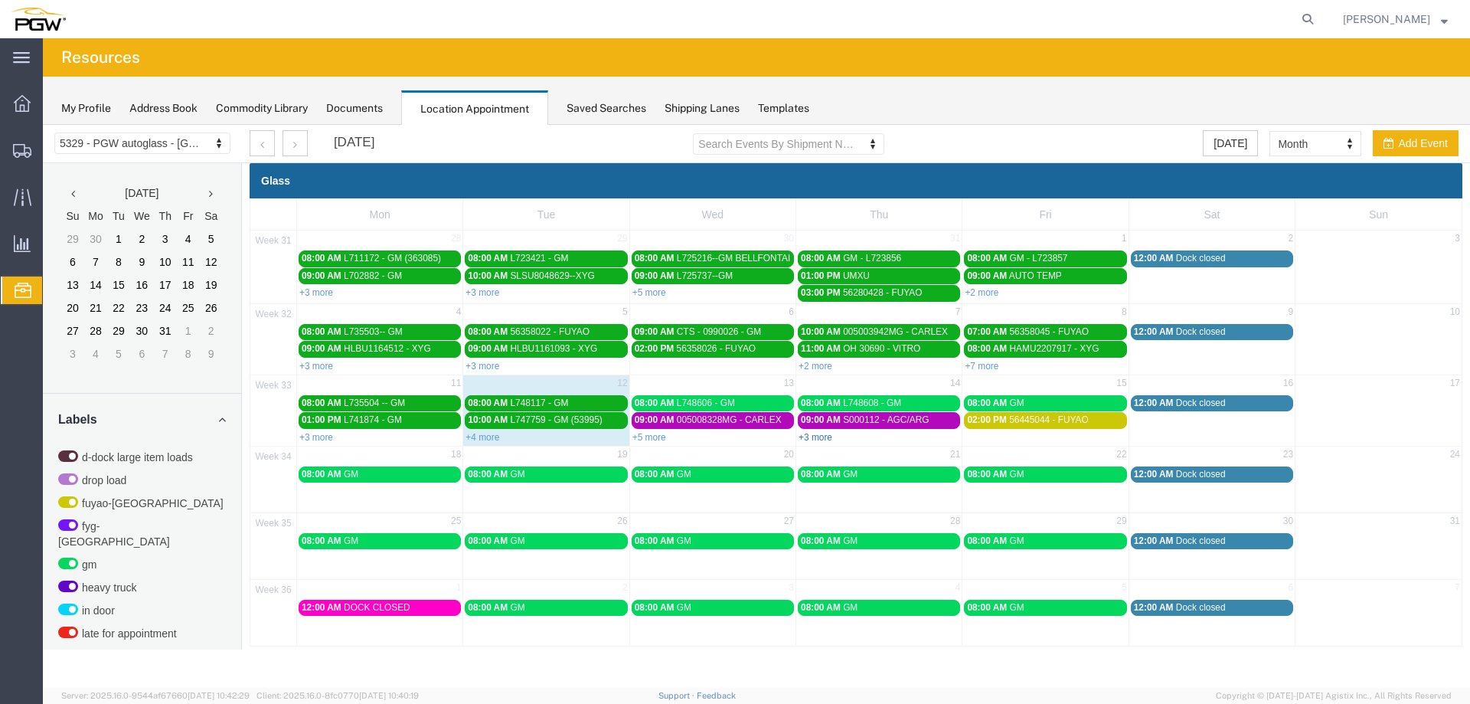
click at [820, 436] on link "+3 more" at bounding box center [816, 437] width 34 height 11
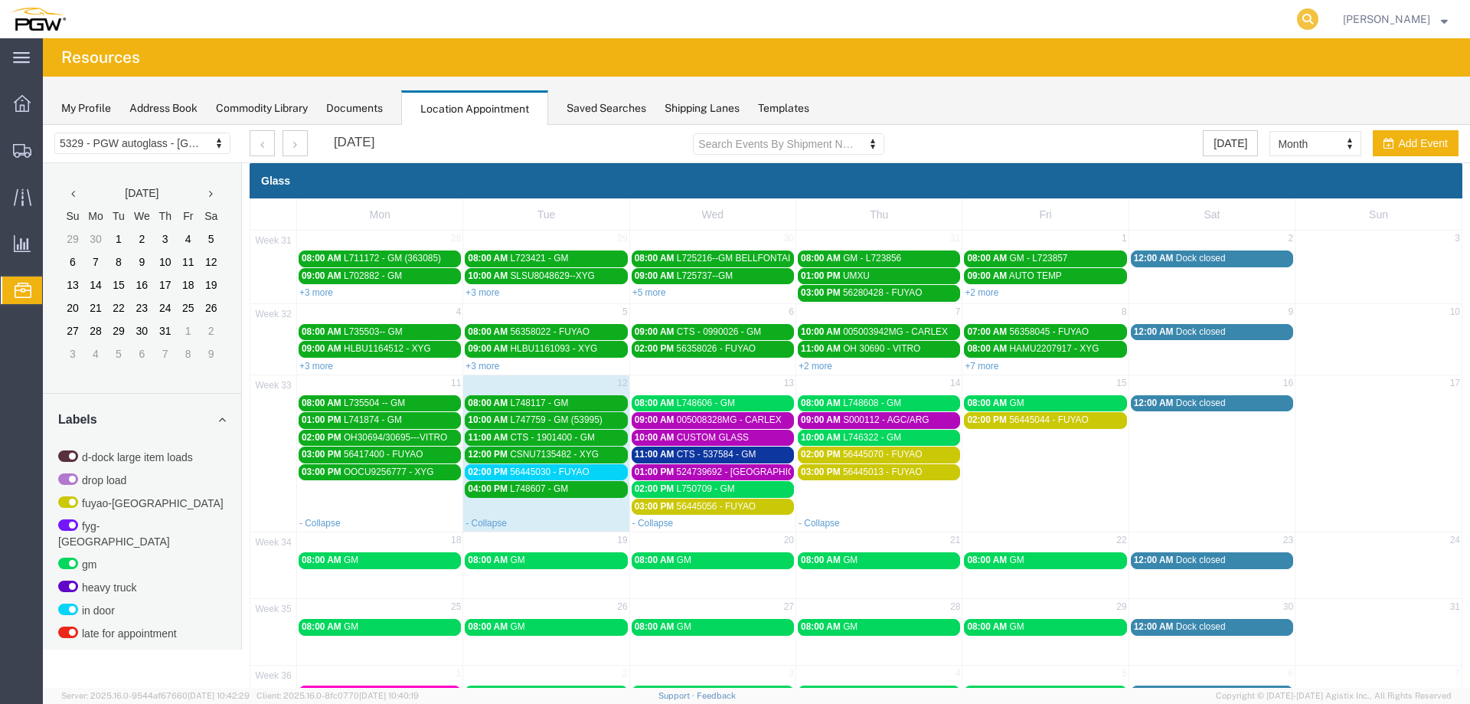
click at [1311, 19] on icon at bounding box center [1307, 18] width 21 height 21
paste input "666918"
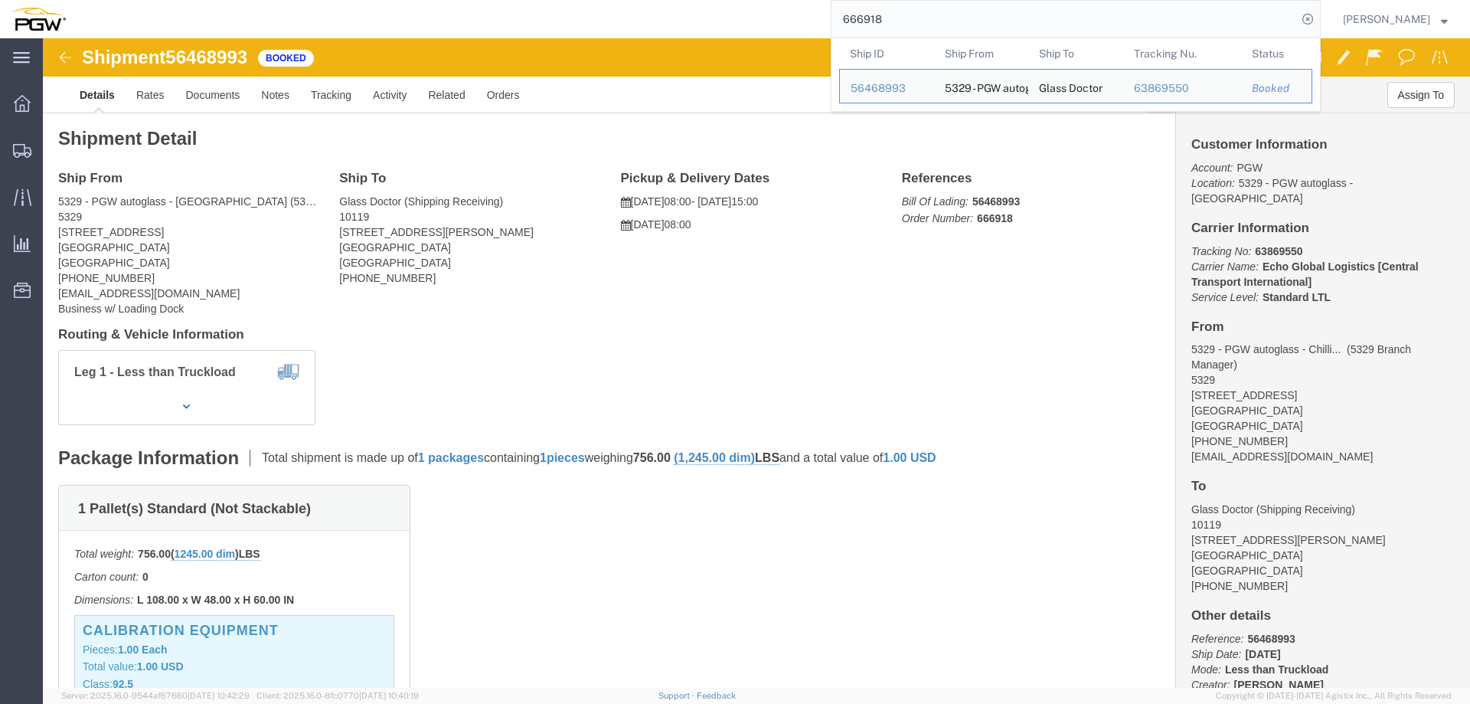
click at [956, 16] on input "666918" at bounding box center [1065, 19] width 466 height 37
paste input "822"
type input "666822"
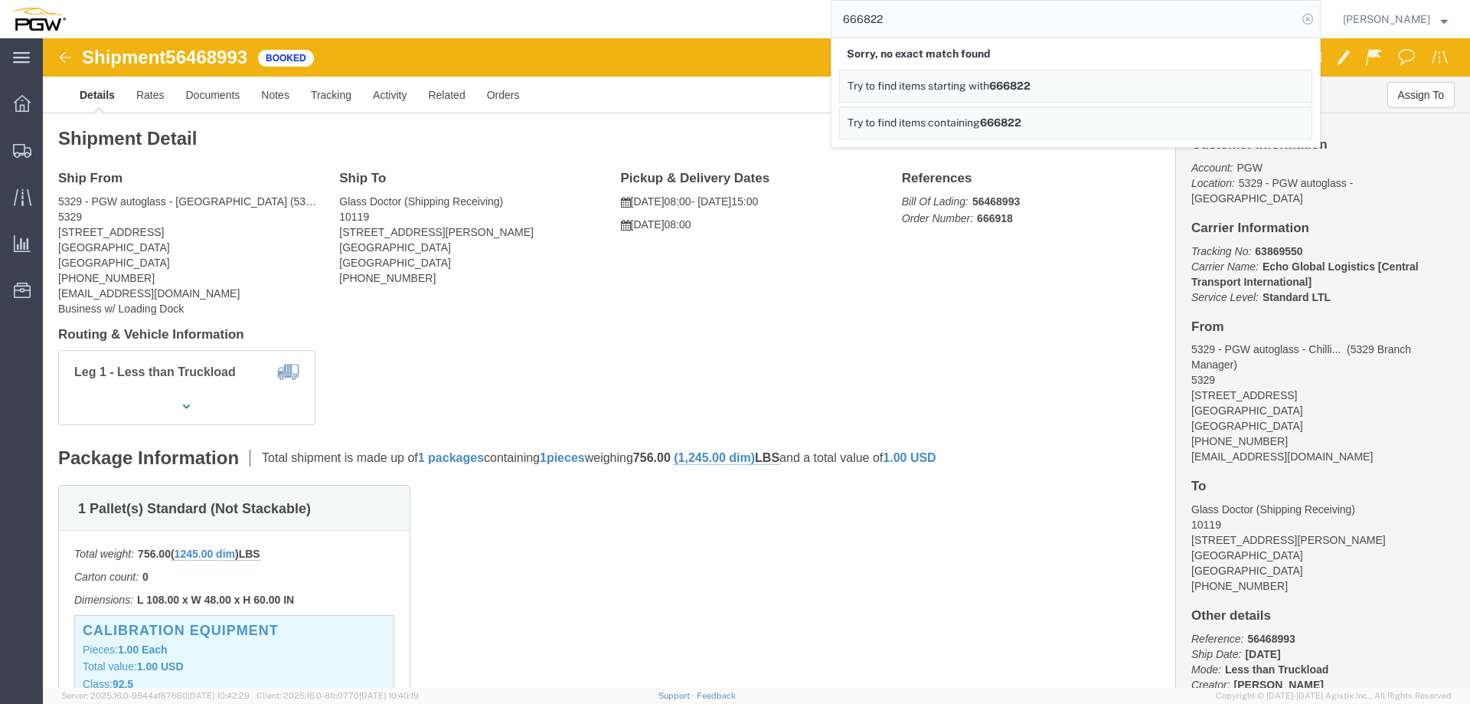
click at [1319, 20] on icon at bounding box center [1307, 18] width 21 height 21
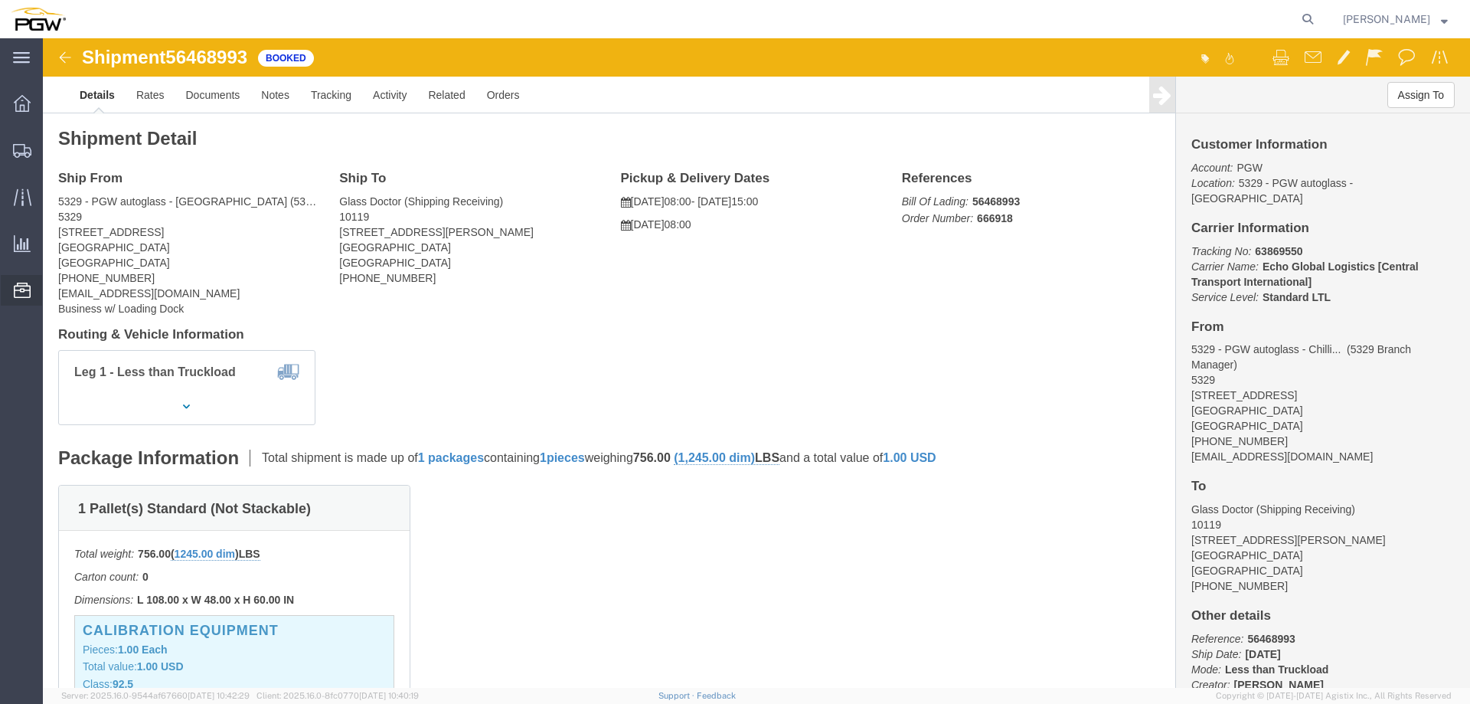
click at [0, 0] on span "Location Appointment" at bounding box center [0, 0] width 0 height 0
